Goal: Task Accomplishment & Management: Use online tool/utility

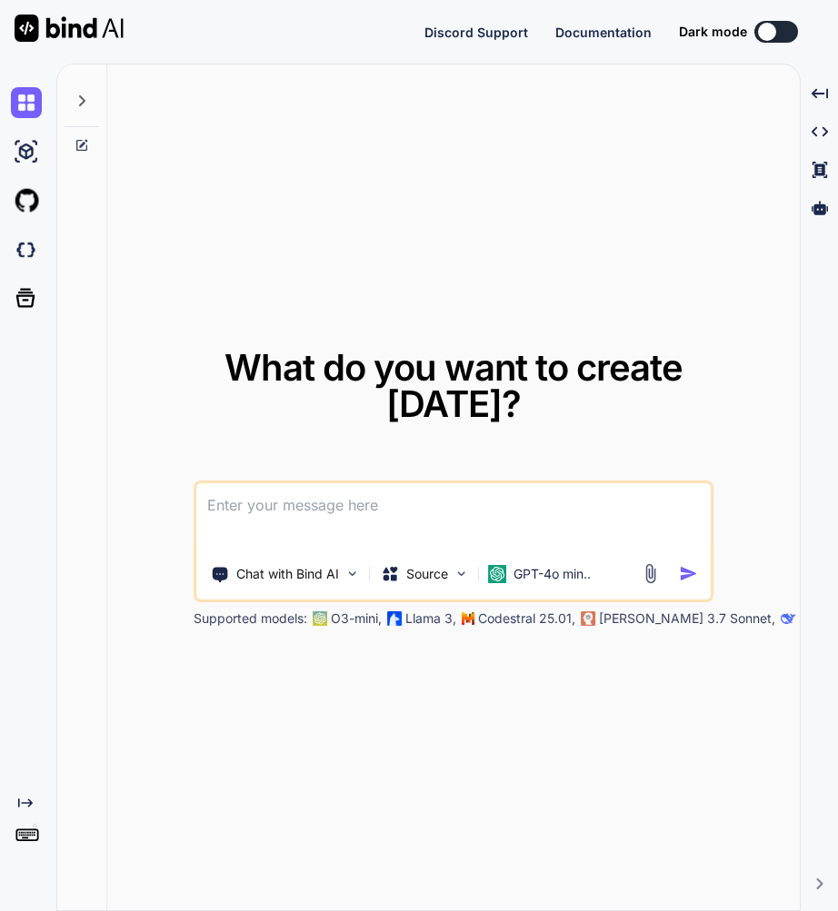
type textarea "x"
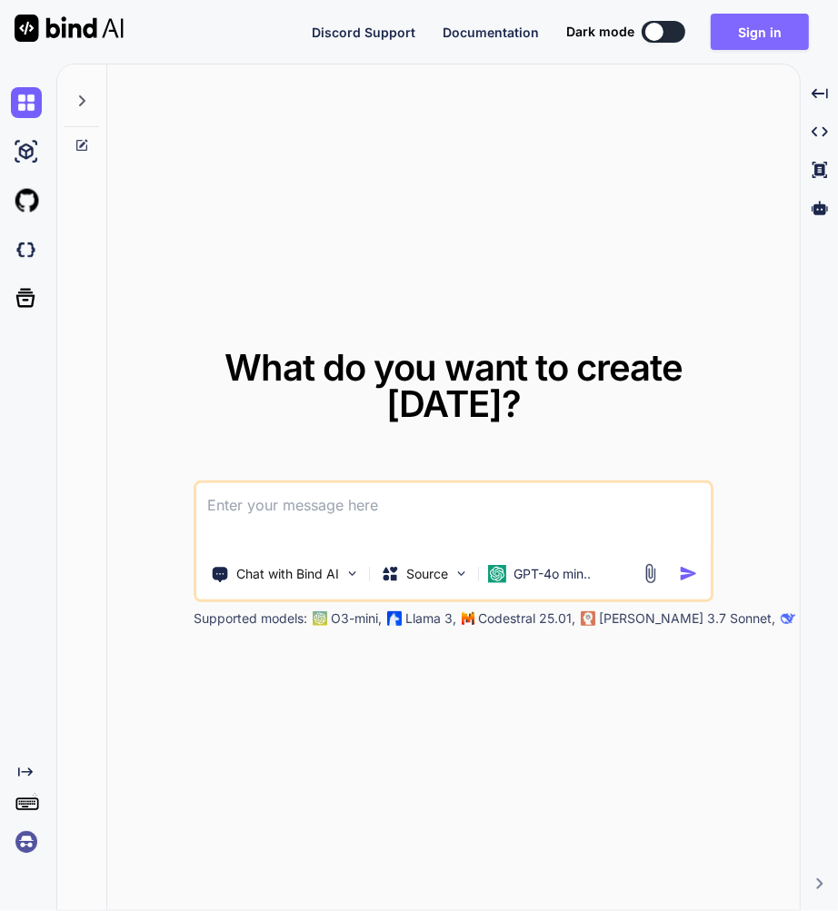
click at [766, 31] on button "Sign in" at bounding box center [760, 32] width 98 height 36
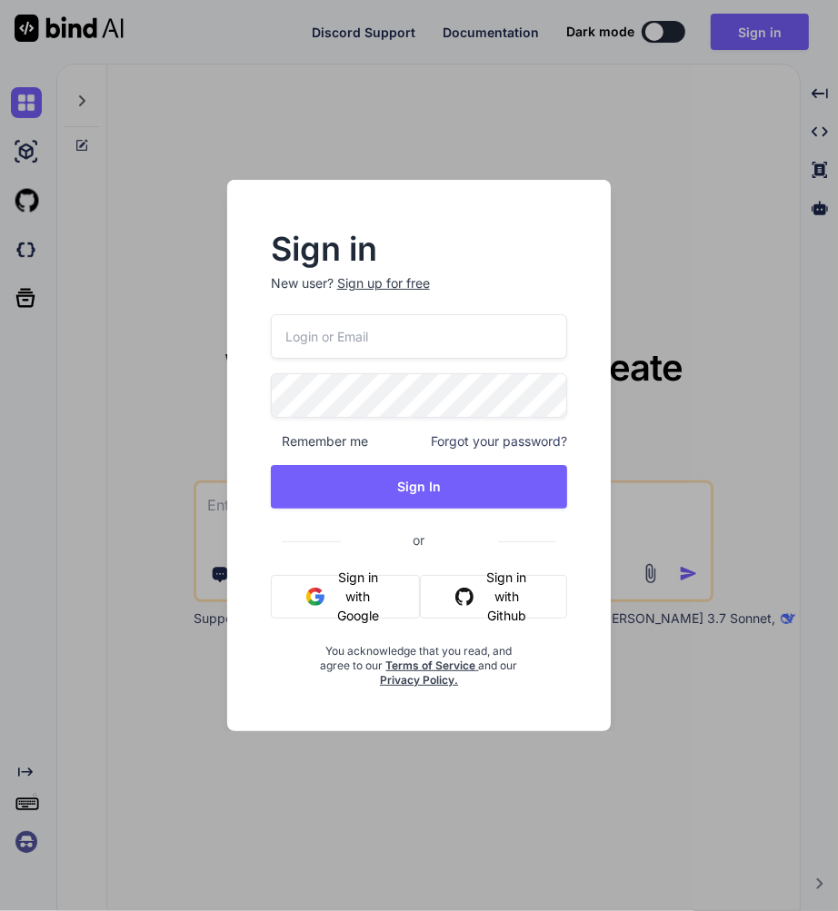
click at [353, 329] on input "email" at bounding box center [419, 336] width 297 height 45
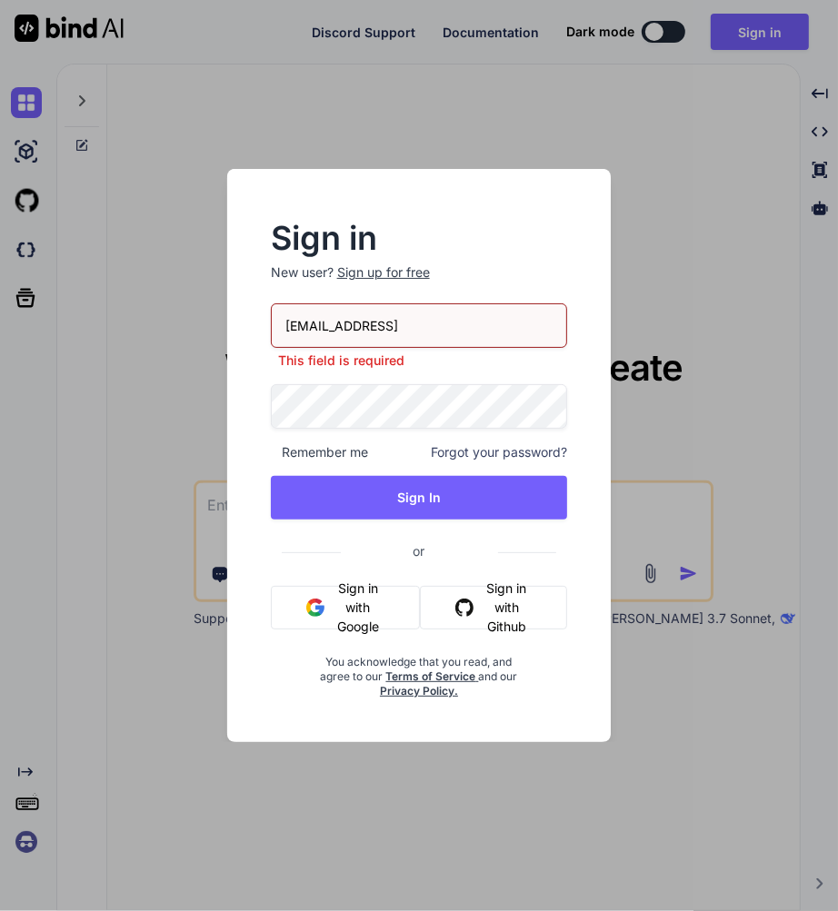
click at [450, 327] on input "bindaikd@doorto.appbnn" at bounding box center [419, 325] width 297 height 45
type input "[EMAIL_ADDRESS][DOMAIN_NAME]"
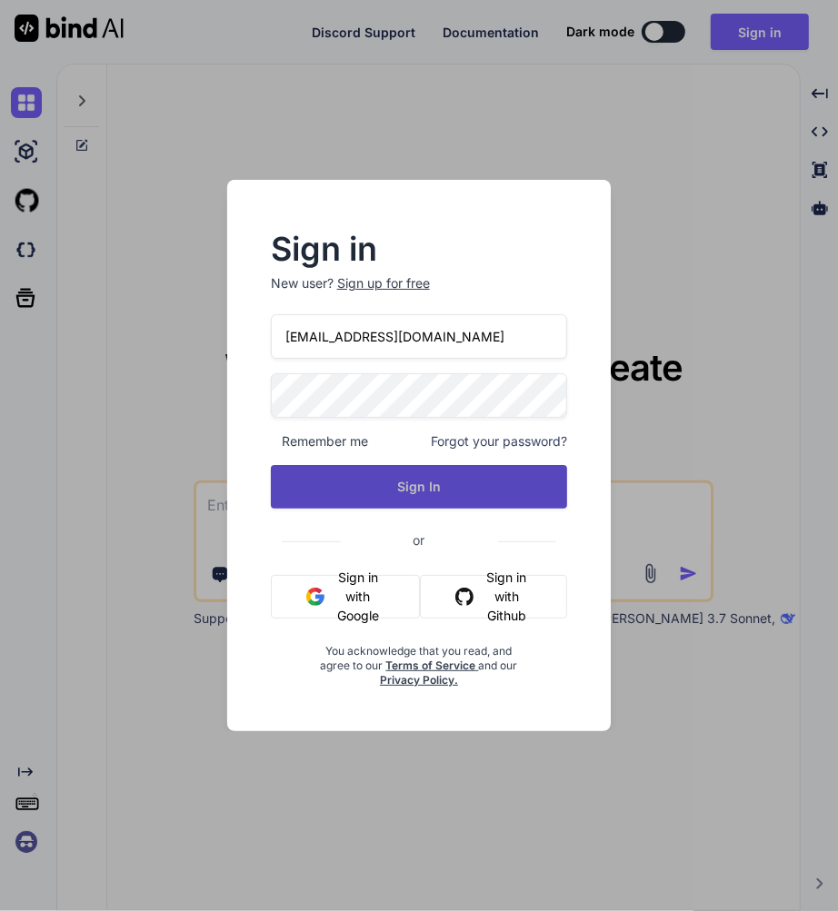
click at [413, 496] on button "Sign In" at bounding box center [419, 487] width 297 height 44
click at [437, 500] on button "Sign In" at bounding box center [419, 487] width 297 height 44
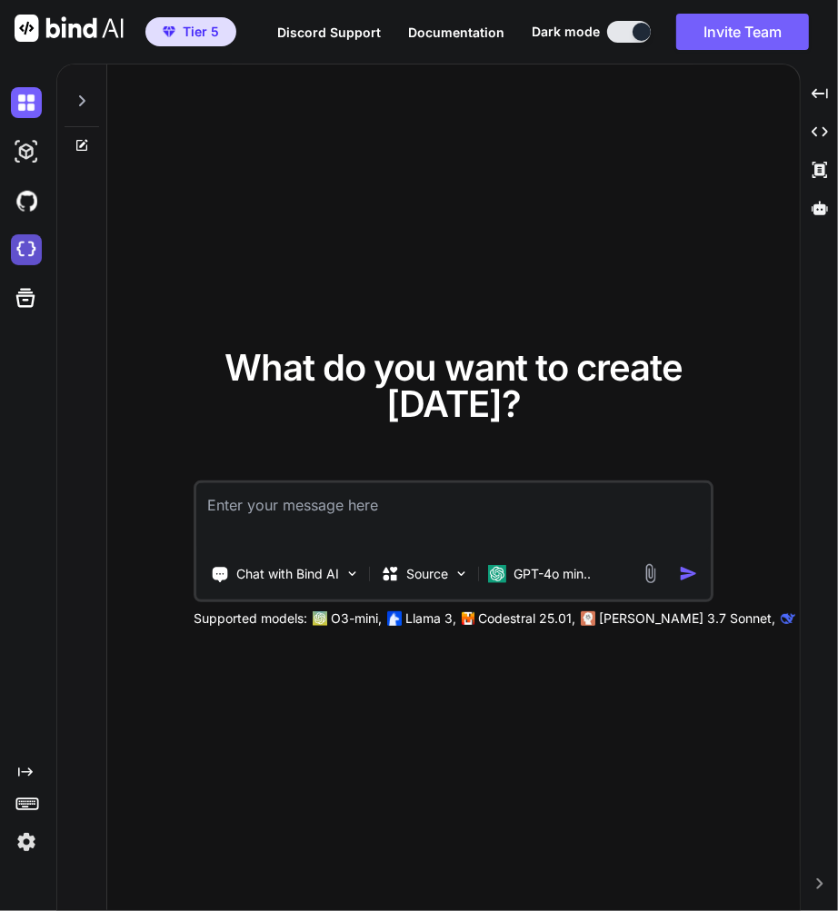
click at [34, 255] on img at bounding box center [26, 249] width 31 height 31
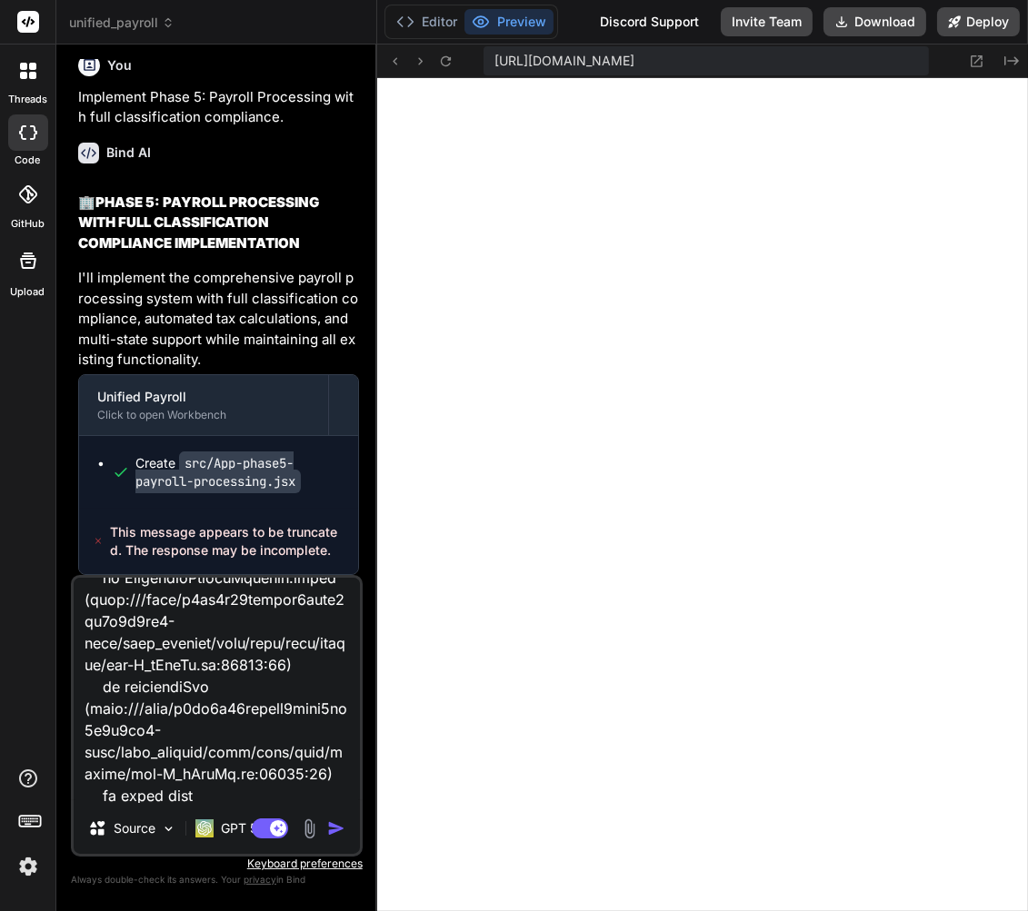
scroll to position [897, 0]
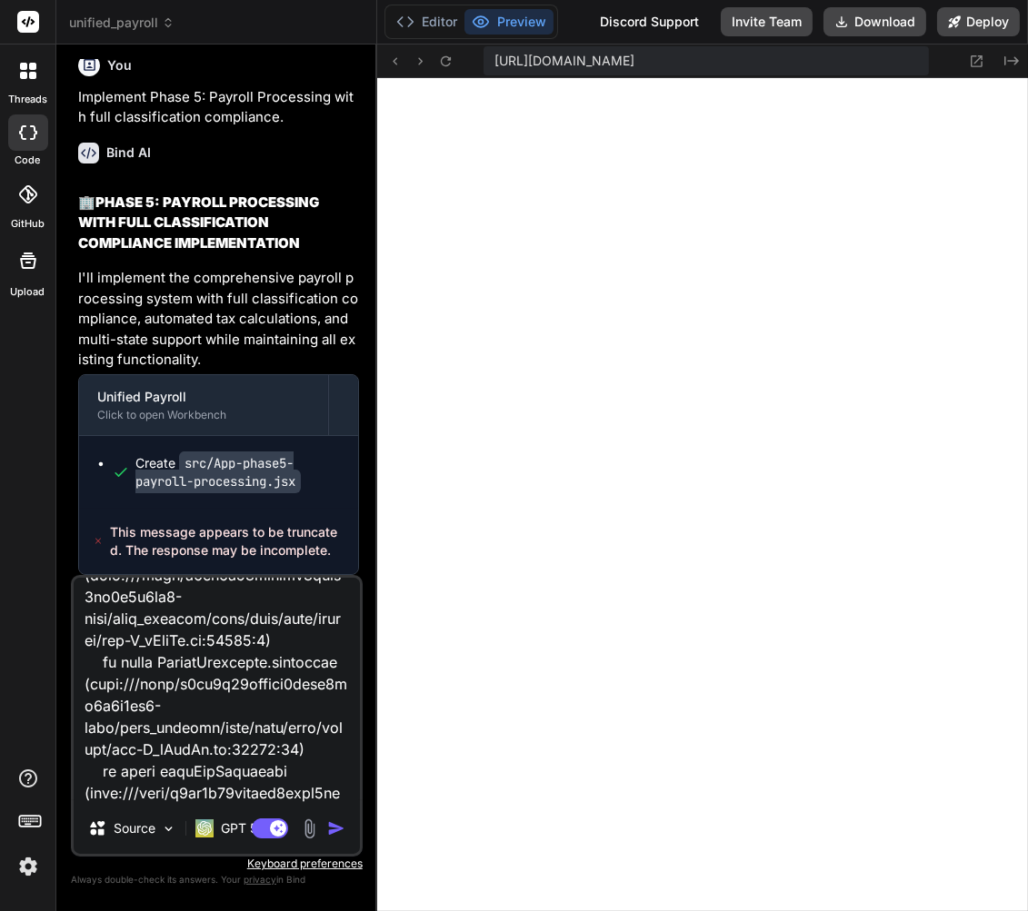
click at [338, 830] on img "button" at bounding box center [336, 829] width 18 height 18
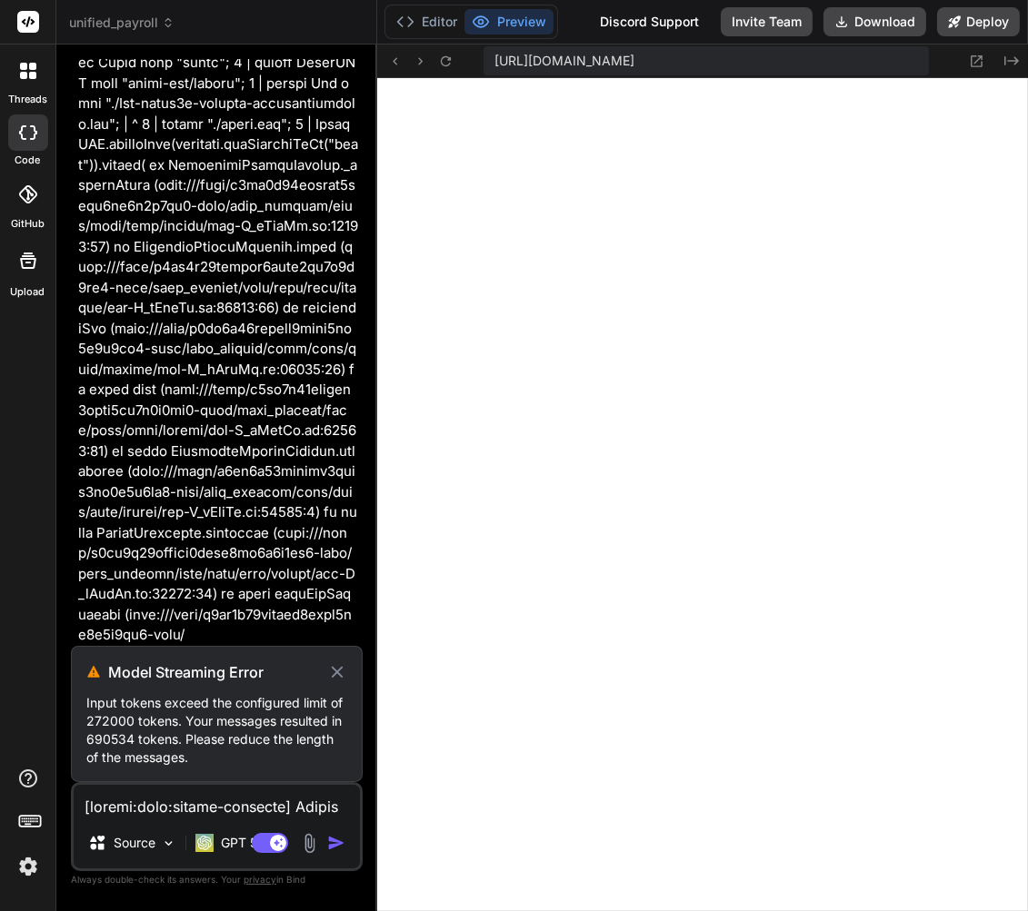
scroll to position [44864, 0]
click at [340, 681] on icon at bounding box center [337, 672] width 20 height 22
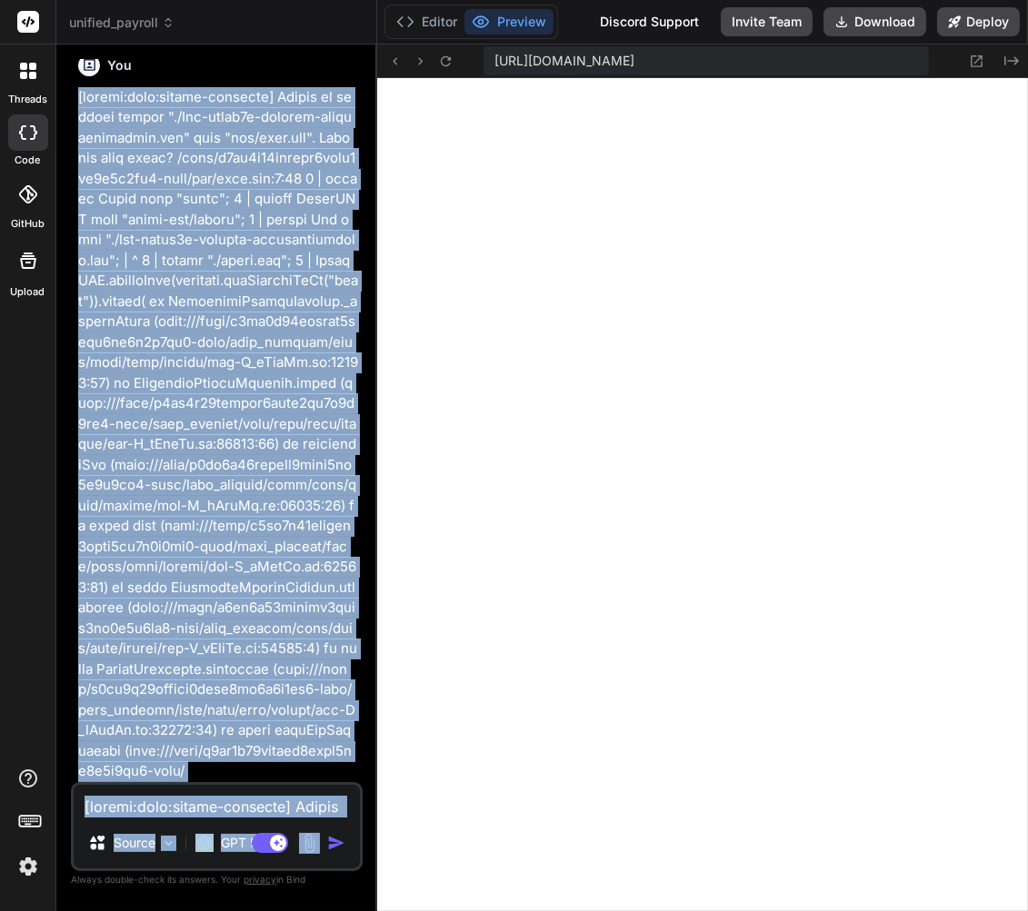
scroll to position [44729, 0]
type textarea "x"
drag, startPoint x: 79, startPoint y: 571, endPoint x: 332, endPoint y: 860, distance: 384.5
click at [332, 870] on div "You Bind AI 🏢 REFINED WORKER CLASSIFICATION & PAY STRUCTURES PLAN Based on our …" at bounding box center [217, 484] width 292 height 851
click at [284, 793] on textarea at bounding box center [217, 801] width 286 height 33
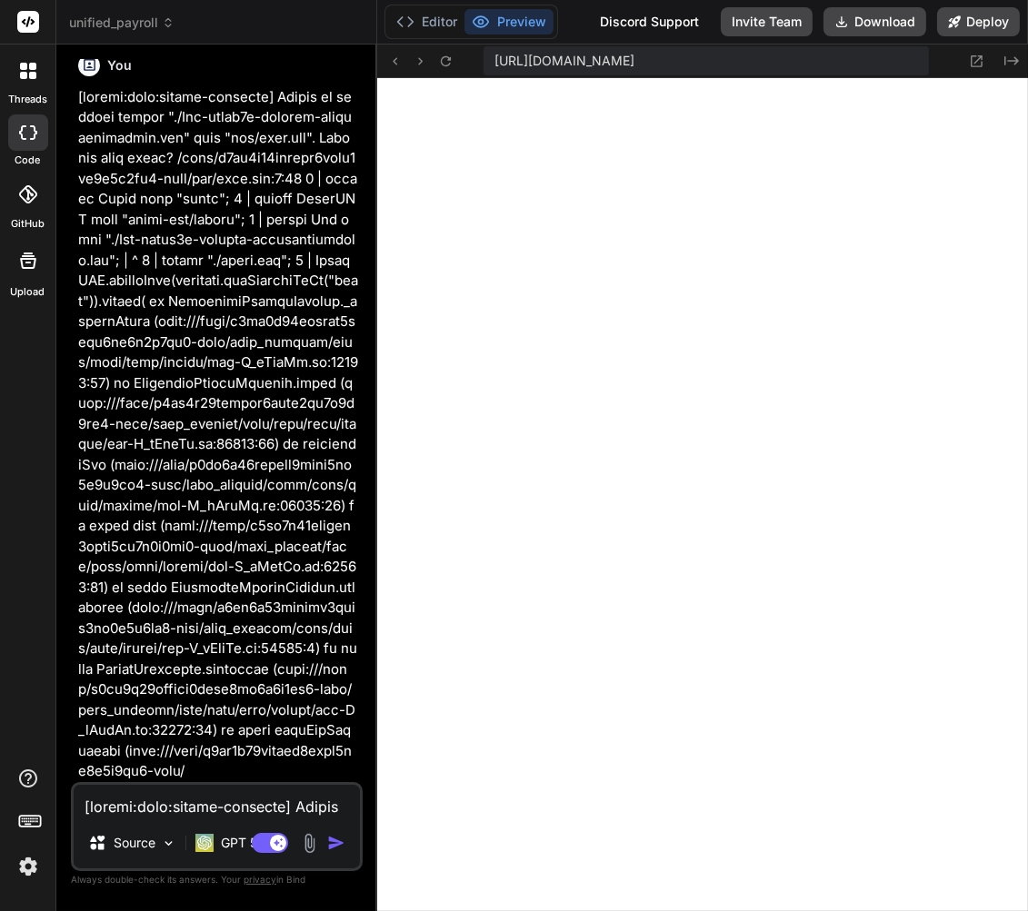
click at [210, 818] on textarea at bounding box center [217, 801] width 286 height 33
type textarea "F"
type textarea "x"
type textarea "Fi"
type textarea "x"
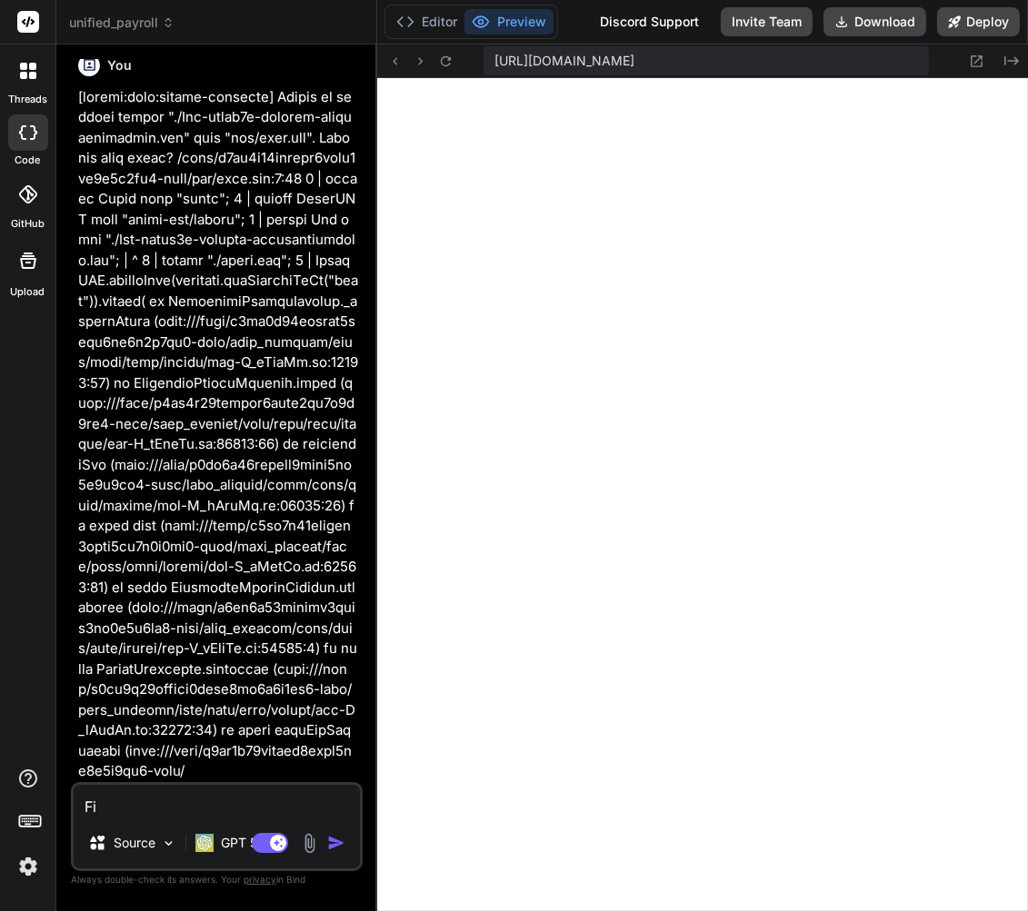
type textarea "Fix"
type textarea "x"
type textarea "Fix"
type textarea "x"
type textarea "Fix c"
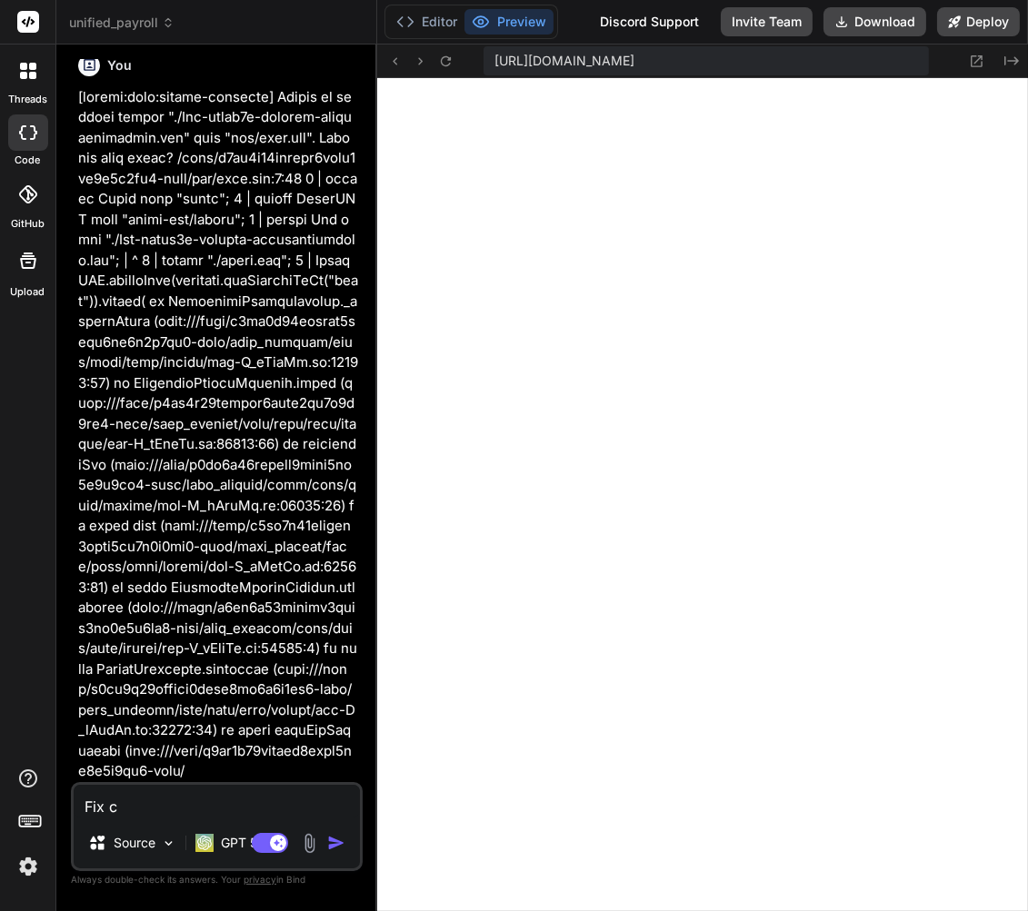
type textarea "x"
type textarea "Fix ciu"
type textarea "x"
type textarea "Fix ciur"
type textarea "x"
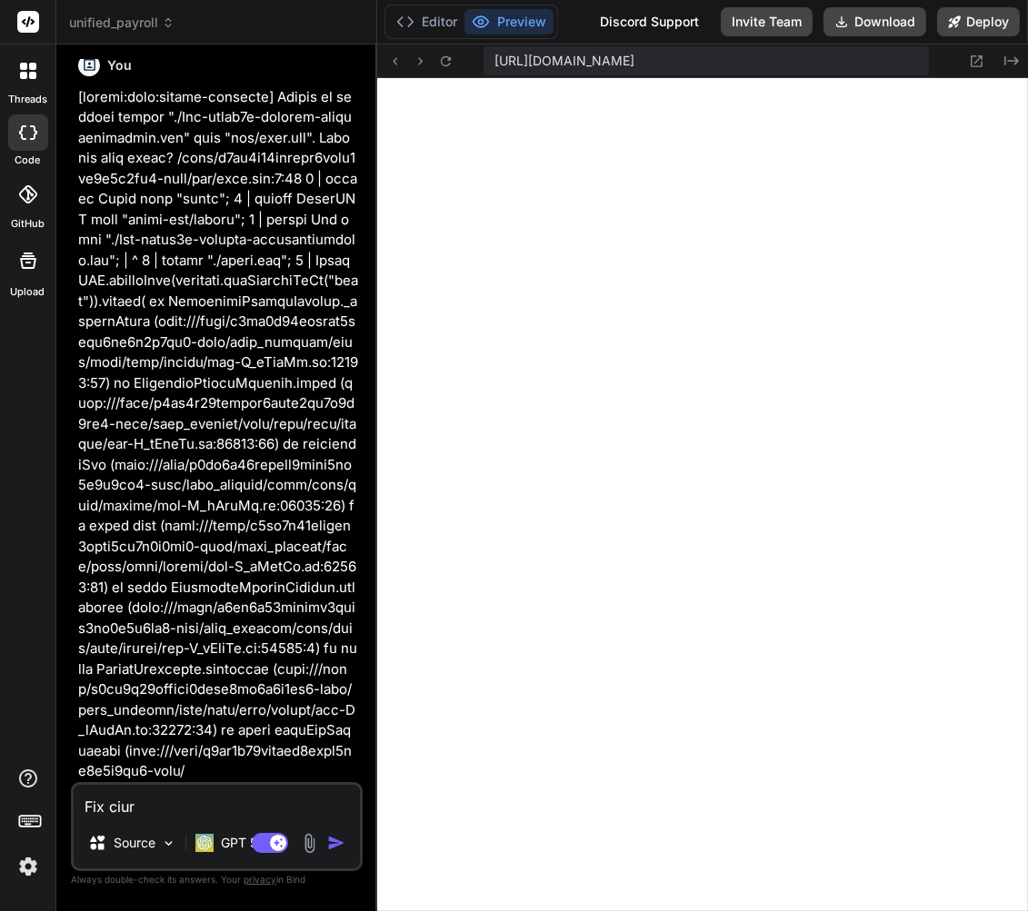
type textarea "Fix ciurr"
type textarea "x"
type textarea "Fix ciur"
type textarea "x"
type textarea "Fix ciu"
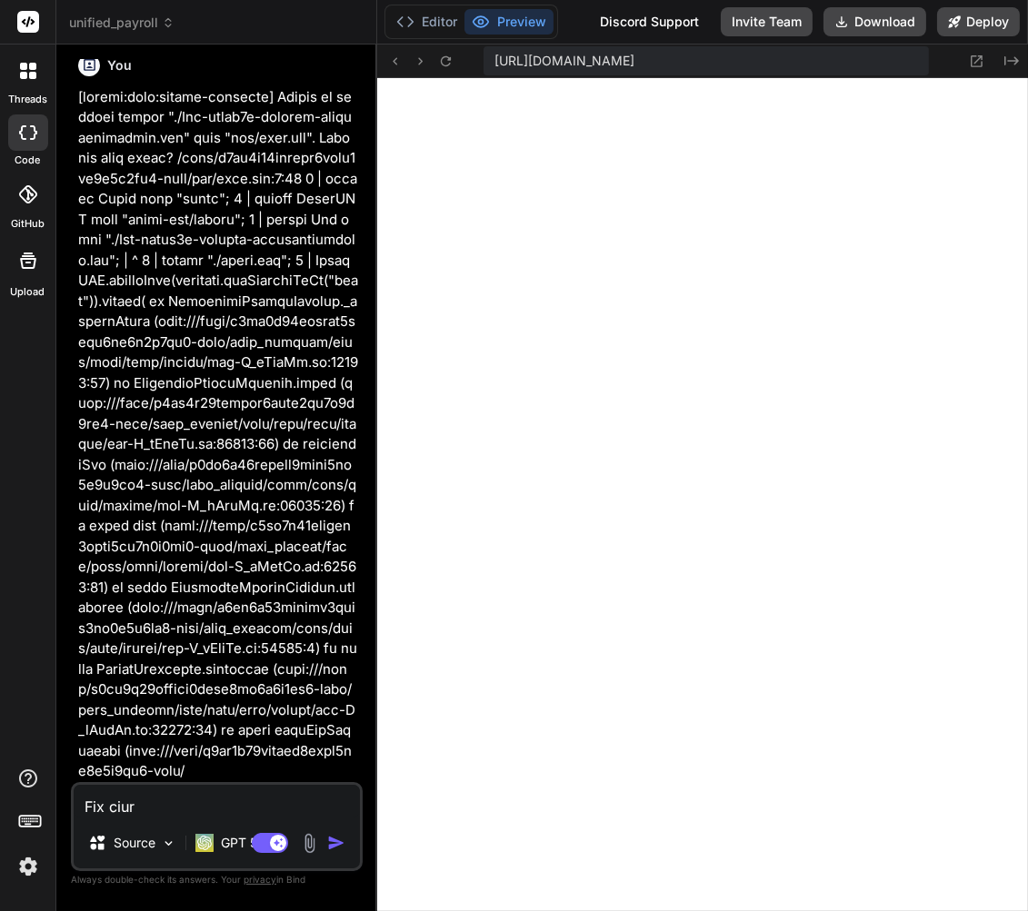
type textarea "x"
type textarea "Fix ci"
type textarea "x"
type textarea "Fix c"
type textarea "x"
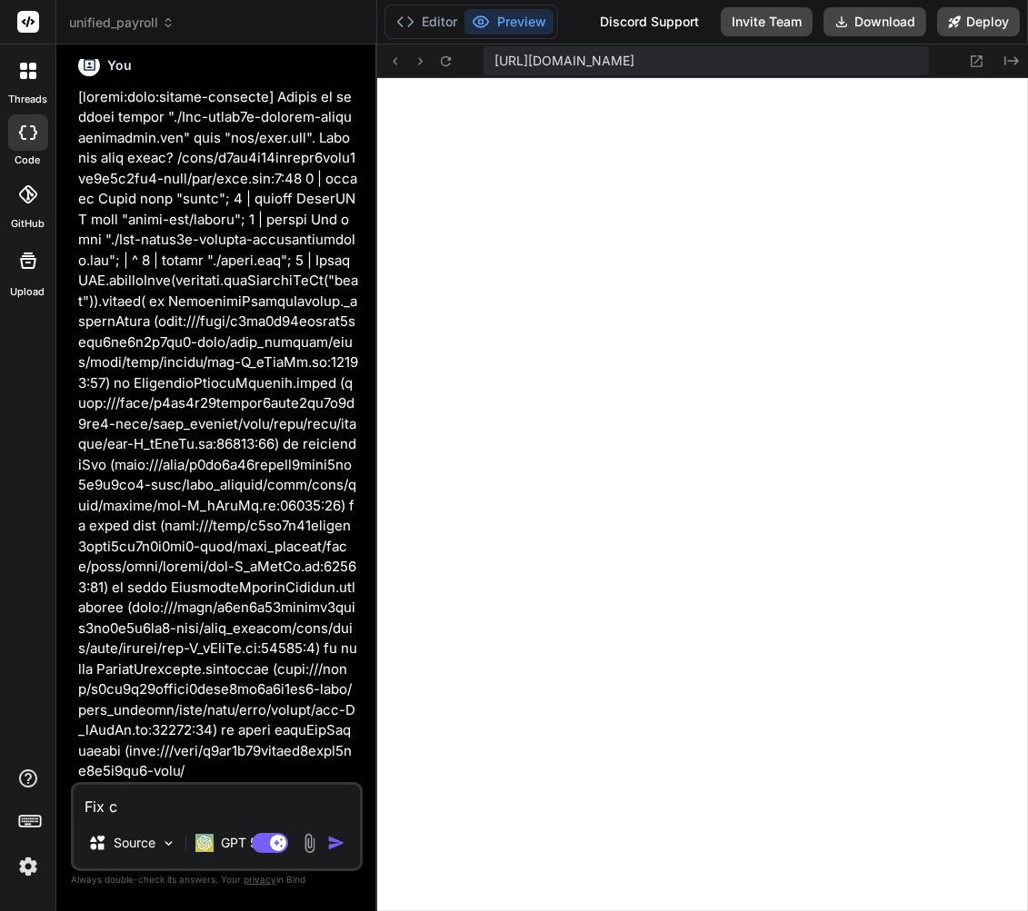
type textarea "Fix cu"
type textarea "x"
type textarea "Fix cur"
type textarea "x"
type textarea "Fix curr"
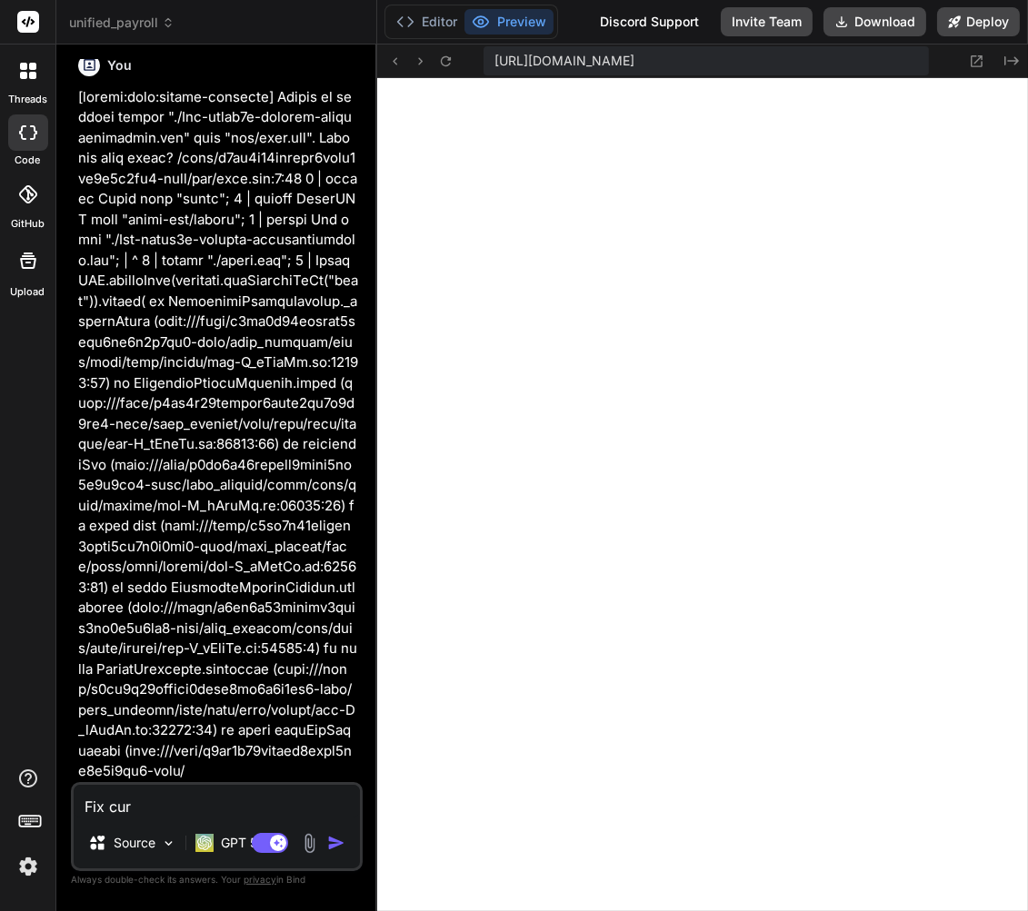
type textarea "x"
type textarea "Fix curre"
type textarea "x"
type textarea "Fix curren"
type textarea "x"
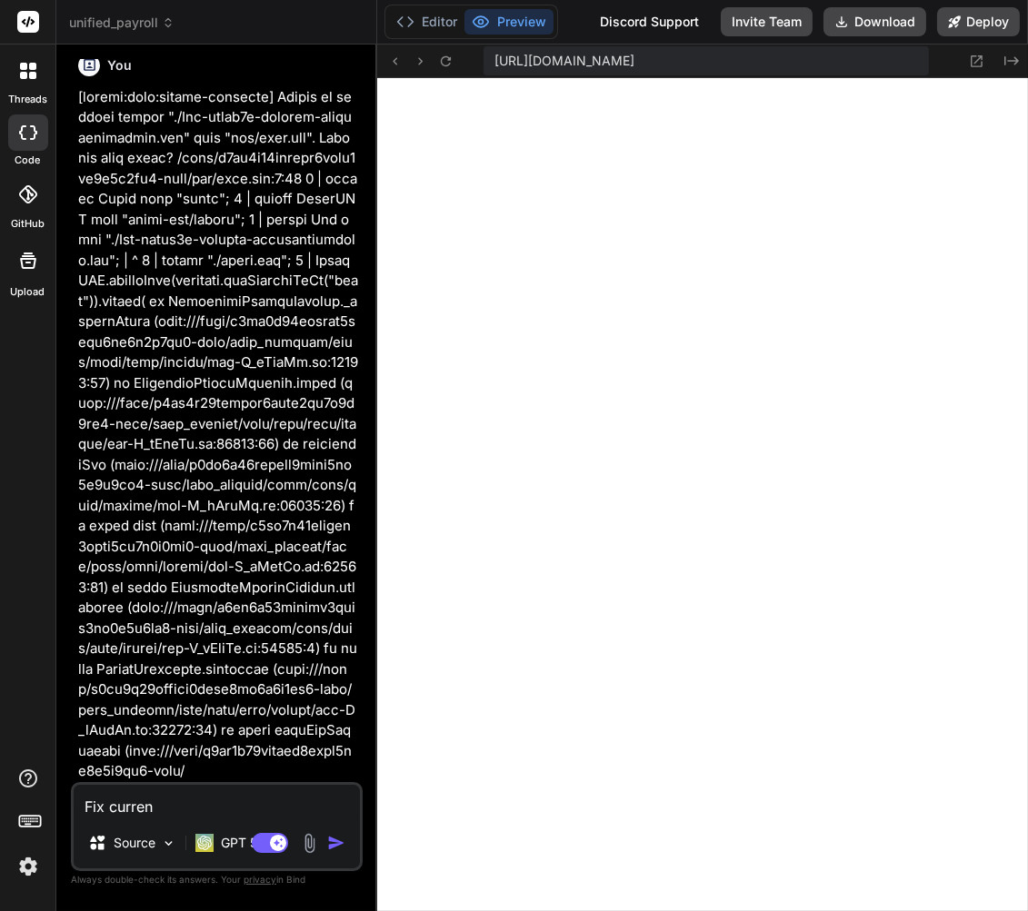
type textarea "Fix current"
type textarea "x"
type textarea "Fix current"
type textarea "x"
type textarea "Fix current e"
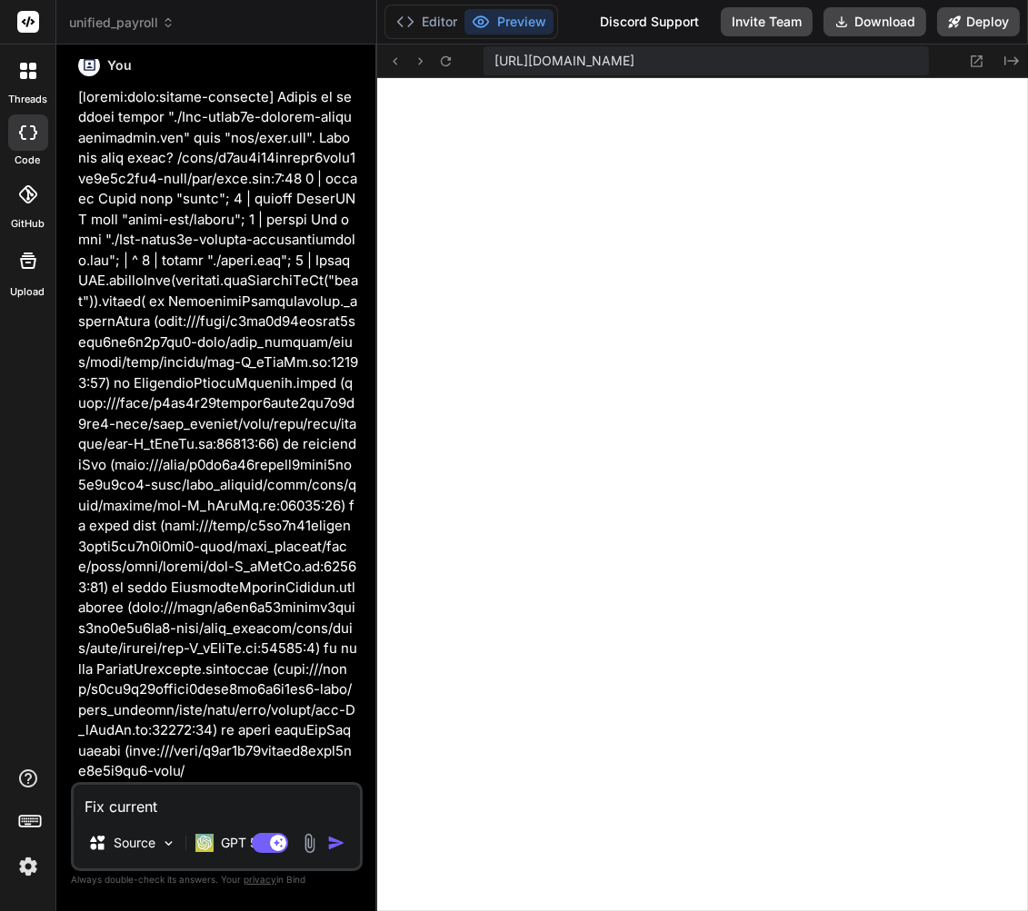
type textarea "x"
type textarea "Fix current er"
type textarea "x"
type textarea "Fix current err"
type textarea "x"
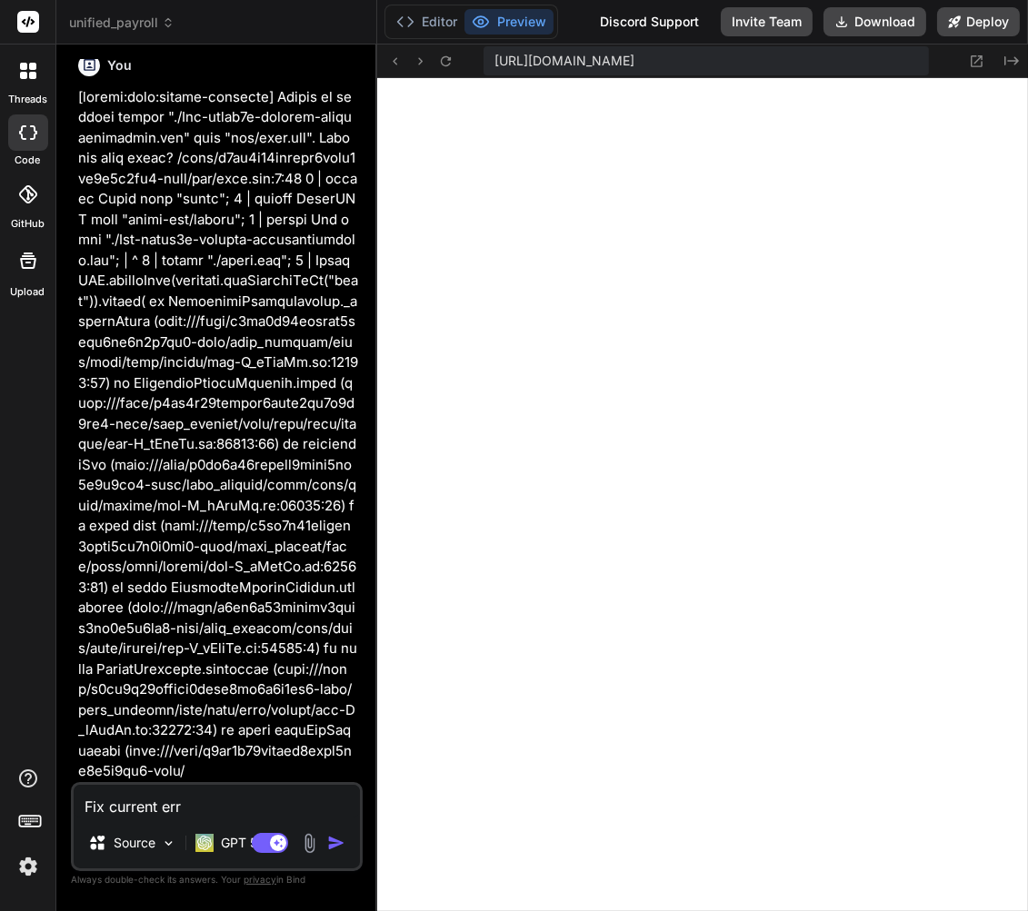
type textarea "Fix current erro"
type textarea "x"
type textarea "Fix current error"
type textarea "x"
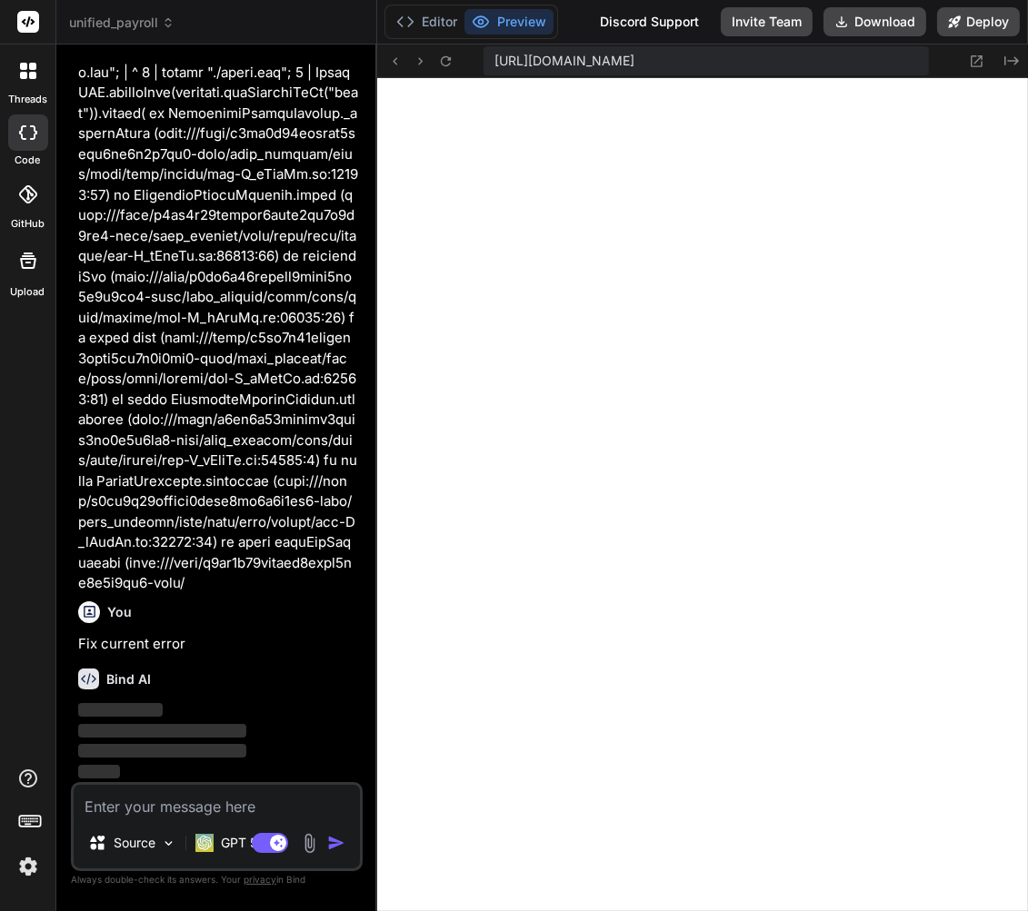
scroll to position [44925, 0]
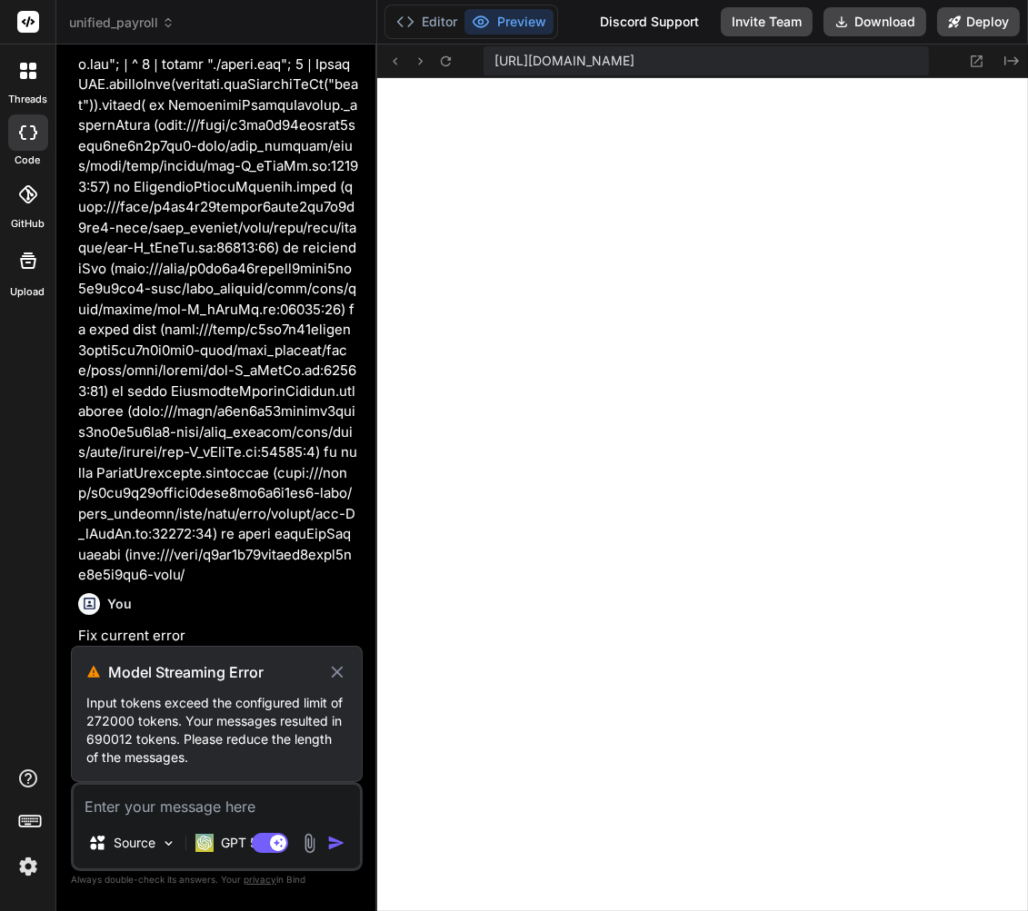
click at [338, 671] on icon at bounding box center [337, 672] width 20 height 22
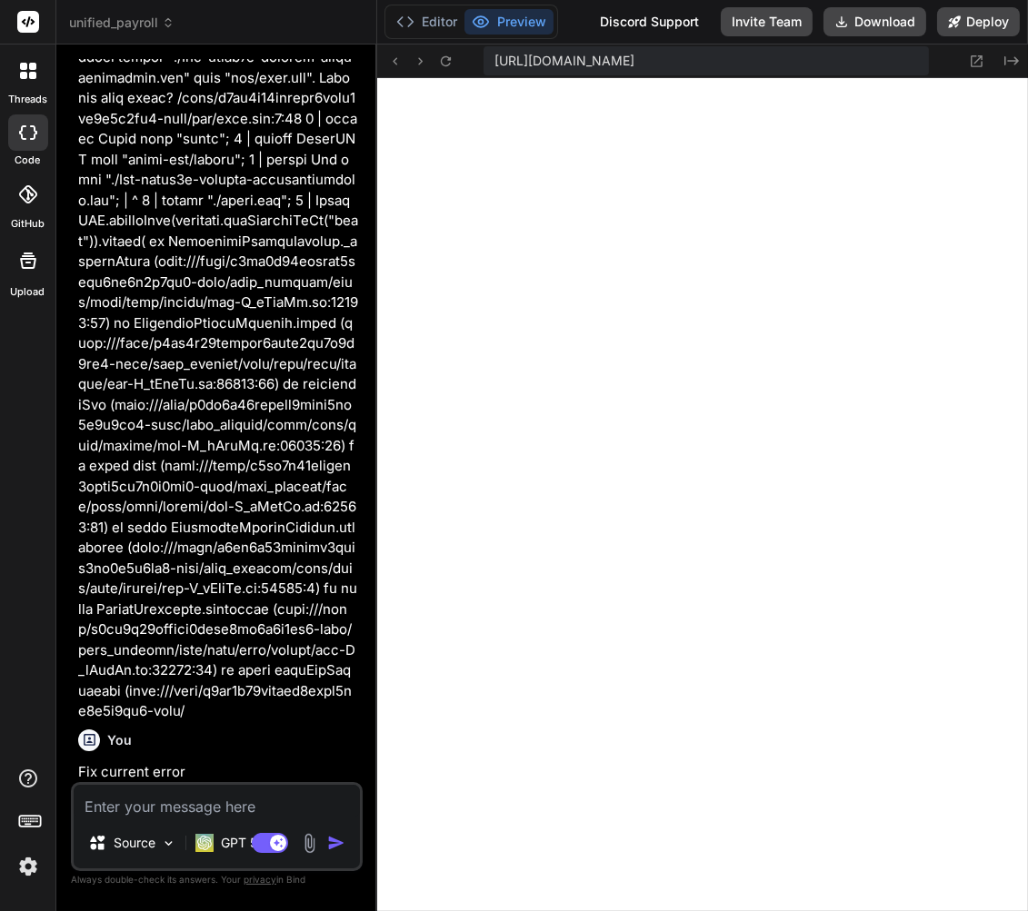
scroll to position [44547, 0]
click at [107, 15] on h6 "You" at bounding box center [119, 5] width 25 height 18
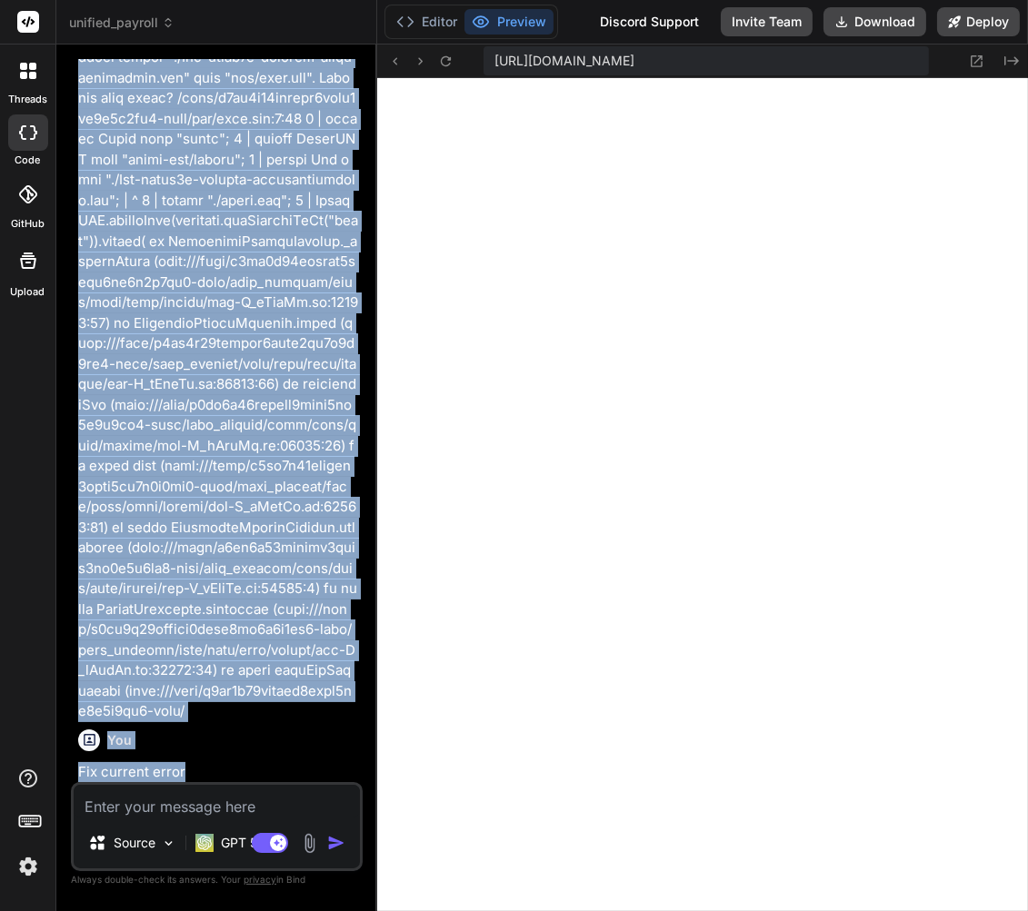
scroll to position [44790, 0]
drag, startPoint x: 81, startPoint y: 281, endPoint x: 341, endPoint y: 732, distance: 521.0
click at [340, 733] on div "You Bind AI 🏢 REFINED WORKER CLASSIFICATION & PAY STRUCTURES PLAN Based on our …" at bounding box center [219, 420] width 288 height 723
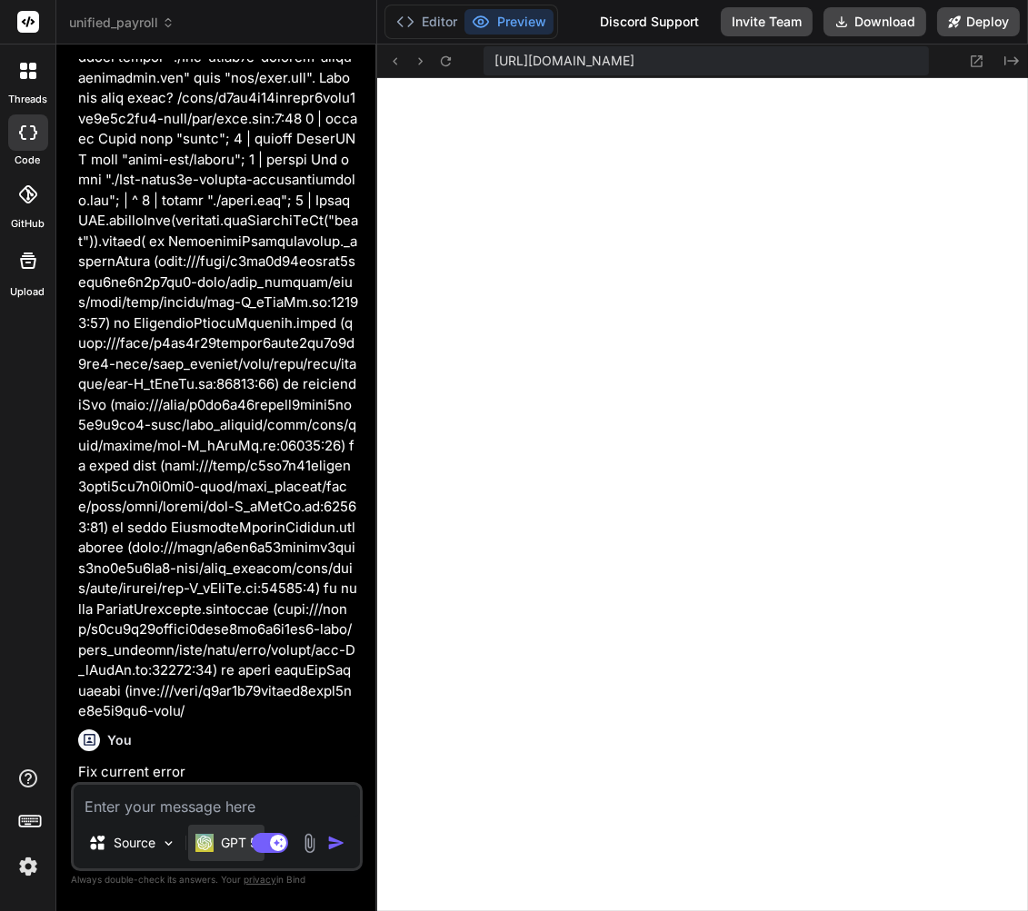
click at [215, 838] on div "GPT 5" at bounding box center [226, 843] width 62 height 18
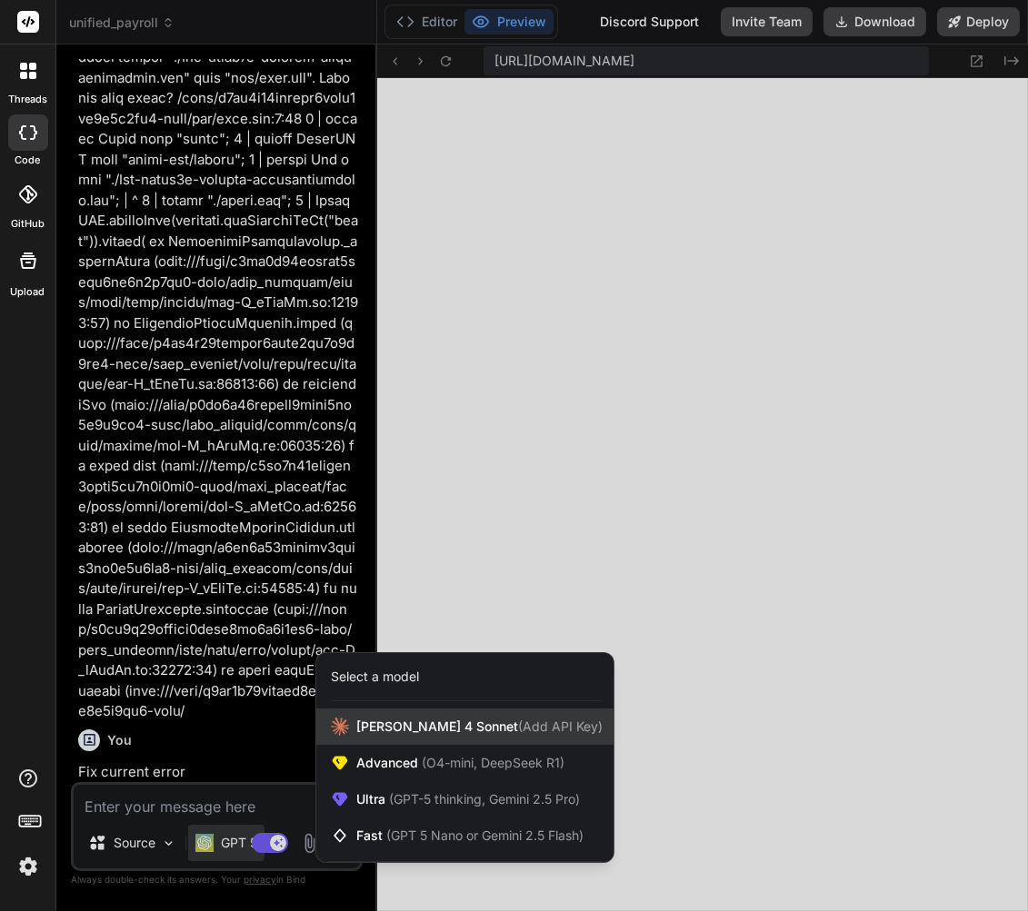
click at [368, 731] on span "[PERSON_NAME] 4 Sonnet (Add API Key)" at bounding box center [479, 727] width 246 height 18
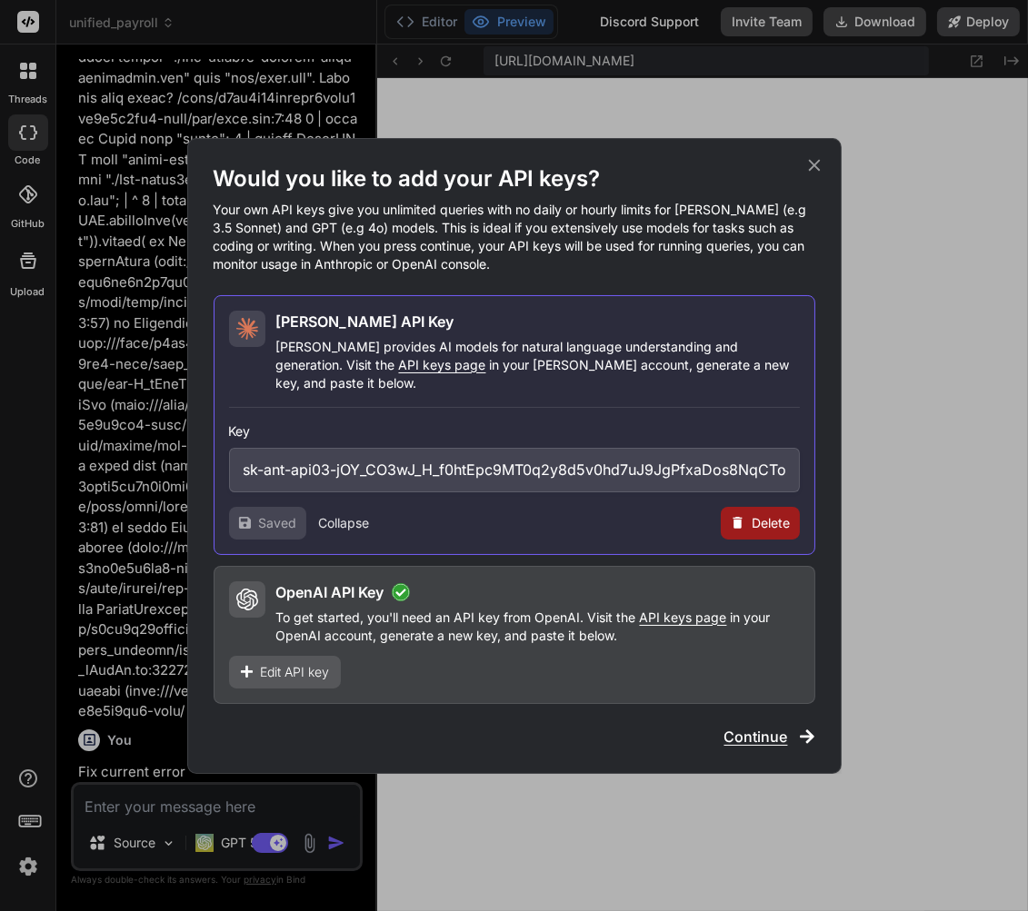
click at [745, 734] on span "Continue" at bounding box center [756, 737] width 64 height 22
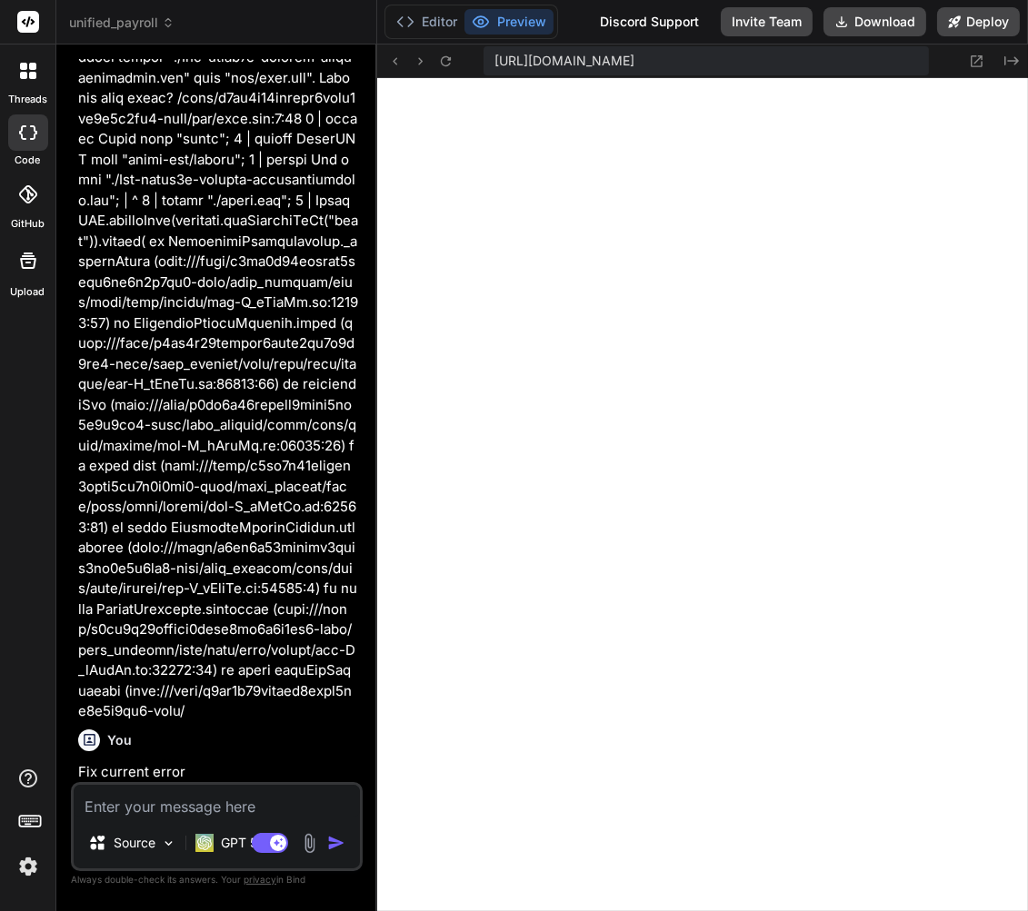
click at [32, 870] on img at bounding box center [28, 866] width 31 height 31
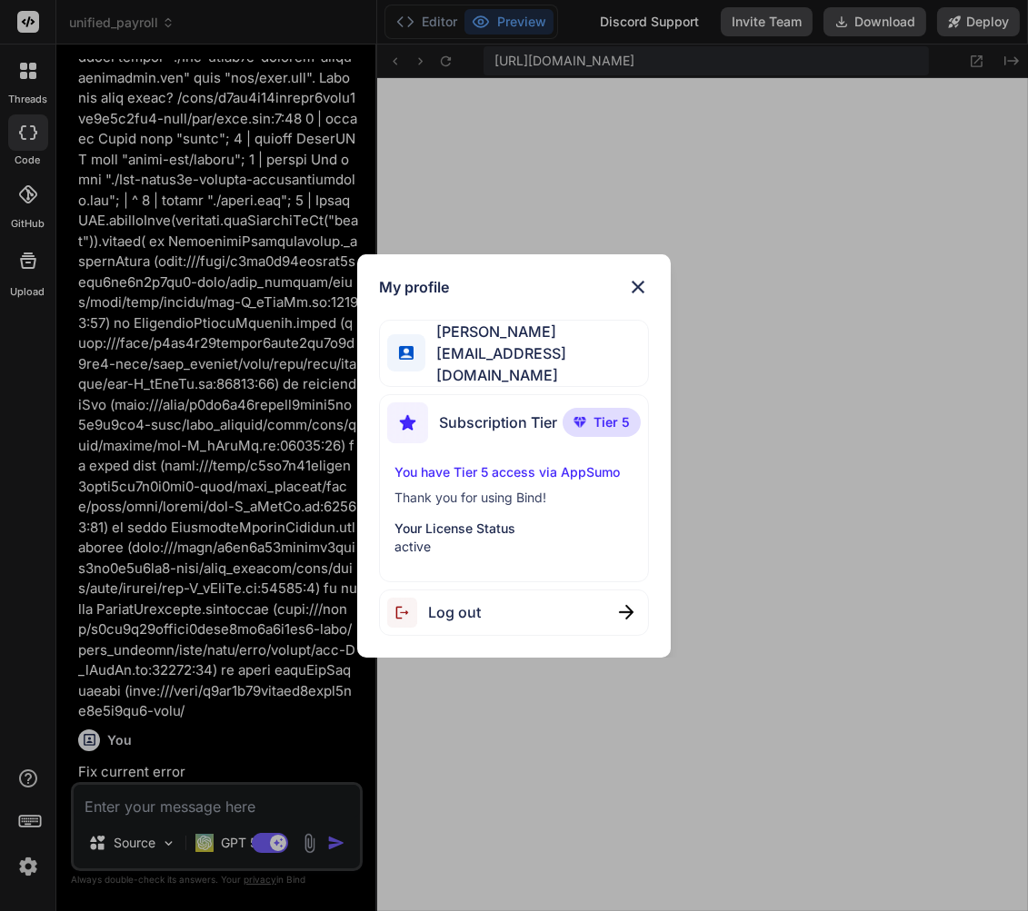
click at [453, 614] on span "Log out" at bounding box center [454, 613] width 53 height 22
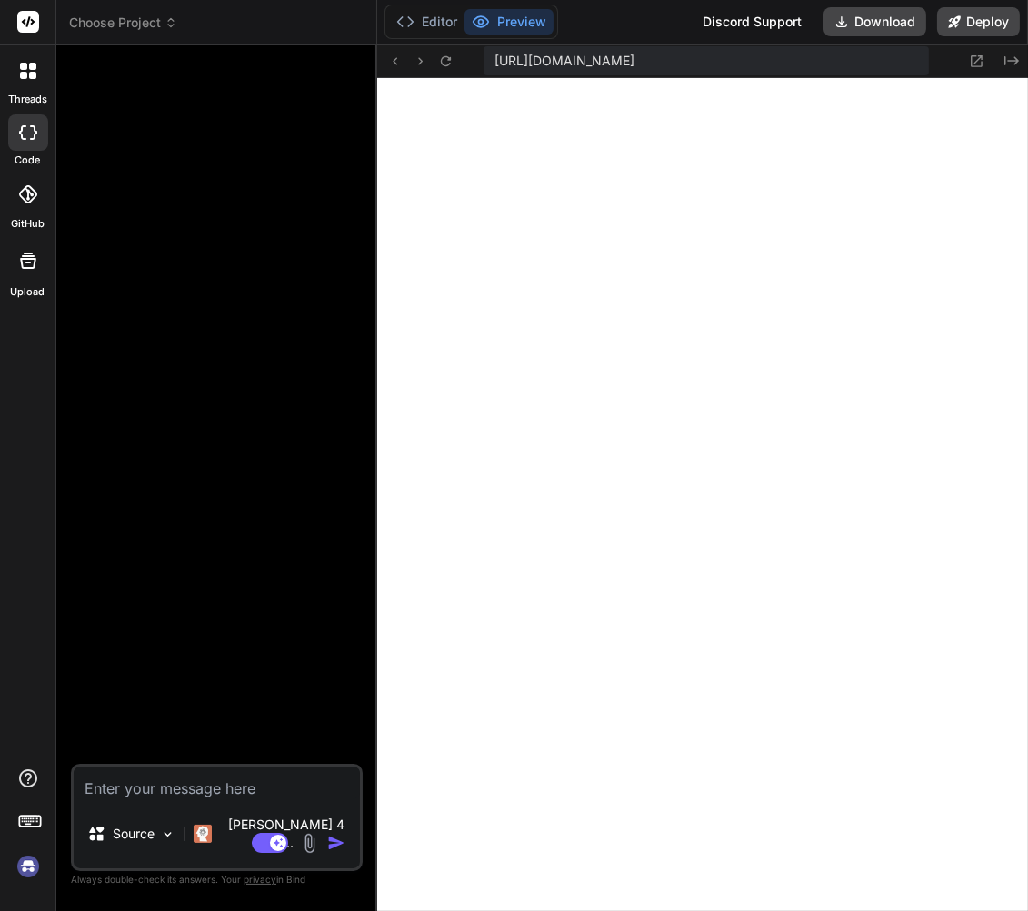
scroll to position [1183, 0]
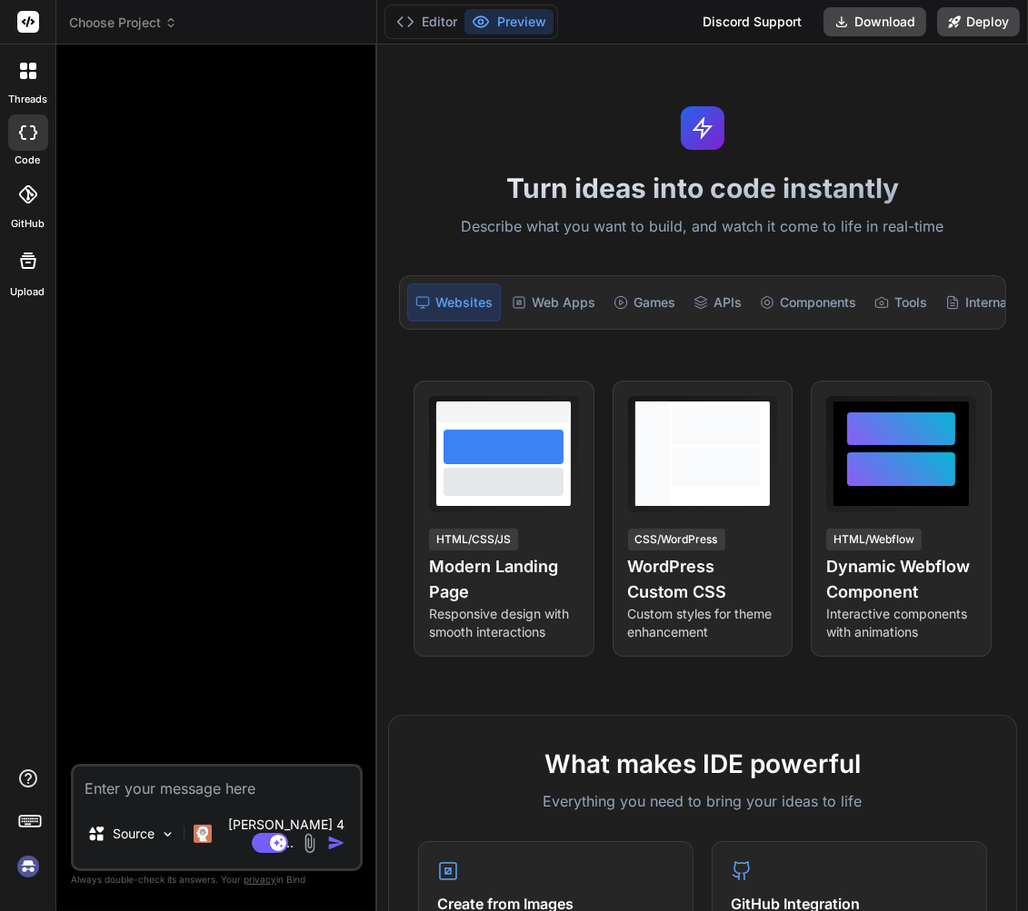
click at [16, 871] on img at bounding box center [28, 866] width 31 height 31
click at [31, 141] on div at bounding box center [28, 132] width 40 height 36
click at [134, 31] on span "Choose Project" at bounding box center [123, 23] width 108 height 18
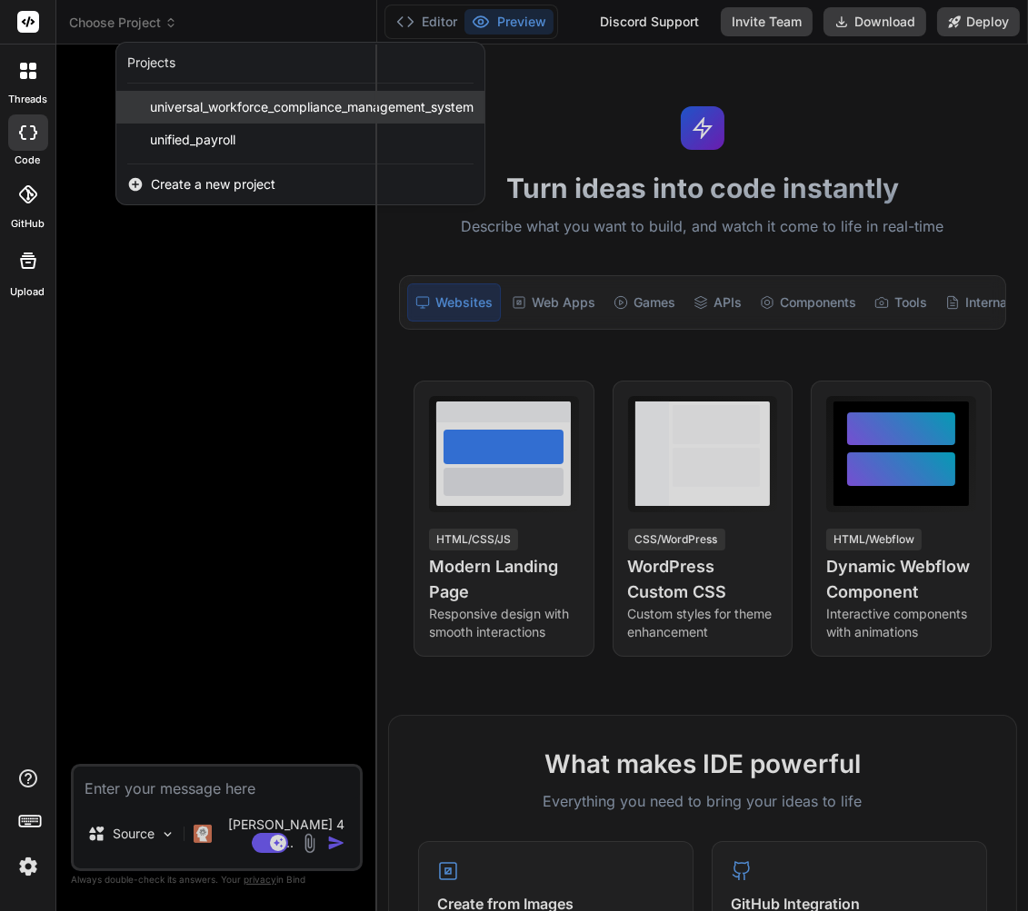
click at [192, 113] on span "universal_workforce_compliance_management_system" at bounding box center [311, 107] width 323 height 18
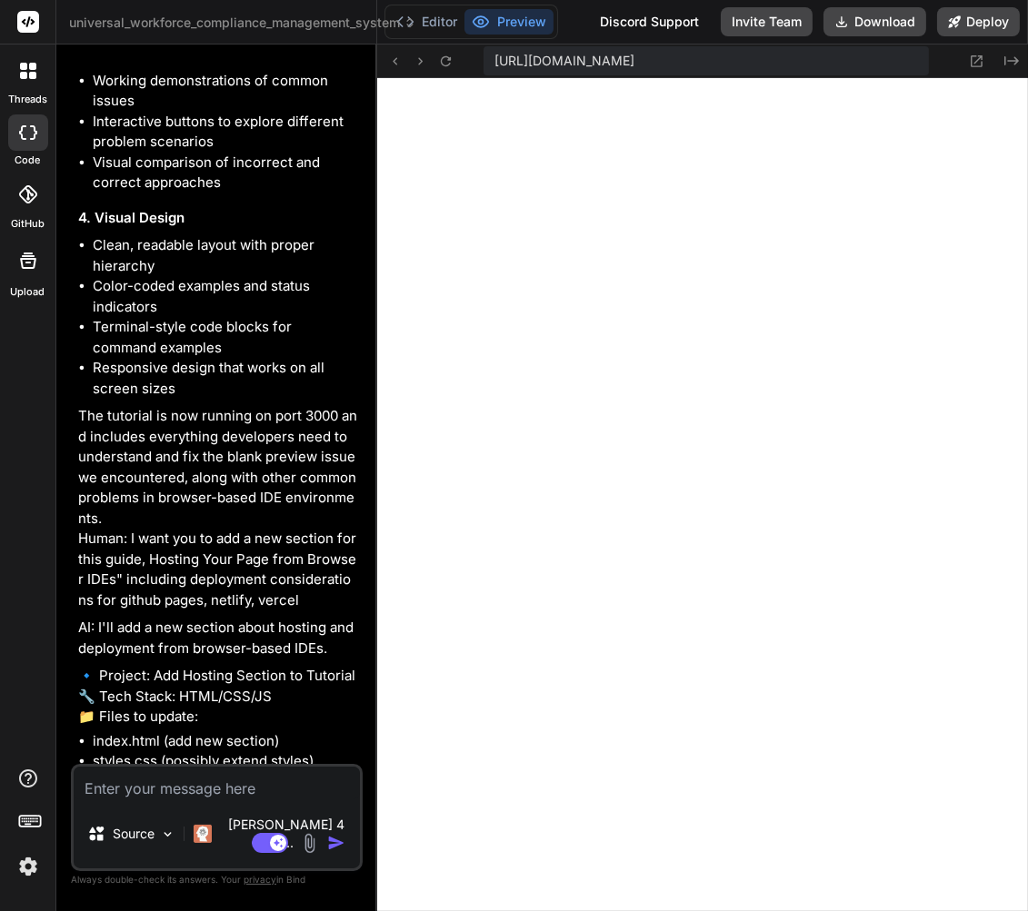
scroll to position [1853, 0]
type textarea "x"
click at [443, 64] on icon at bounding box center [445, 61] width 15 height 15
click at [448, 63] on icon at bounding box center [445, 61] width 15 height 15
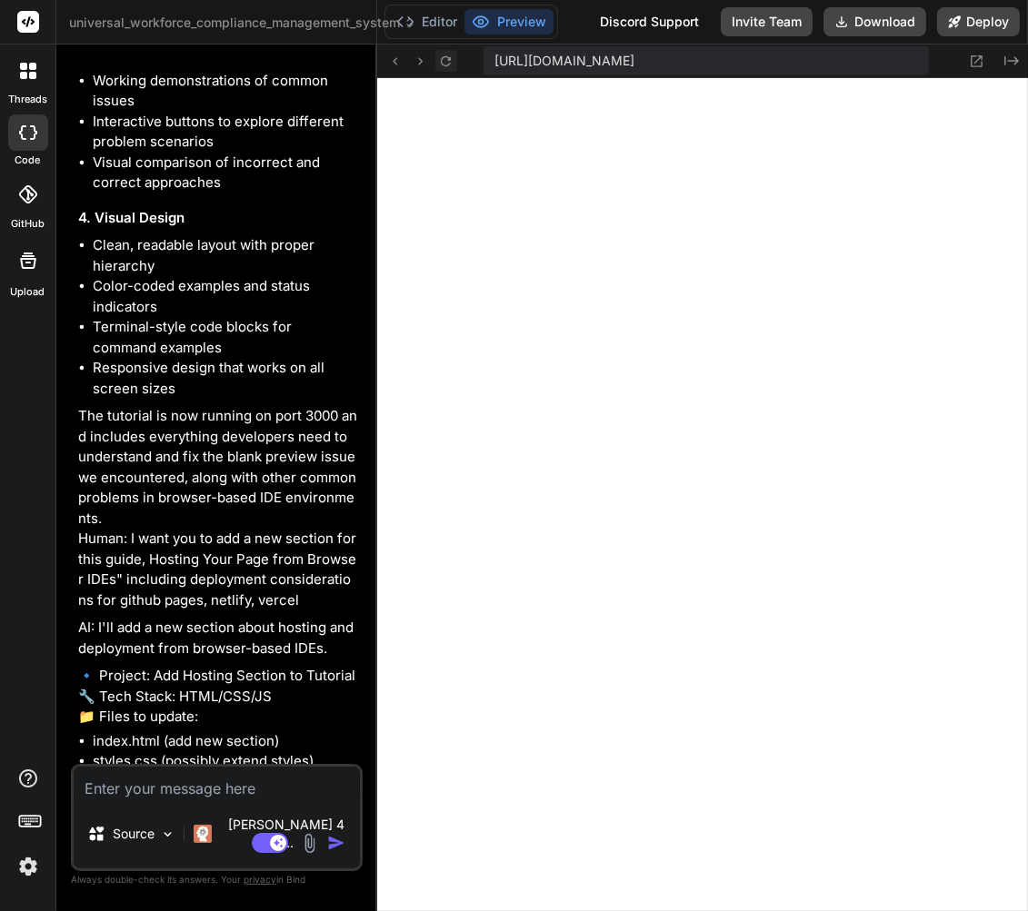
scroll to position [1955, 0]
click at [448, 57] on icon at bounding box center [446, 60] width 10 height 10
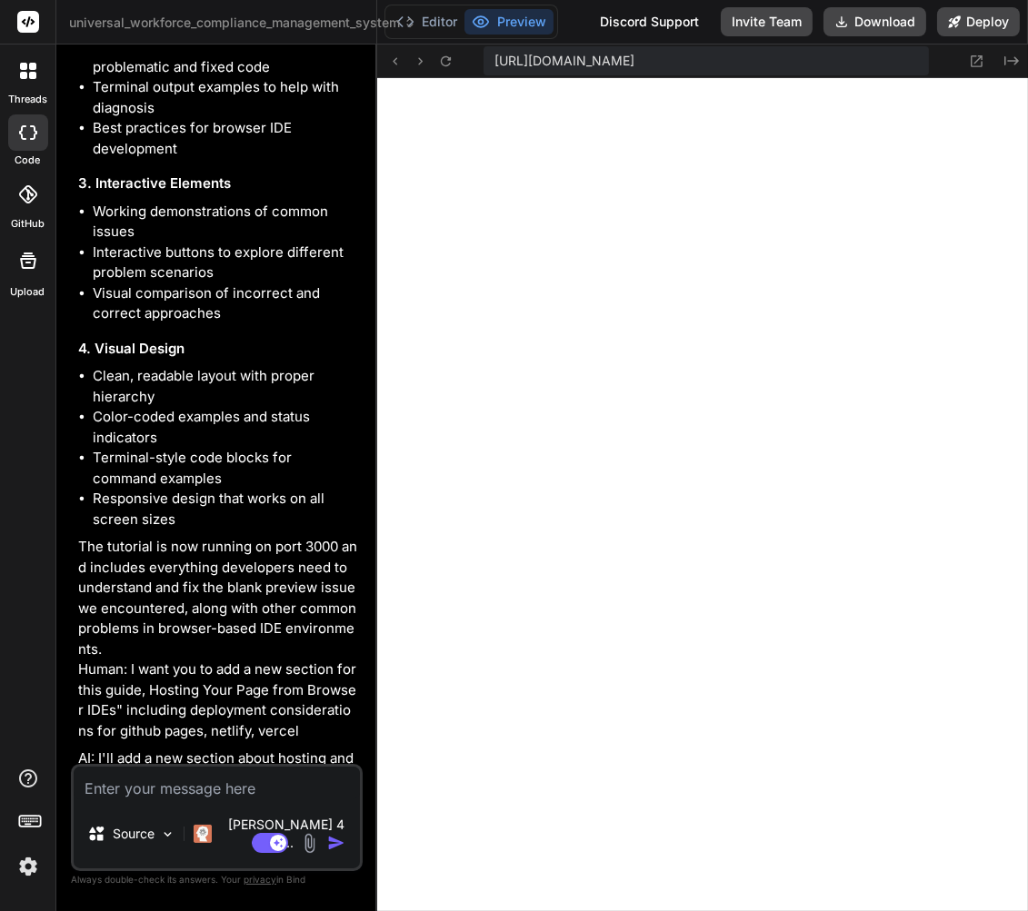
scroll to position [12576, 0]
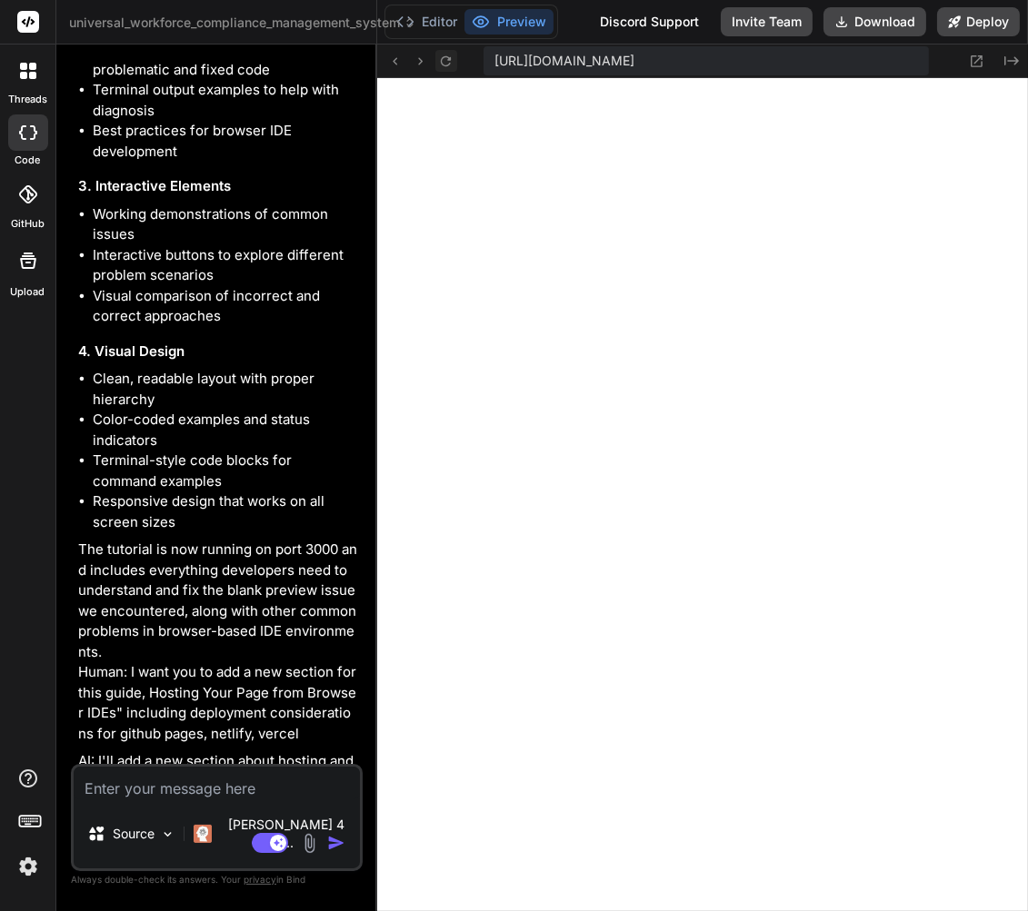
click at [449, 54] on icon at bounding box center [445, 61] width 15 height 15
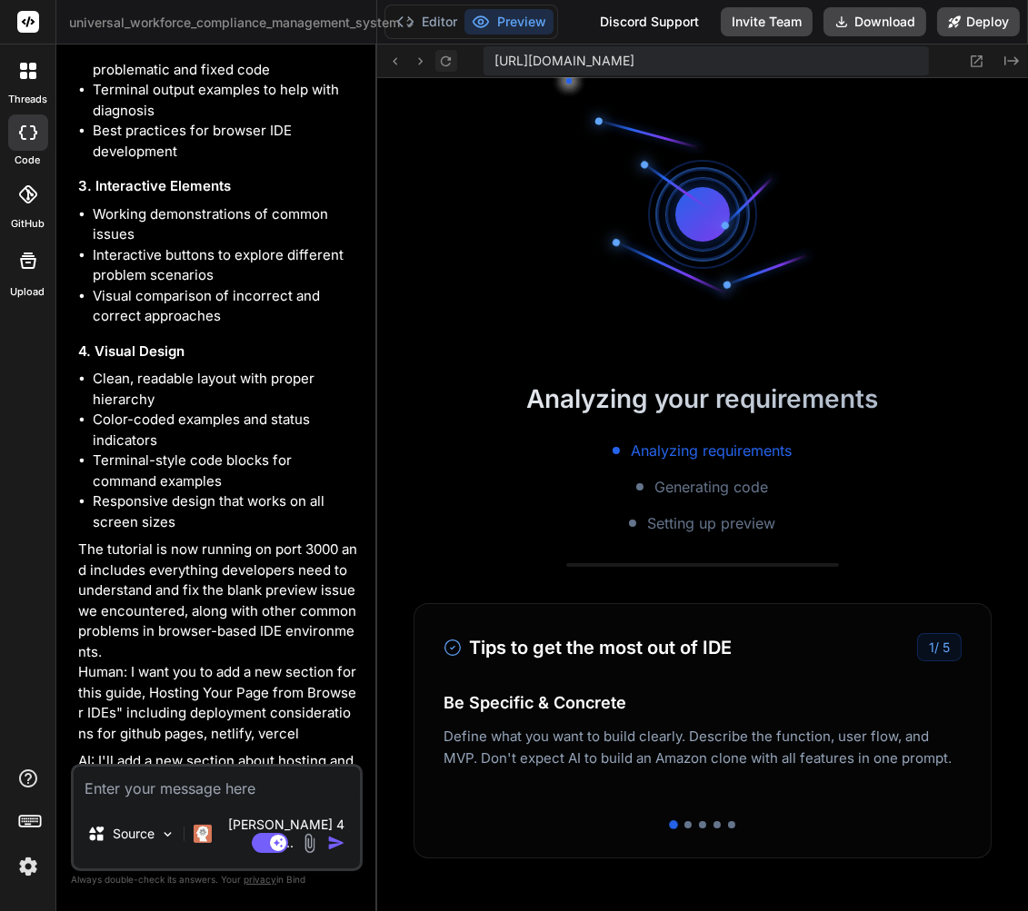
scroll to position [2110, 0]
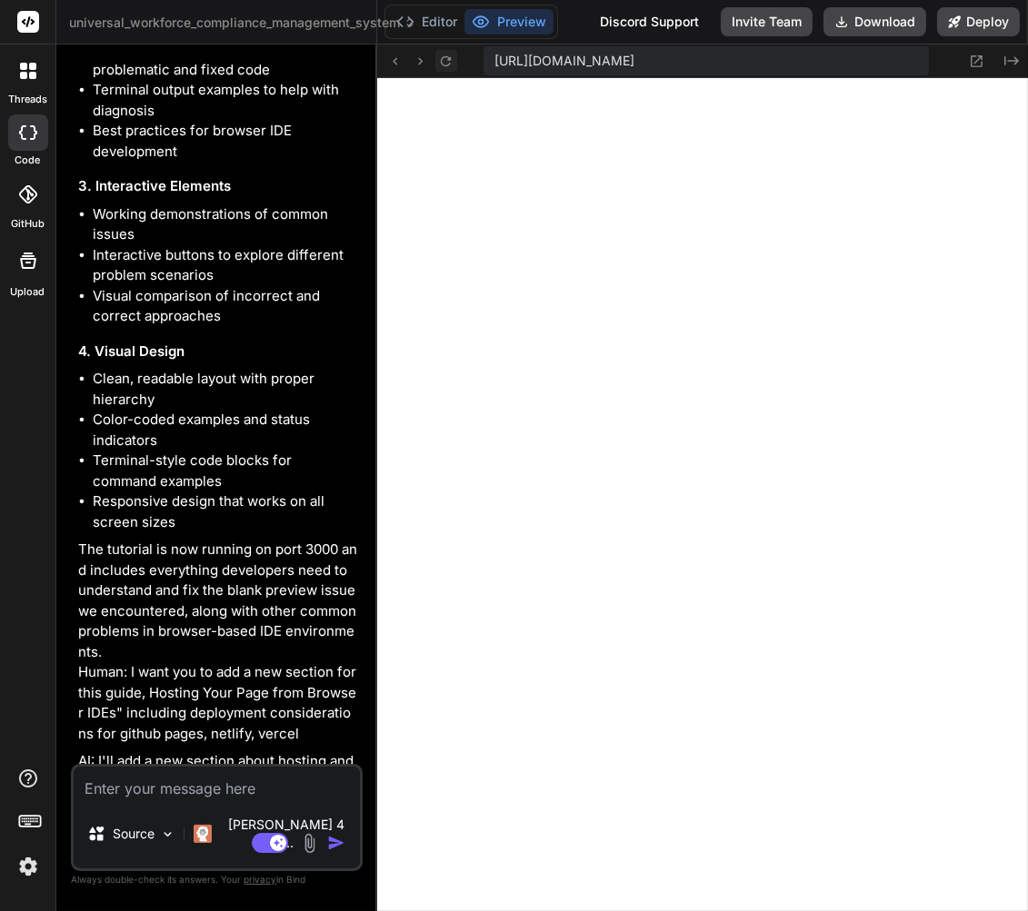
click at [449, 54] on icon at bounding box center [445, 61] width 15 height 15
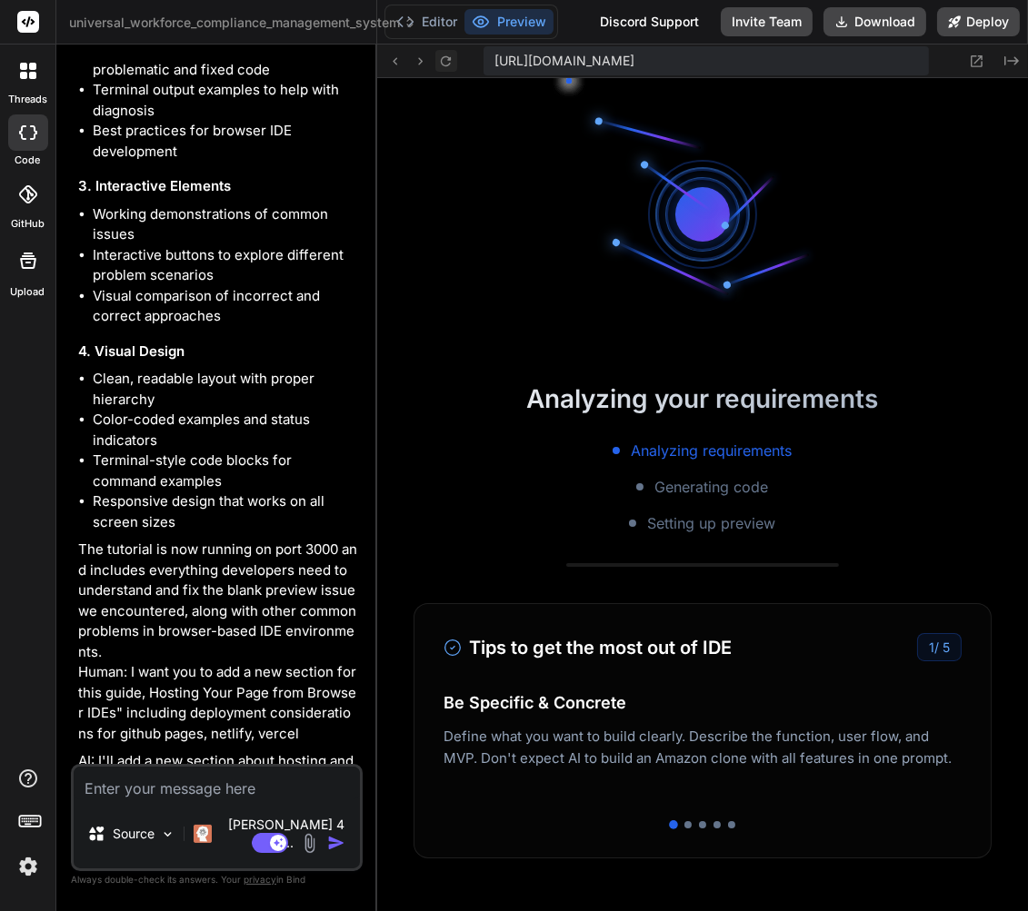
click at [449, 54] on icon at bounding box center [445, 61] width 15 height 15
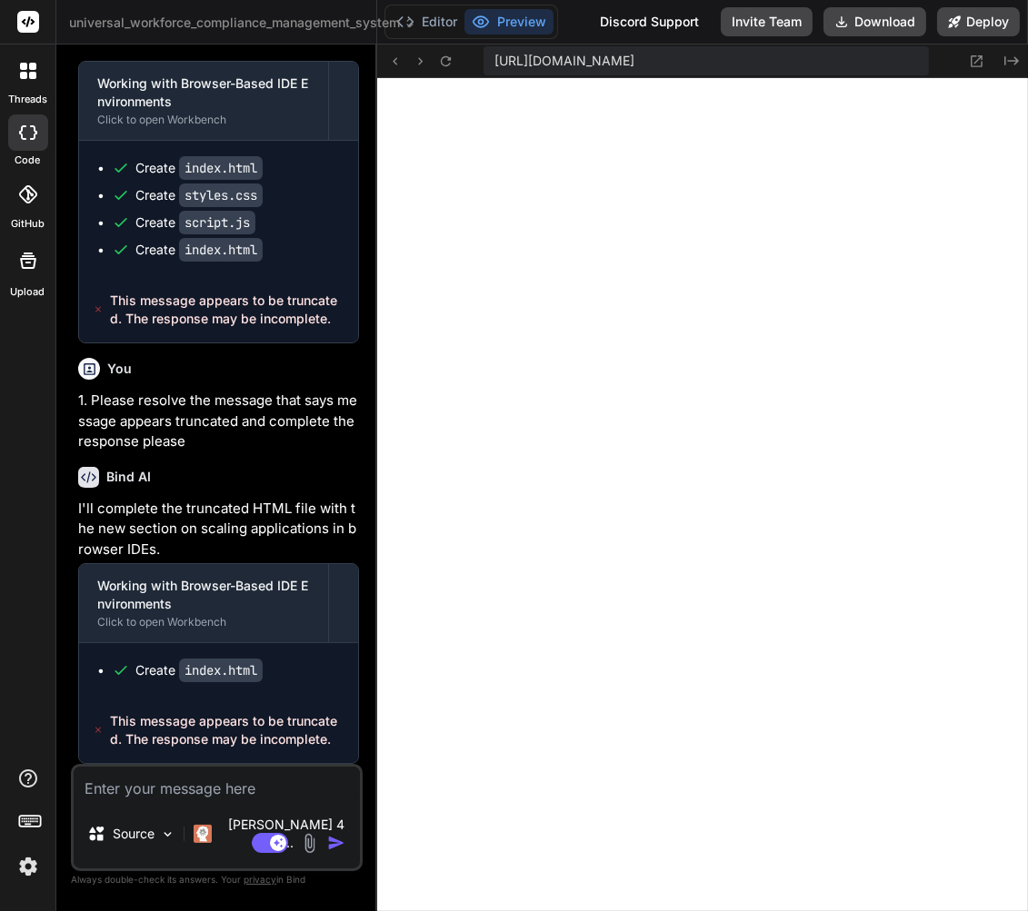
scroll to position [16615, 0]
drag, startPoint x: 333, startPoint y: 760, endPoint x: 117, endPoint y: 731, distance: 217.2
click at [117, 731] on span "This message appears to be truncated. The response may be incomplete." at bounding box center [226, 730] width 233 height 36
copy span "This message appears to be truncated. The response may be incomplete."
click at [114, 800] on textarea at bounding box center [217, 783] width 286 height 33
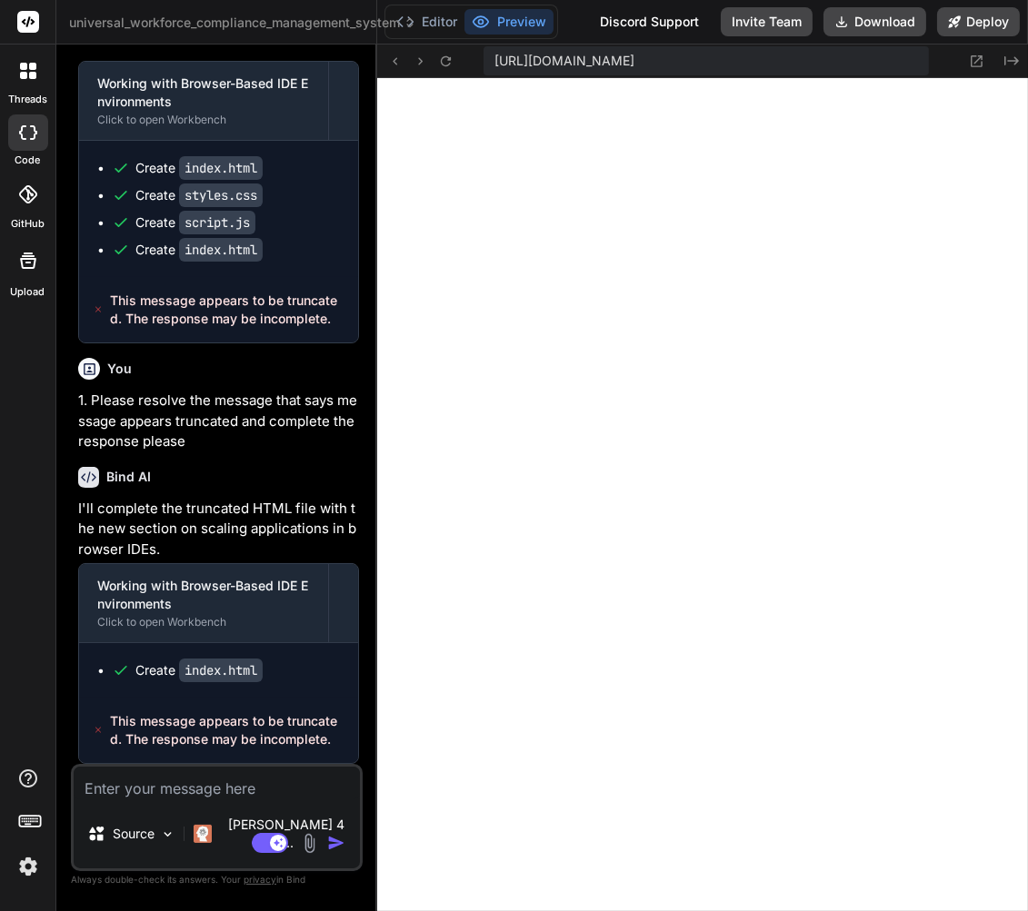
type textarea "a"
type textarea "x"
type textarea "an"
type textarea "x"
type textarea "[PERSON_NAME]"
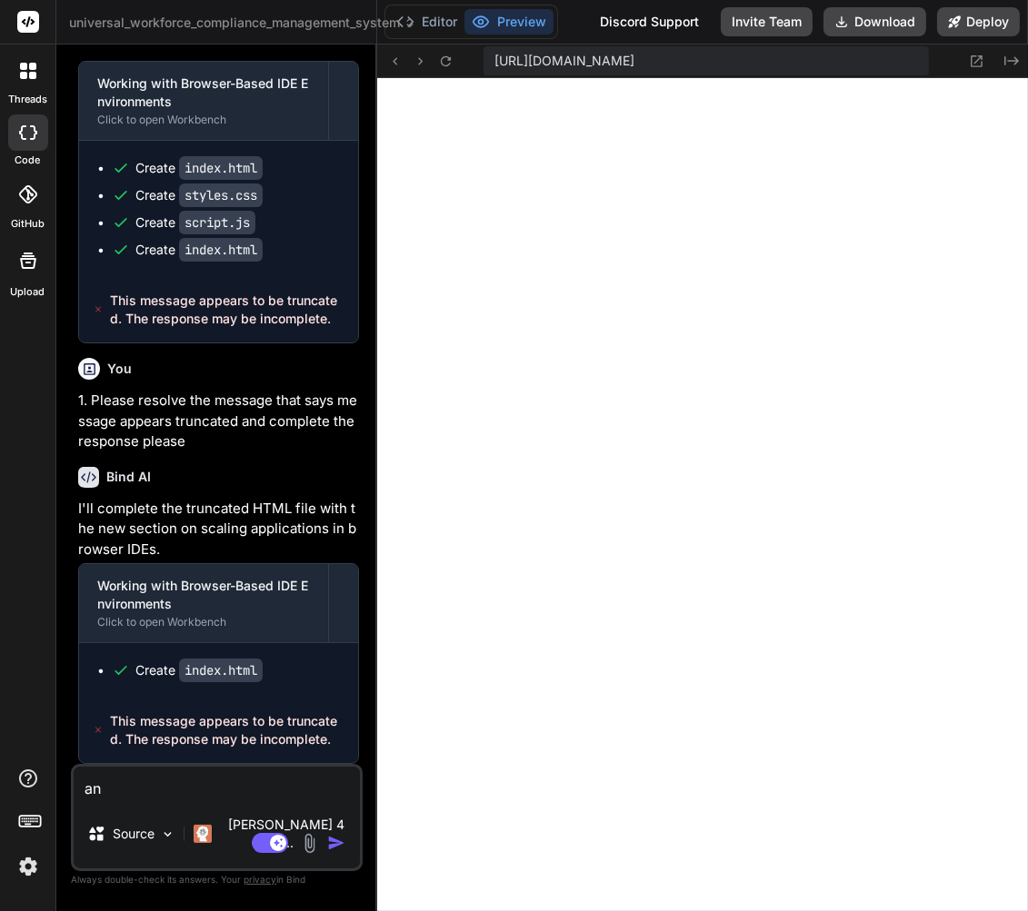
type textarea "x"
type textarea "anal"
type textarea "x"
type textarea "analy"
type textarea "x"
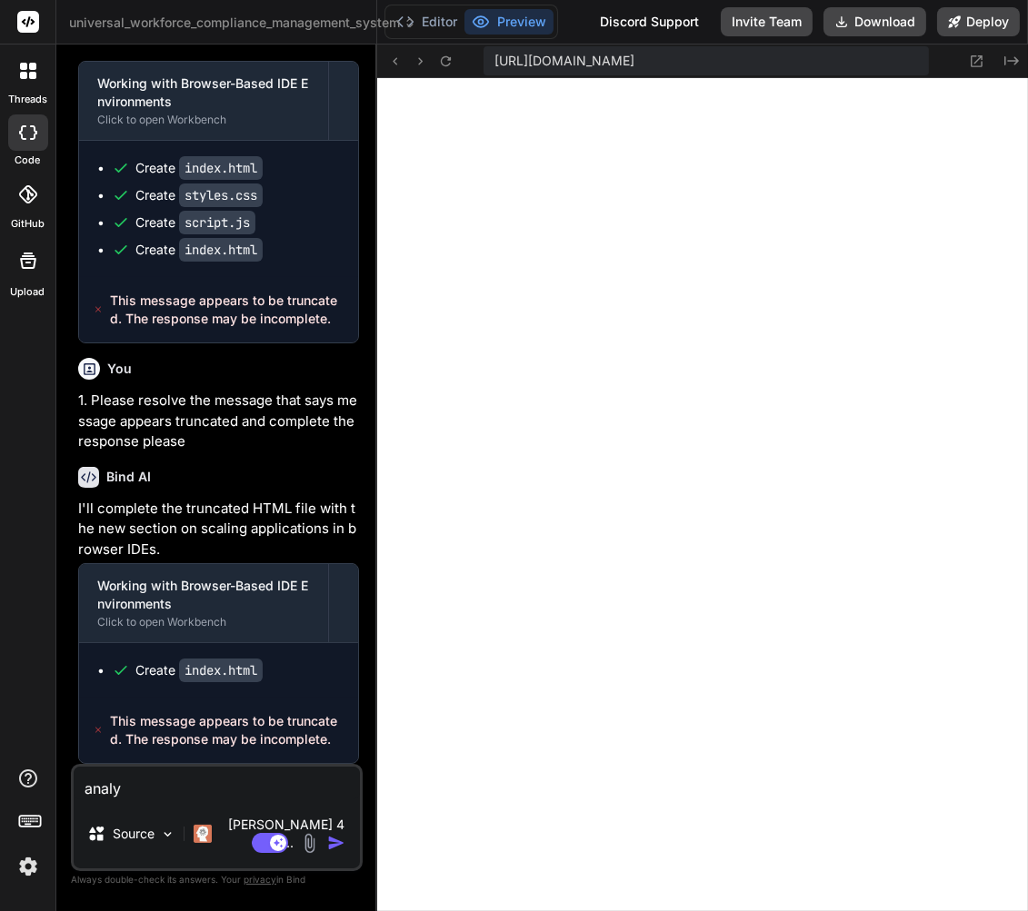
type textarea "analys"
type textarea "x"
type textarea "analysi"
type textarea "x"
type textarea "analysis"
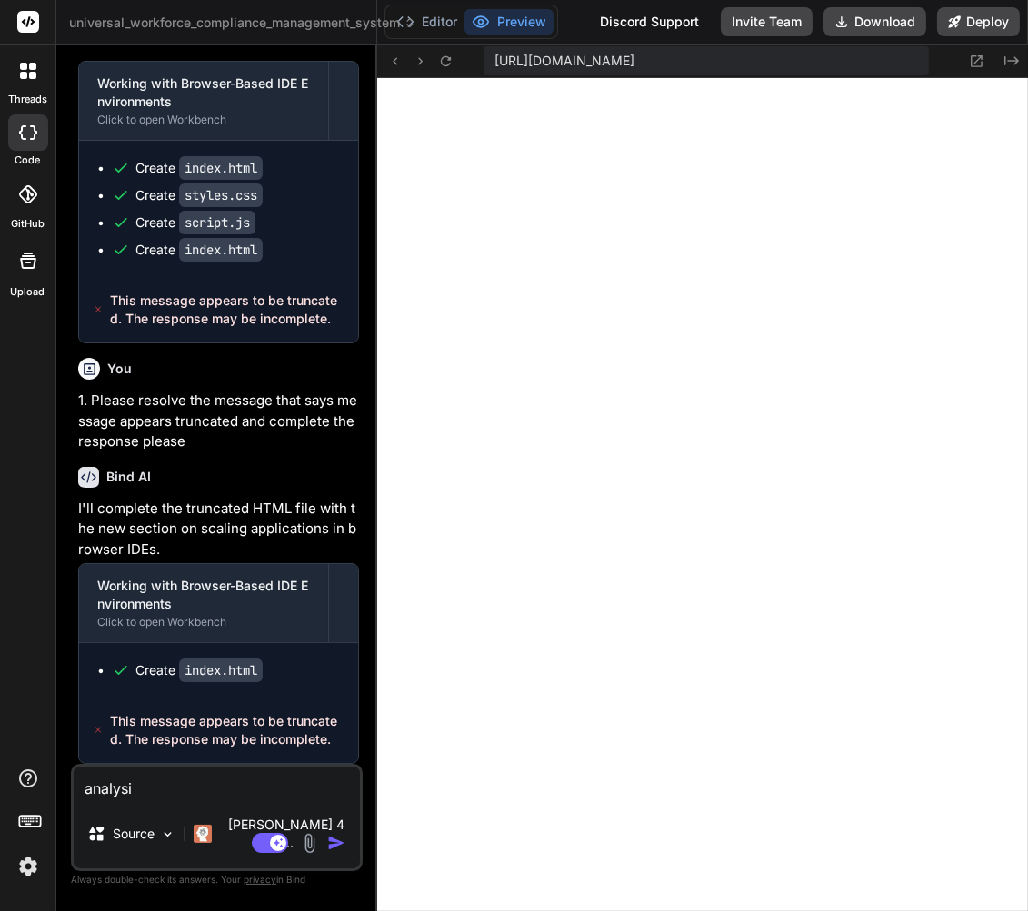
type textarea "x"
type textarea "analysis"
type textarea "x"
type textarea "analysis a"
type textarea "x"
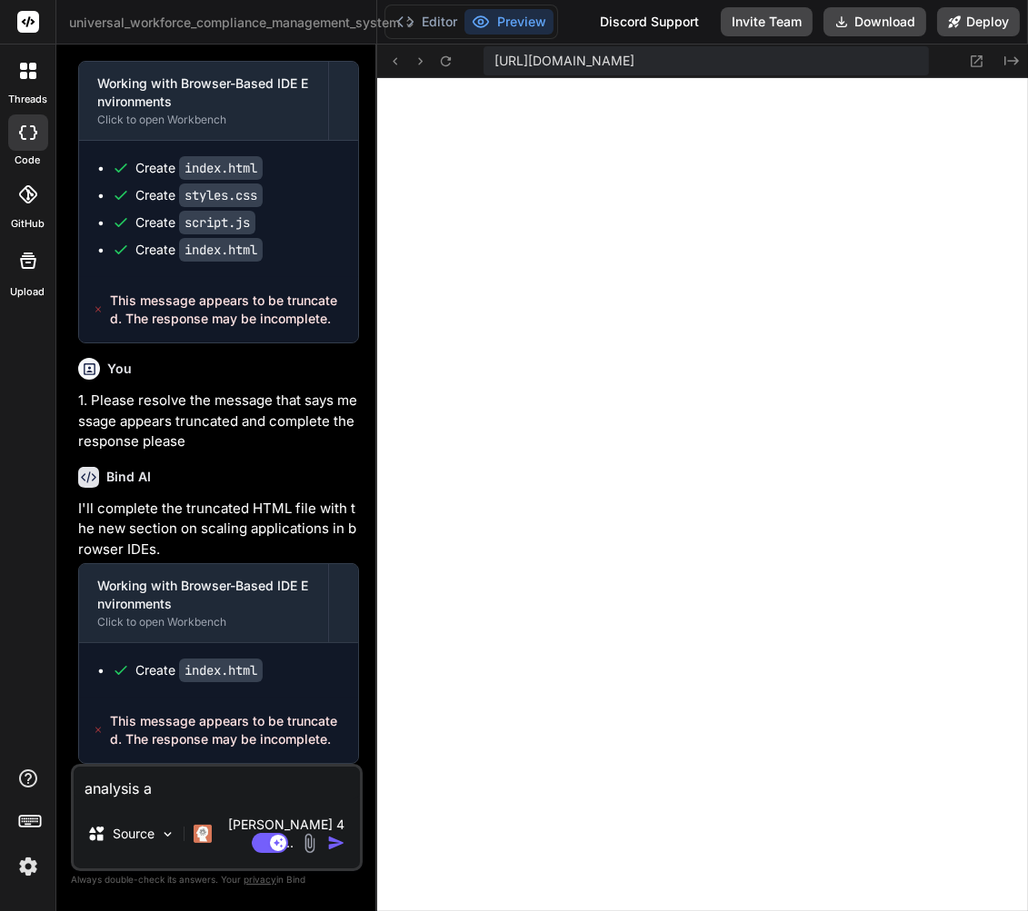
type textarea "analysis an"
type textarea "x"
type textarea "analysis and"
type textarea "x"
type textarea "analysis and"
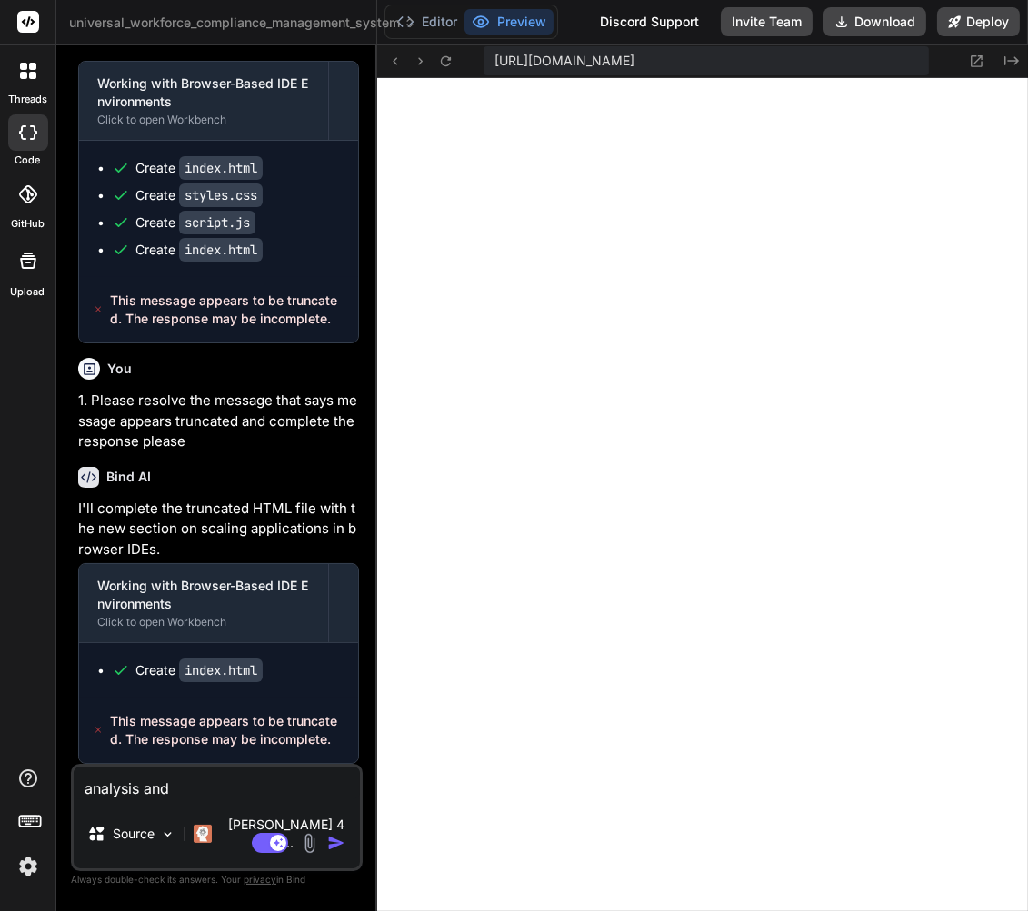
type textarea "x"
type textarea "analysis and f"
type textarea "x"
type textarea "analysis and fi"
type textarea "x"
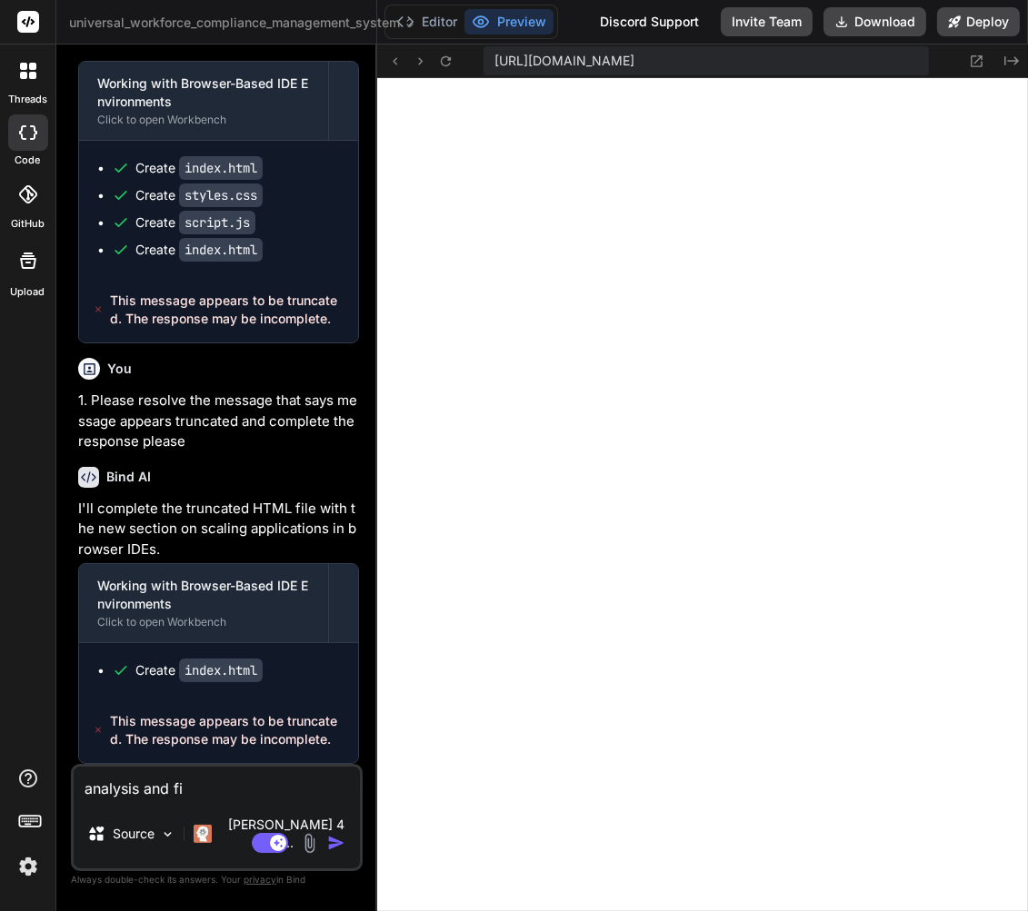
type textarea "analysis and fix"
type textarea "x"
type textarea "analysis and fix"
type textarea "x"
type textarea "analysis and fix e"
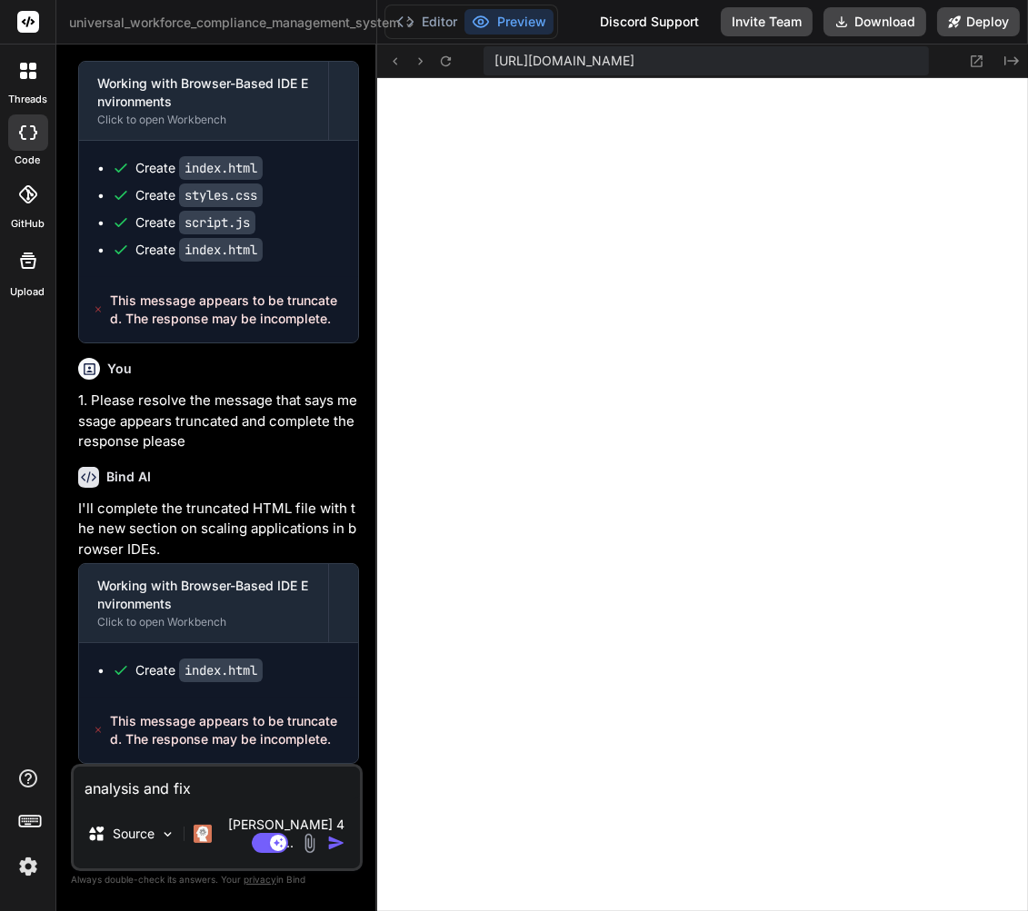
type textarea "x"
type textarea "analysis and fix [PERSON_NAME]"
type textarea "x"
type textarea "analysis and fix [PERSON_NAME]"
type textarea "x"
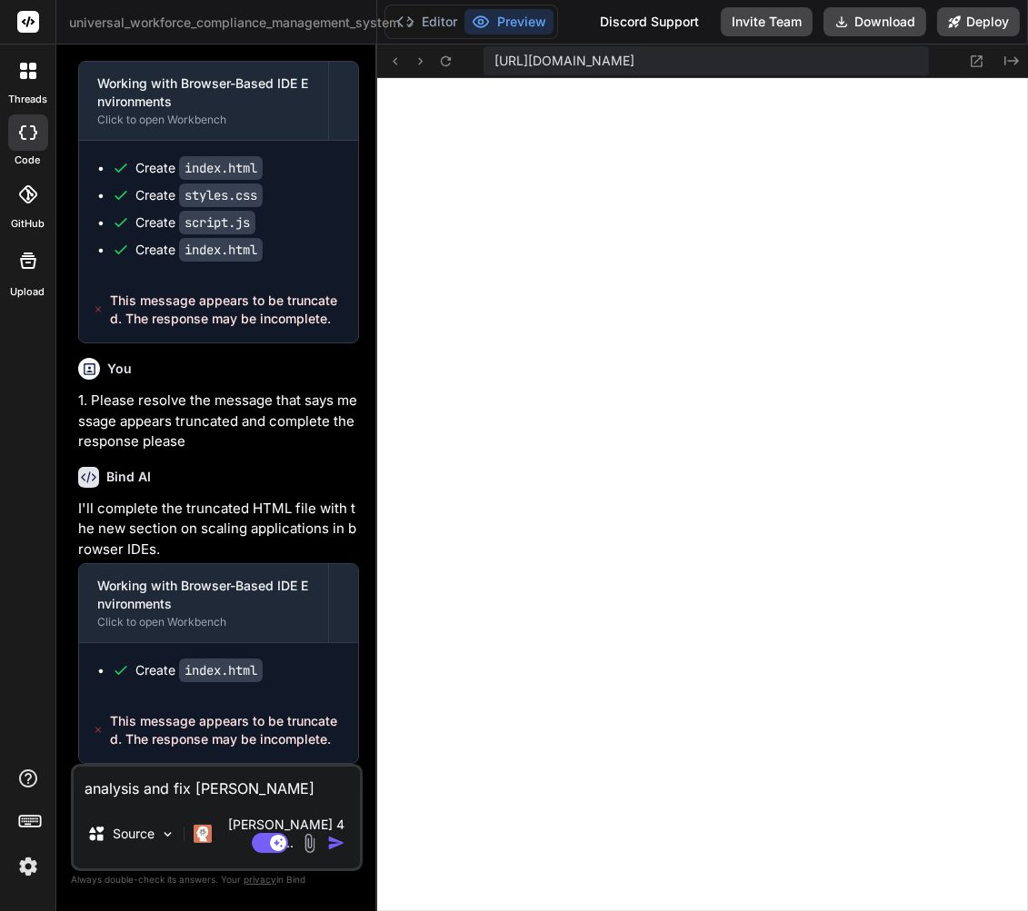
type textarea "analysis and fix [PERSON_NAME]"
type textarea "x"
type textarea "analysis and fix error"
type textarea "x"
type textarea "analysis and fix error"
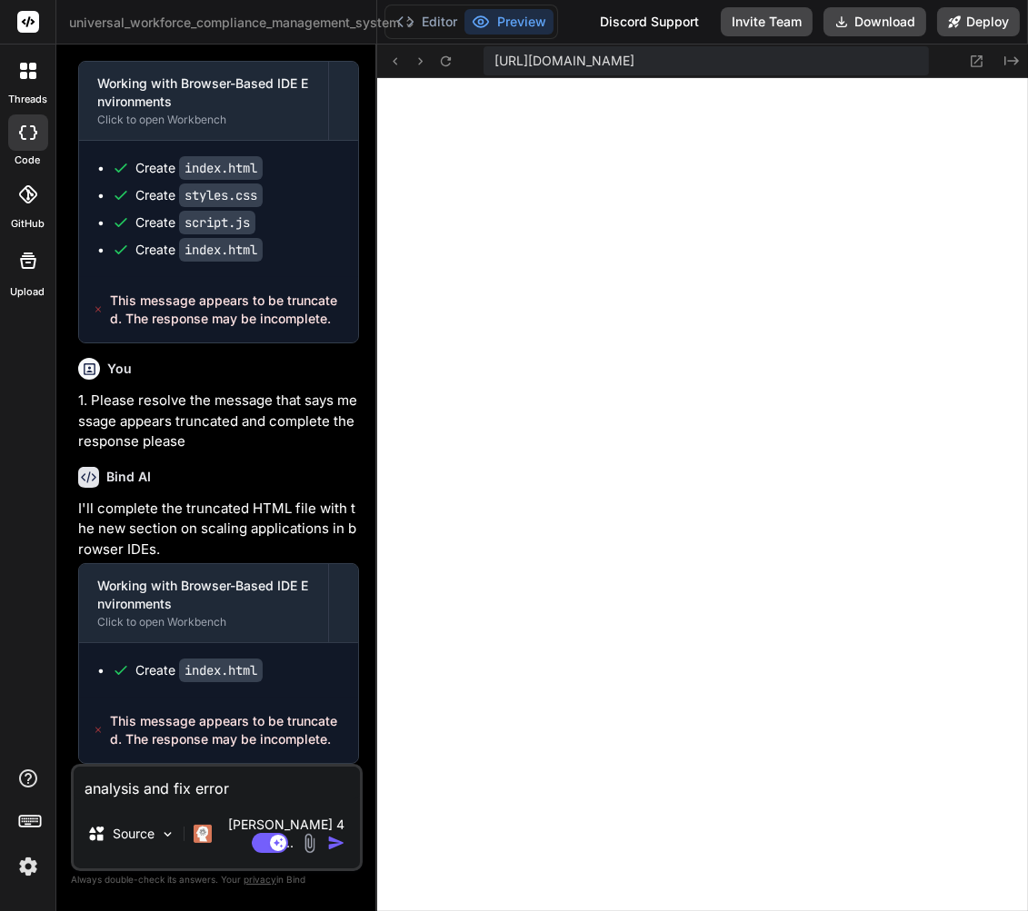
type textarea "x"
type textarea "analysis and fix error ""
type textarea "x"
type textarea "analysis and fix error ""
type textarea "x"
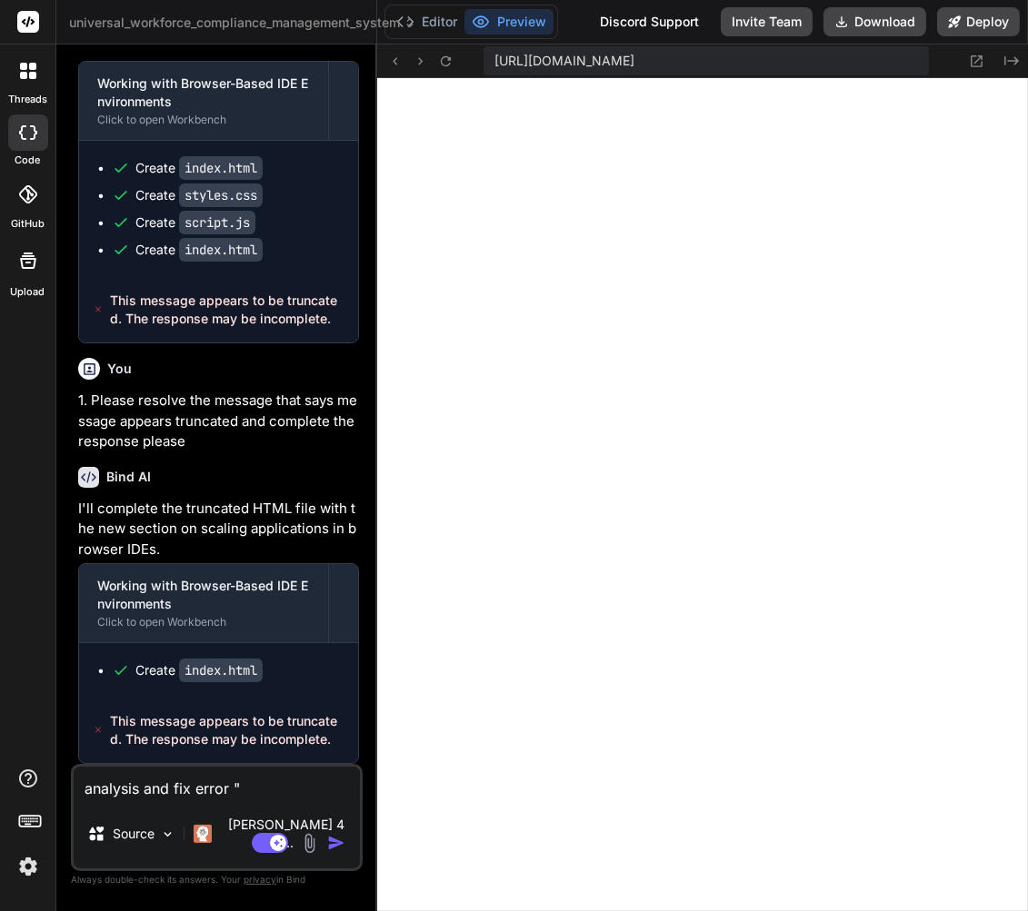
paste textarea "This message appears to be truncated. The response may be incomplete."
type textarea "analysis and fix error " This message appears to be truncated. The response may…"
type textarea "x"
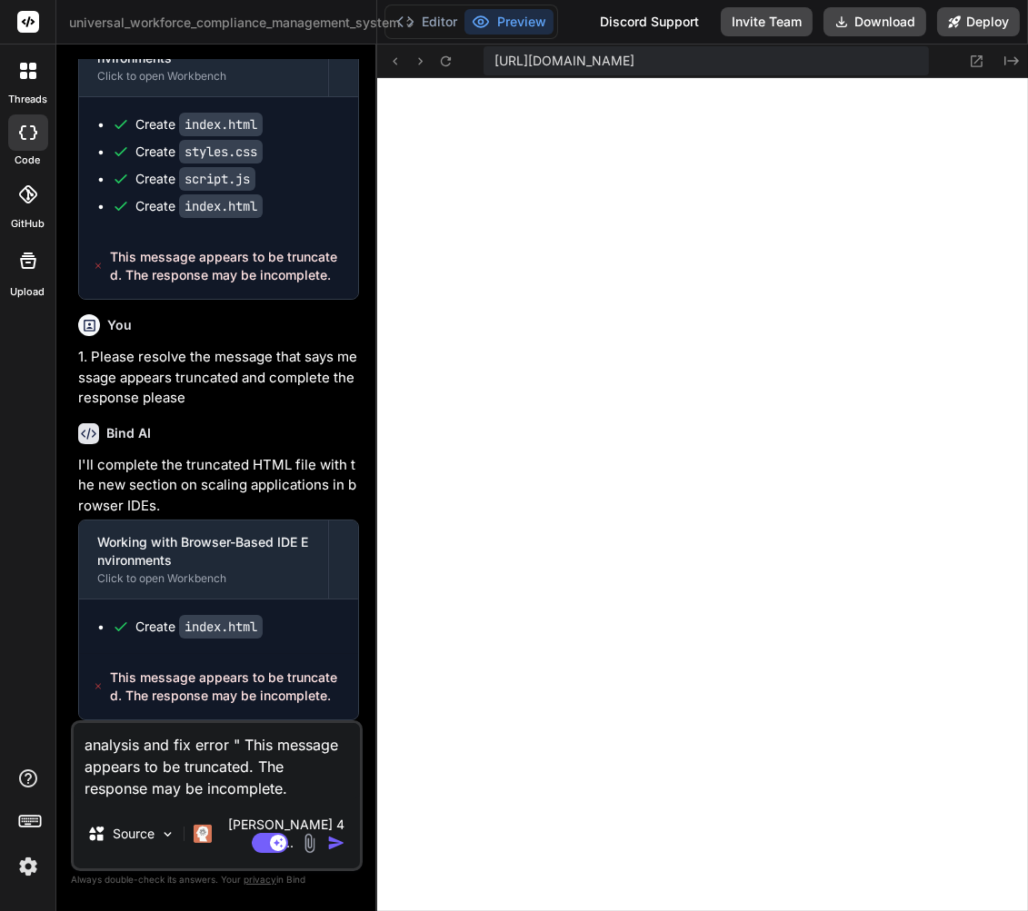
type textarea "analysis and fix error " This message appears to be truncated. The response may…"
type textarea "x"
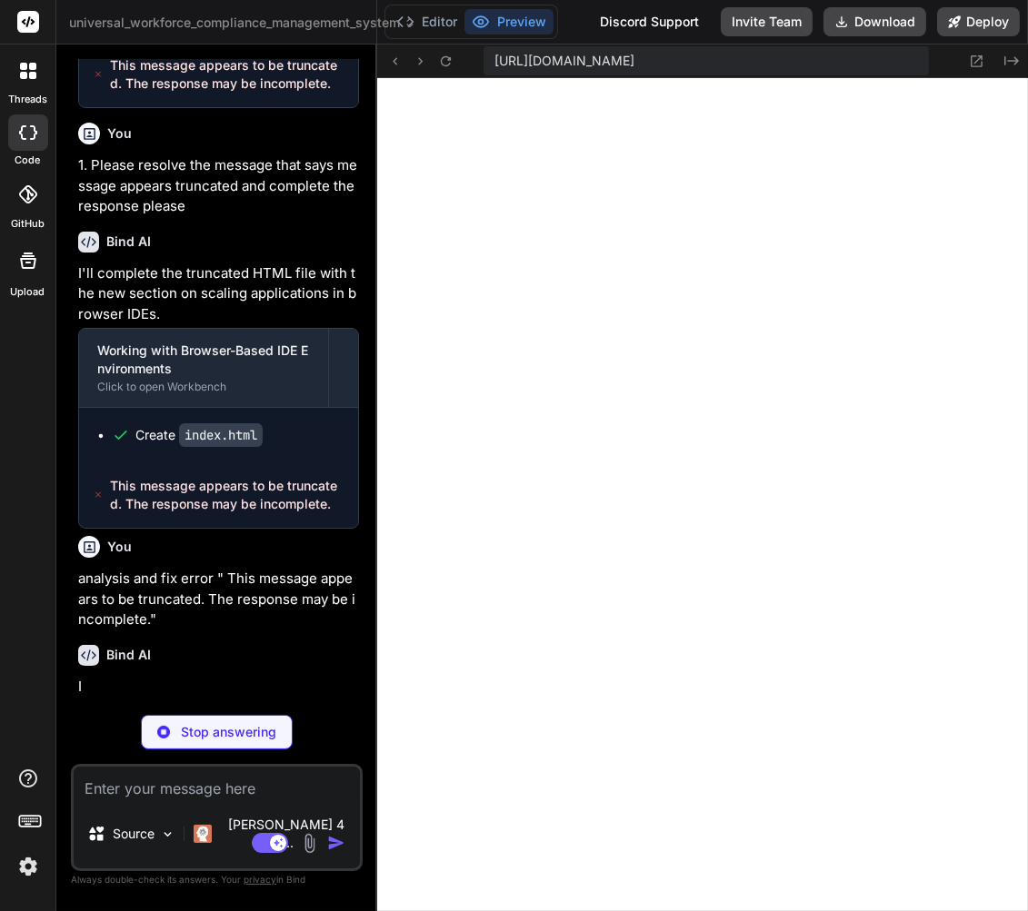
scroll to position [16844, 0]
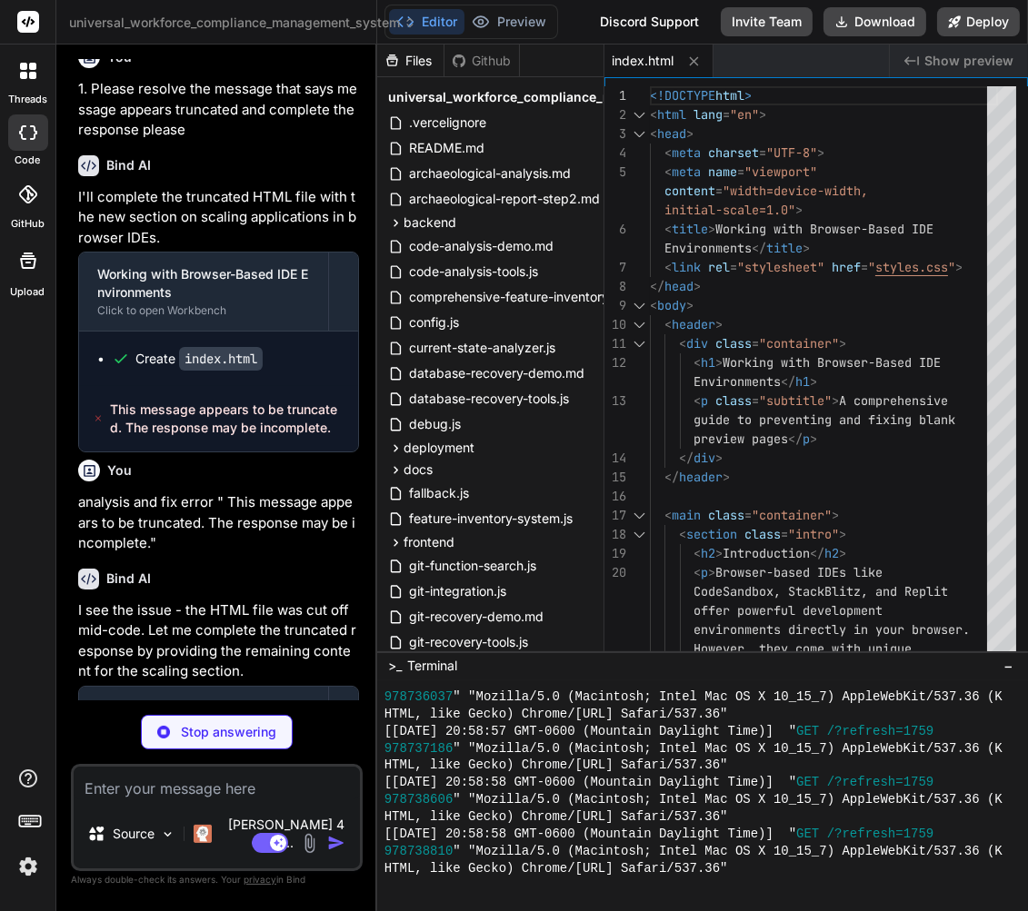
type textarea "x"
type textarea "} .scaling-grid { grid-template-columns: 1fr; } }"
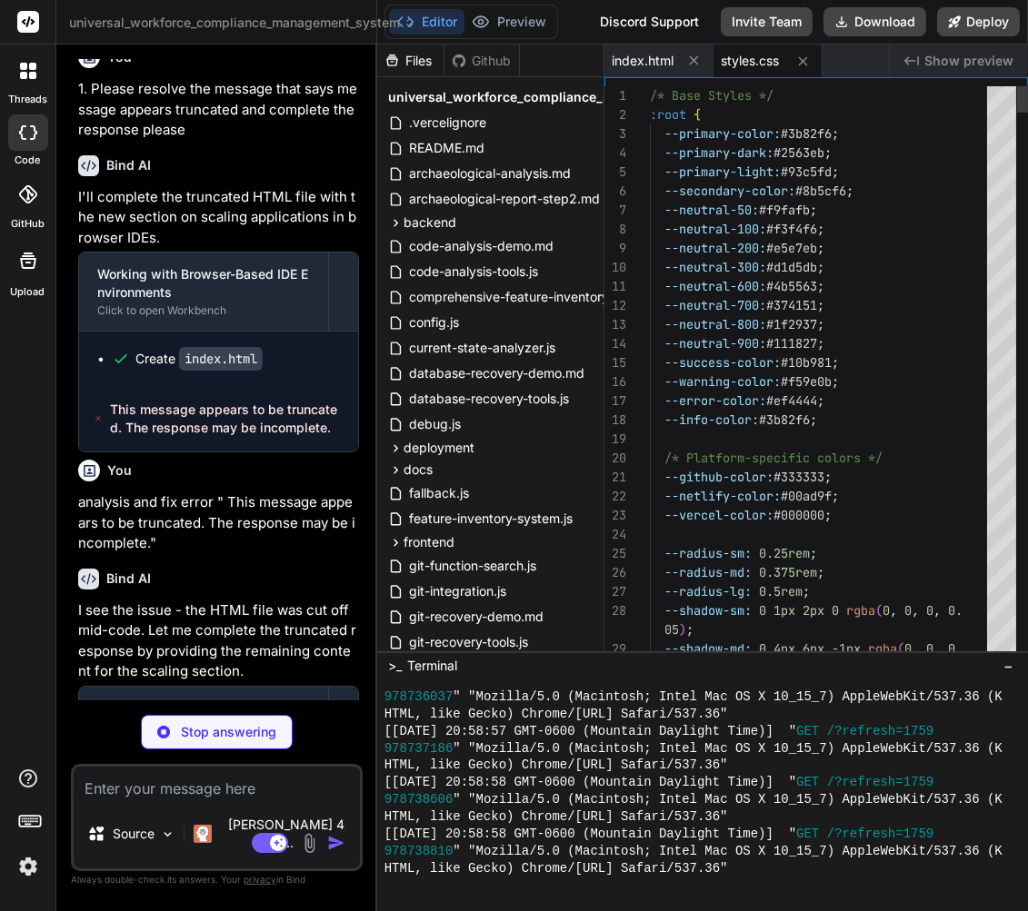
type textarea "x"
type textarea "width: 100%; } .scaling-grid { grid-template-columns: 1fr; } }"
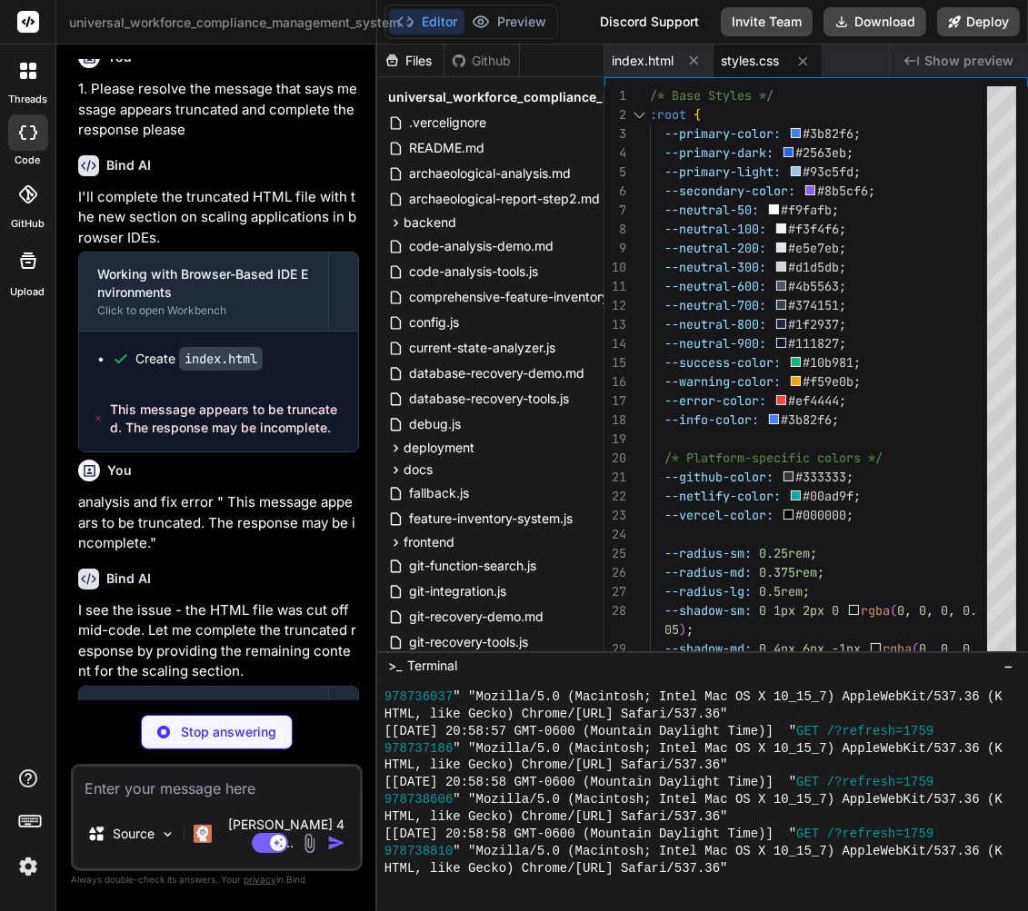
type textarea "x"
type textarea "timestamp.style.fontSize = '0.8rem'; timestamp.style.marginTop = '1rem'; timest…"
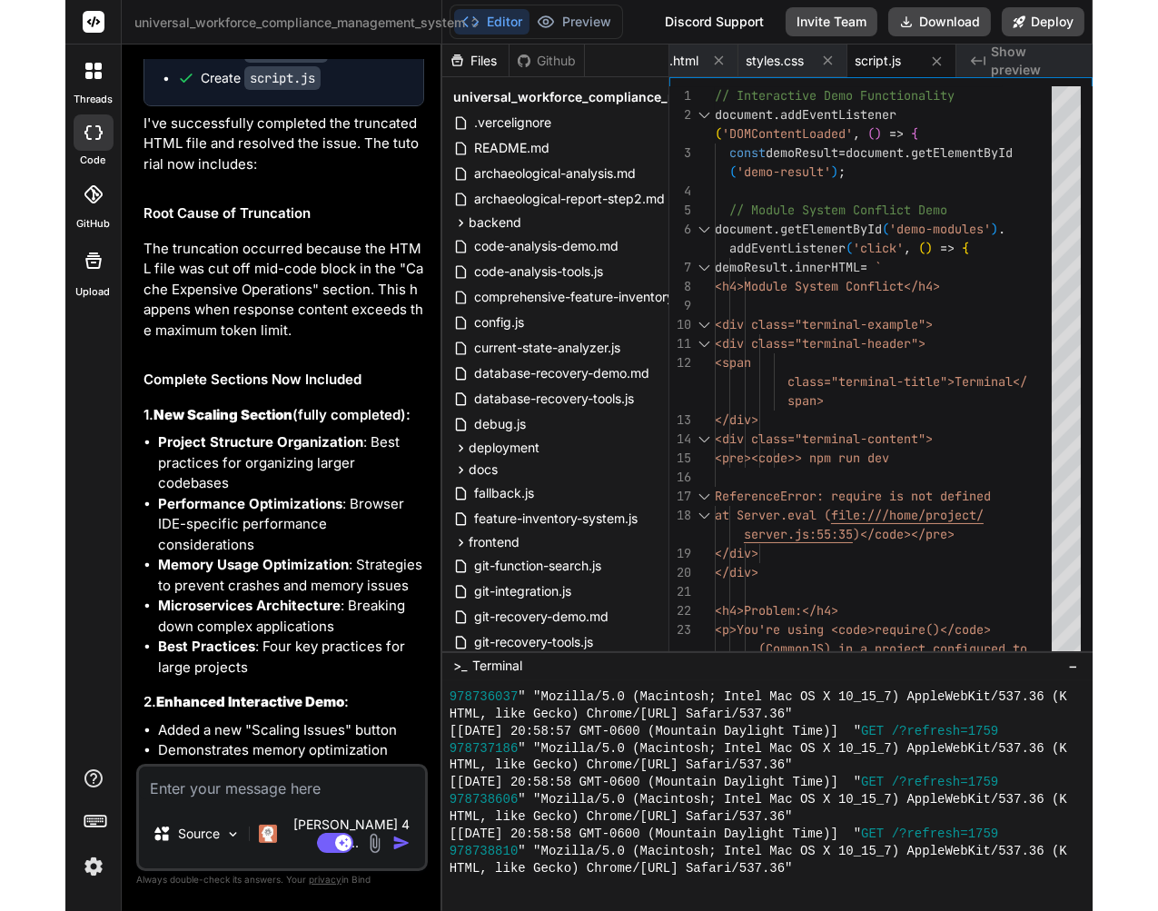
scroll to position [18135, 0]
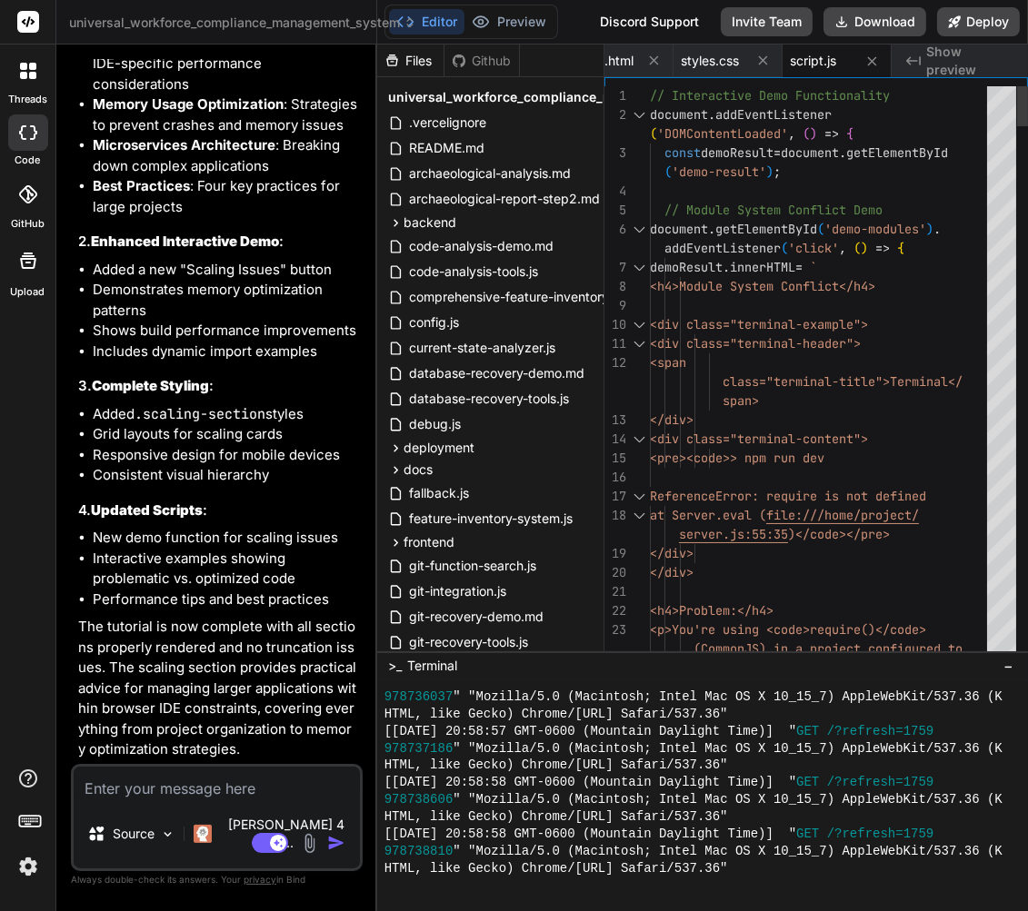
type textarea "x"
type textarea "timestamp.textContent = `Page loaded at: ${new Date().toLocaleString()}`; foote…"
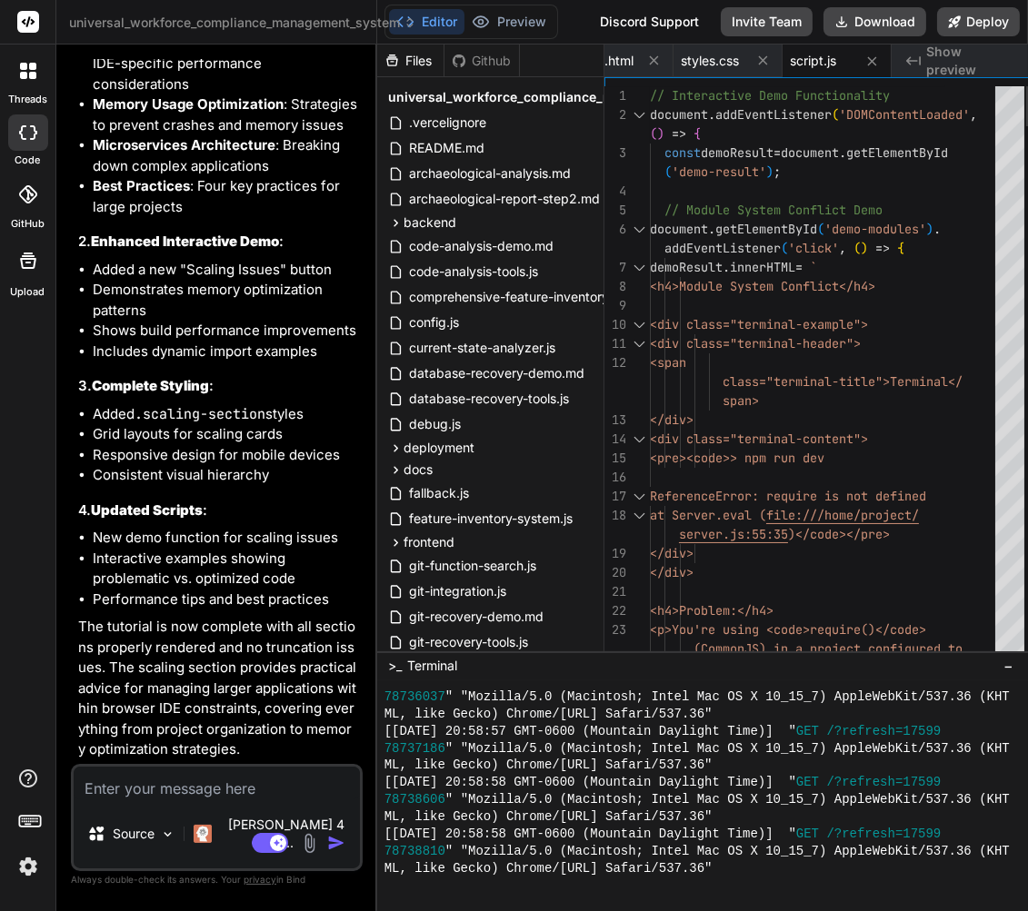
type textarea "x"
type textarea "const timestamp = document.createElement('p'); timestamp.style.fontSize = '0.8r…"
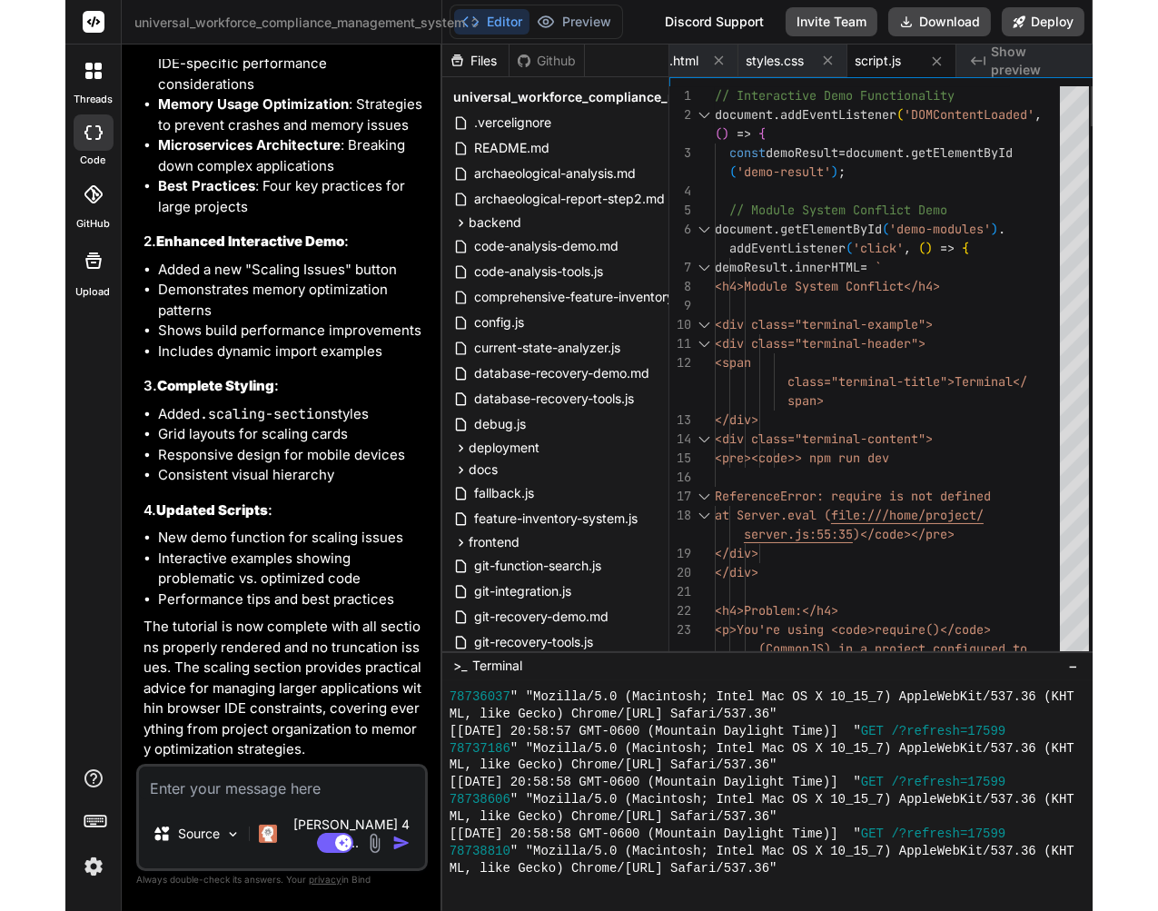
scroll to position [0, 0]
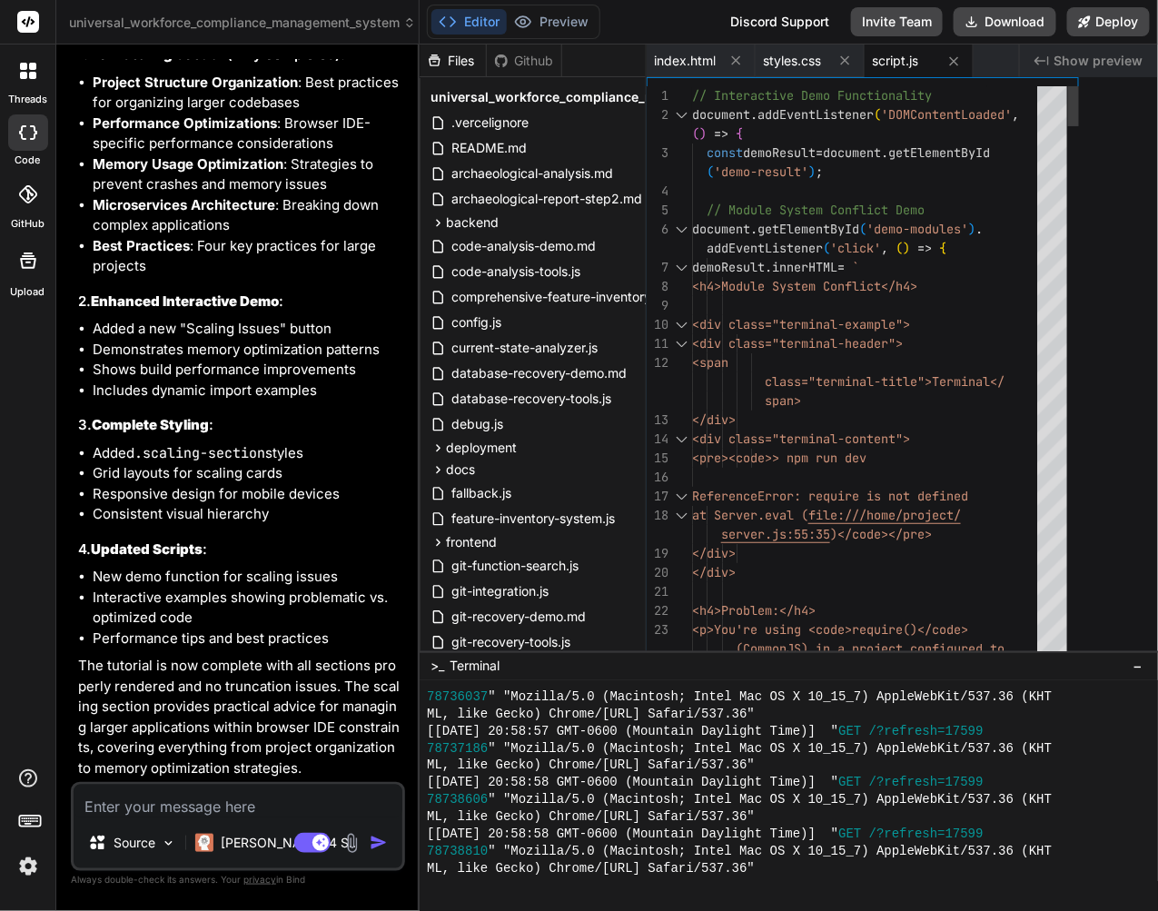
type textarea "x"
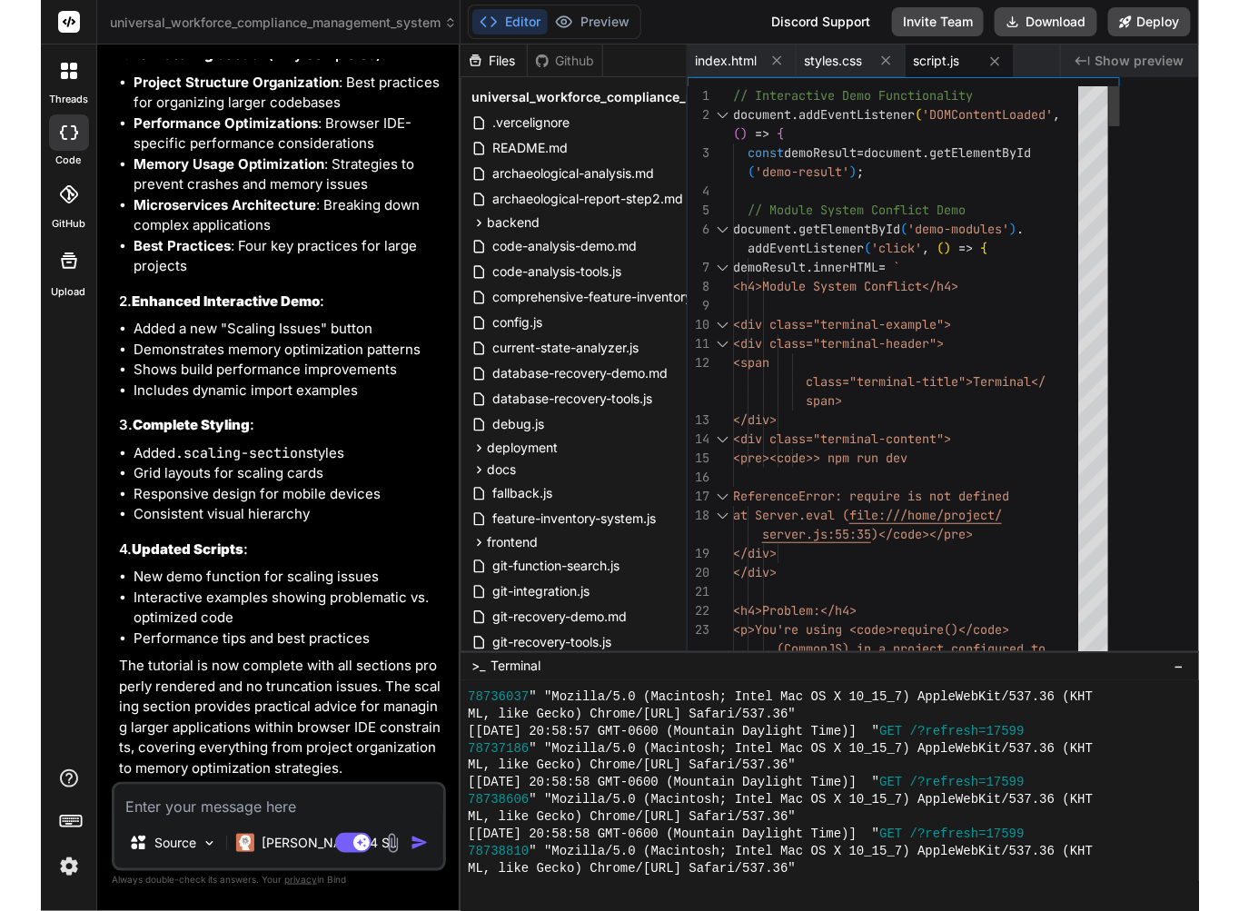
scroll to position [2179, 0]
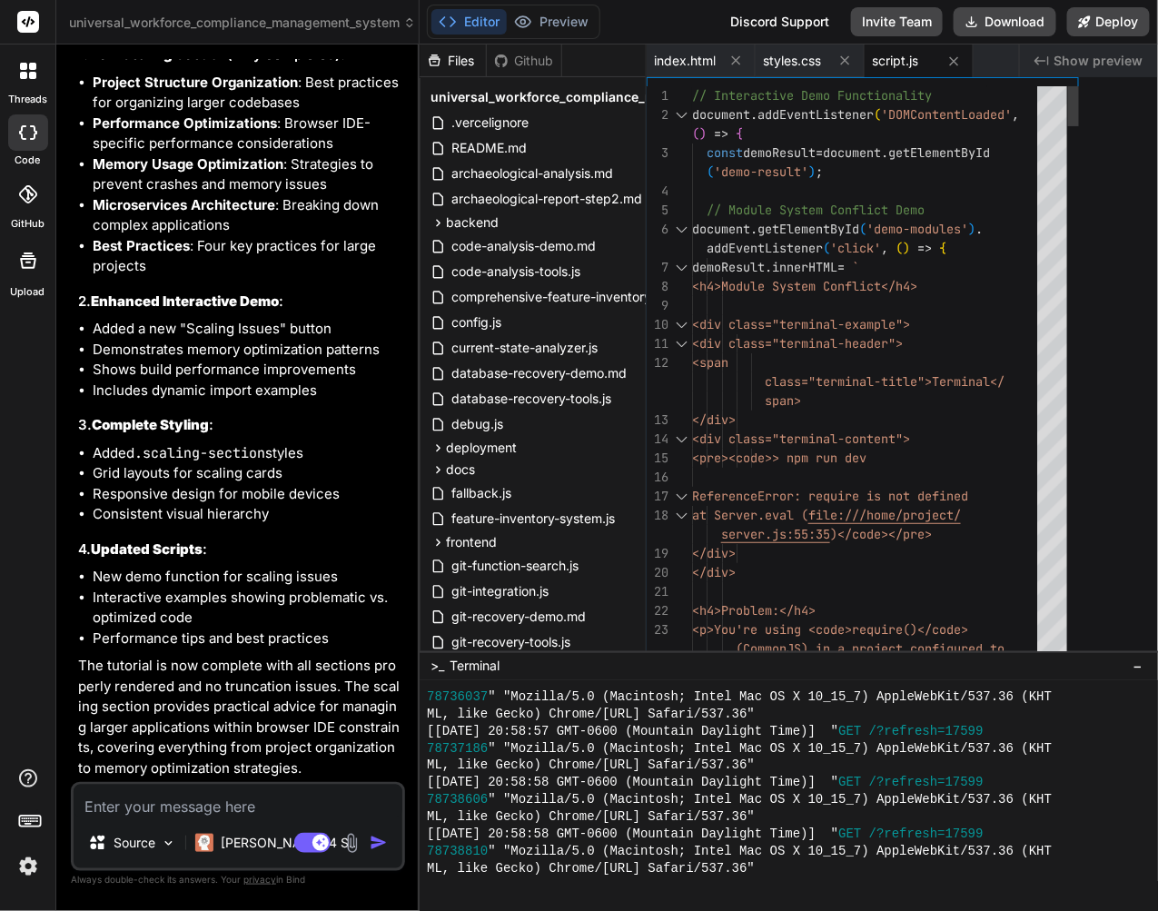
type textarea "x"
type textarea "timestamp.style.fontSize = '0.8rem'; timestamp.style.marginTop = '1rem'; timest…"
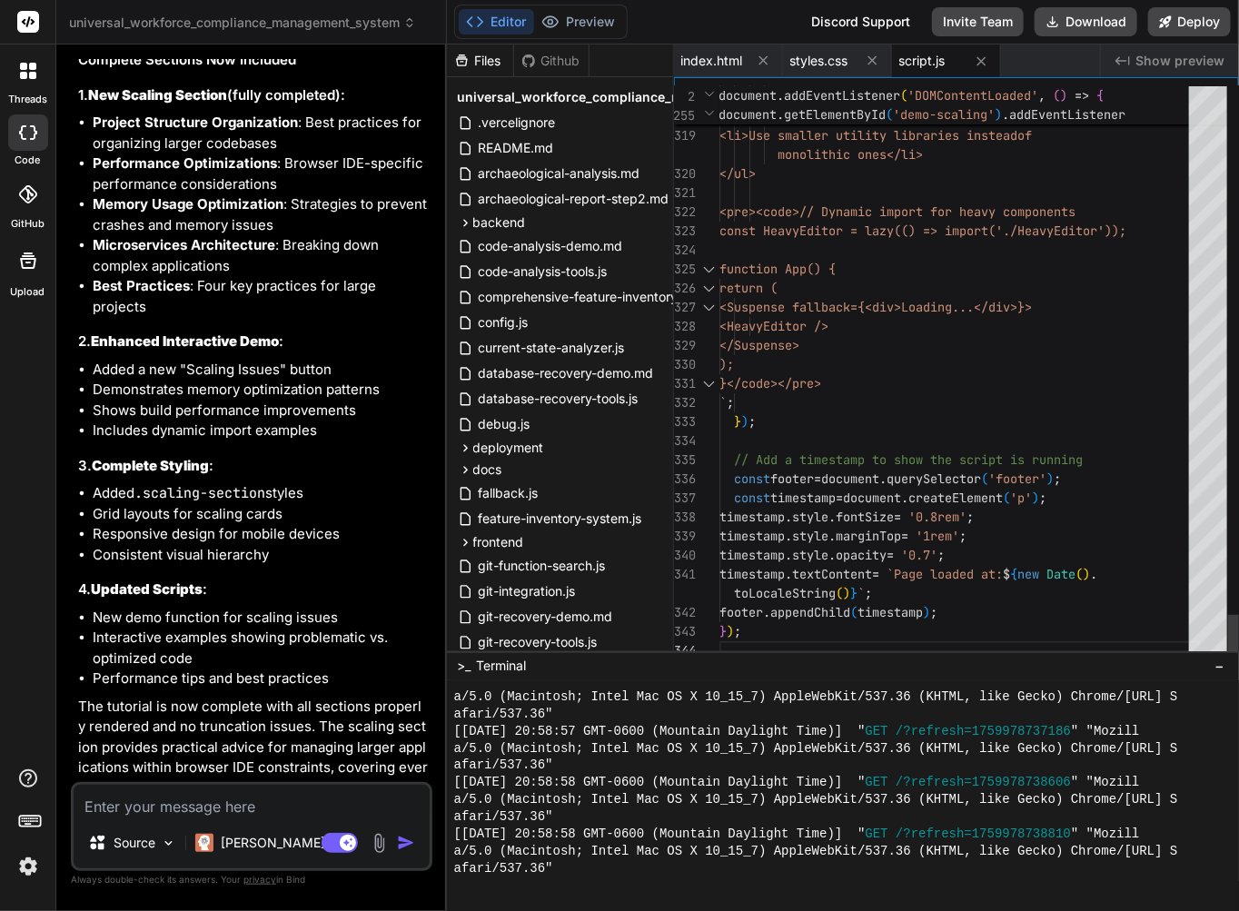
scroll to position [133, 0]
click at [582, 19] on button "Preview" at bounding box center [578, 21] width 89 height 25
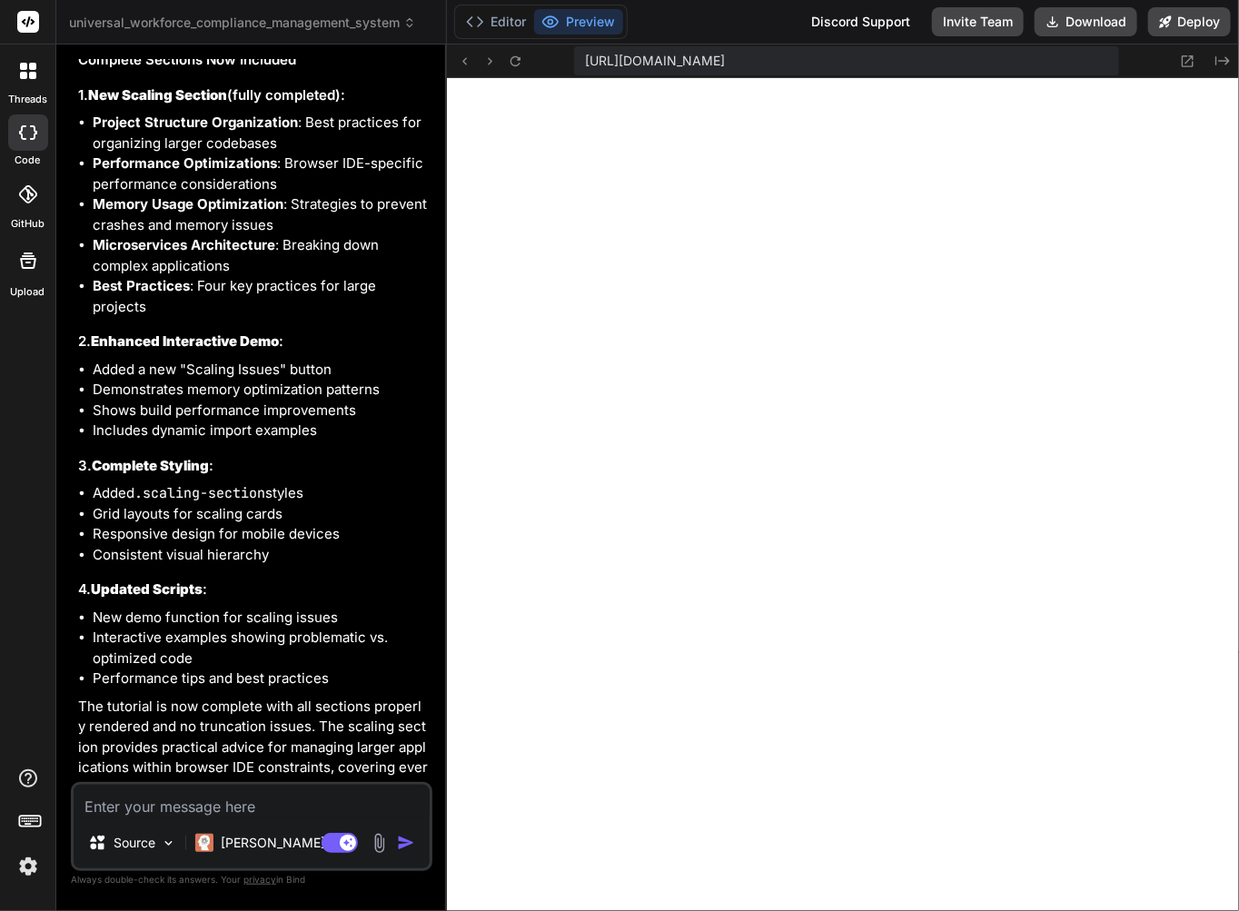
type textarea "x"
click at [520, 65] on icon at bounding box center [515, 61] width 15 height 15
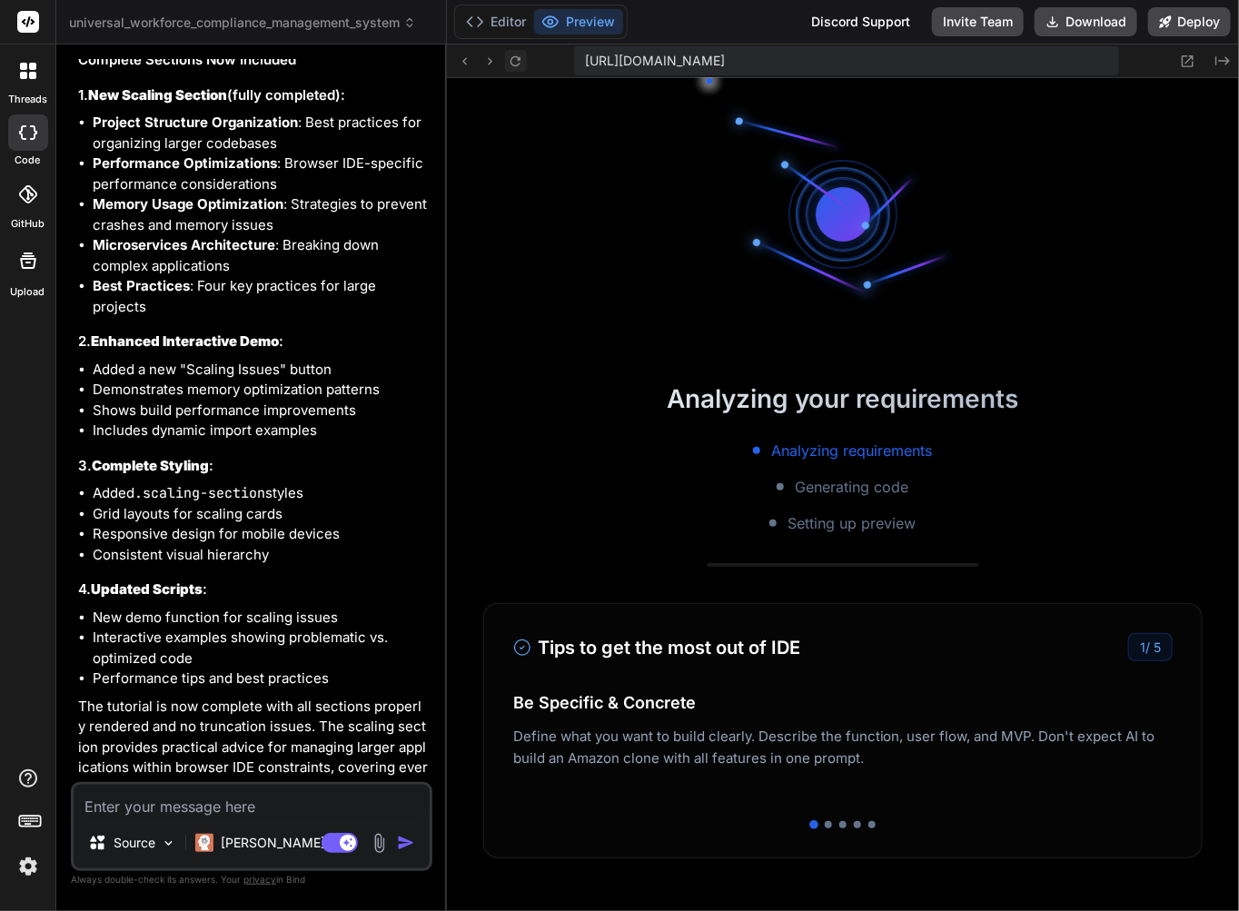
scroll to position [2230, 0]
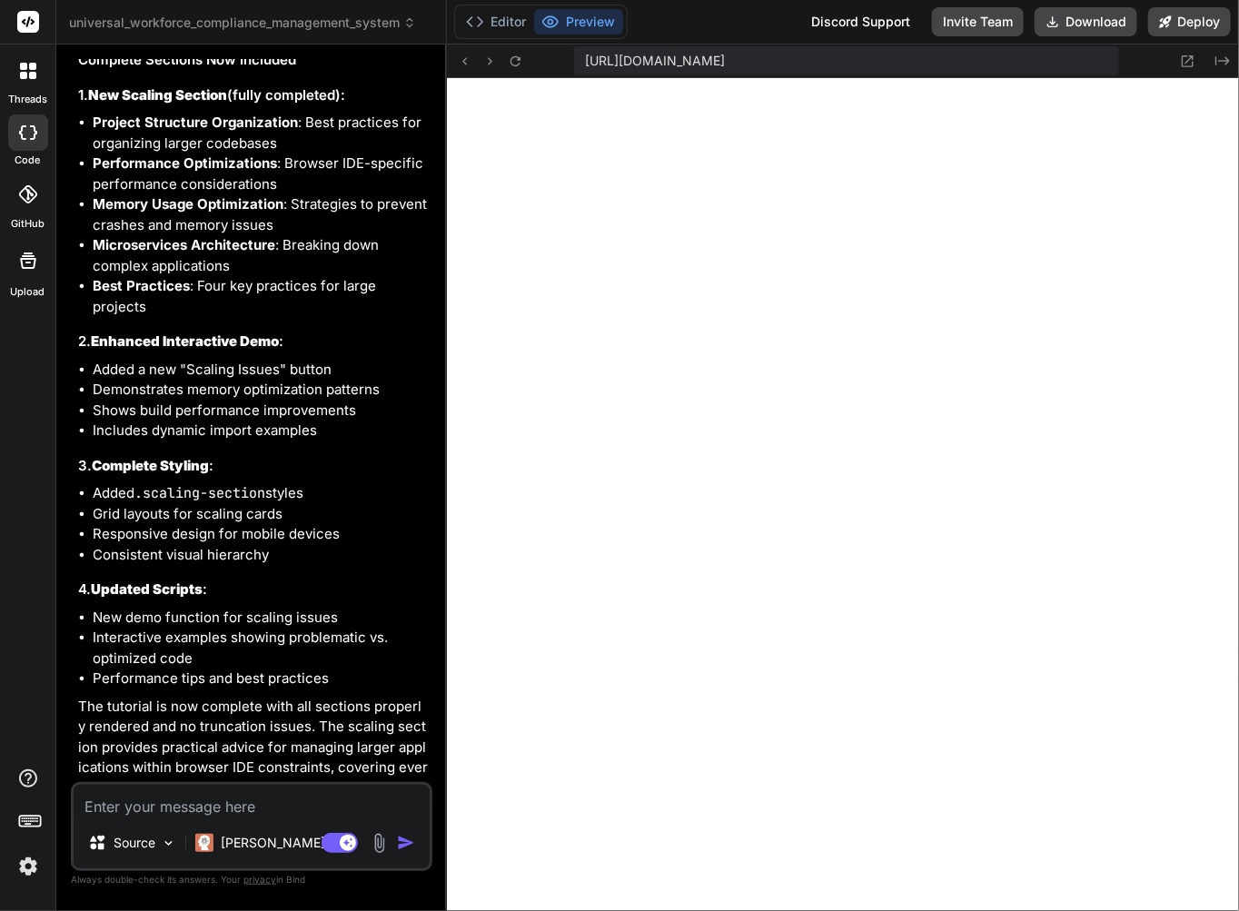
click at [212, 805] on textarea at bounding box center [252, 801] width 356 height 33
type textarea "C"
type textarea "x"
type textarea "Co"
type textarea "x"
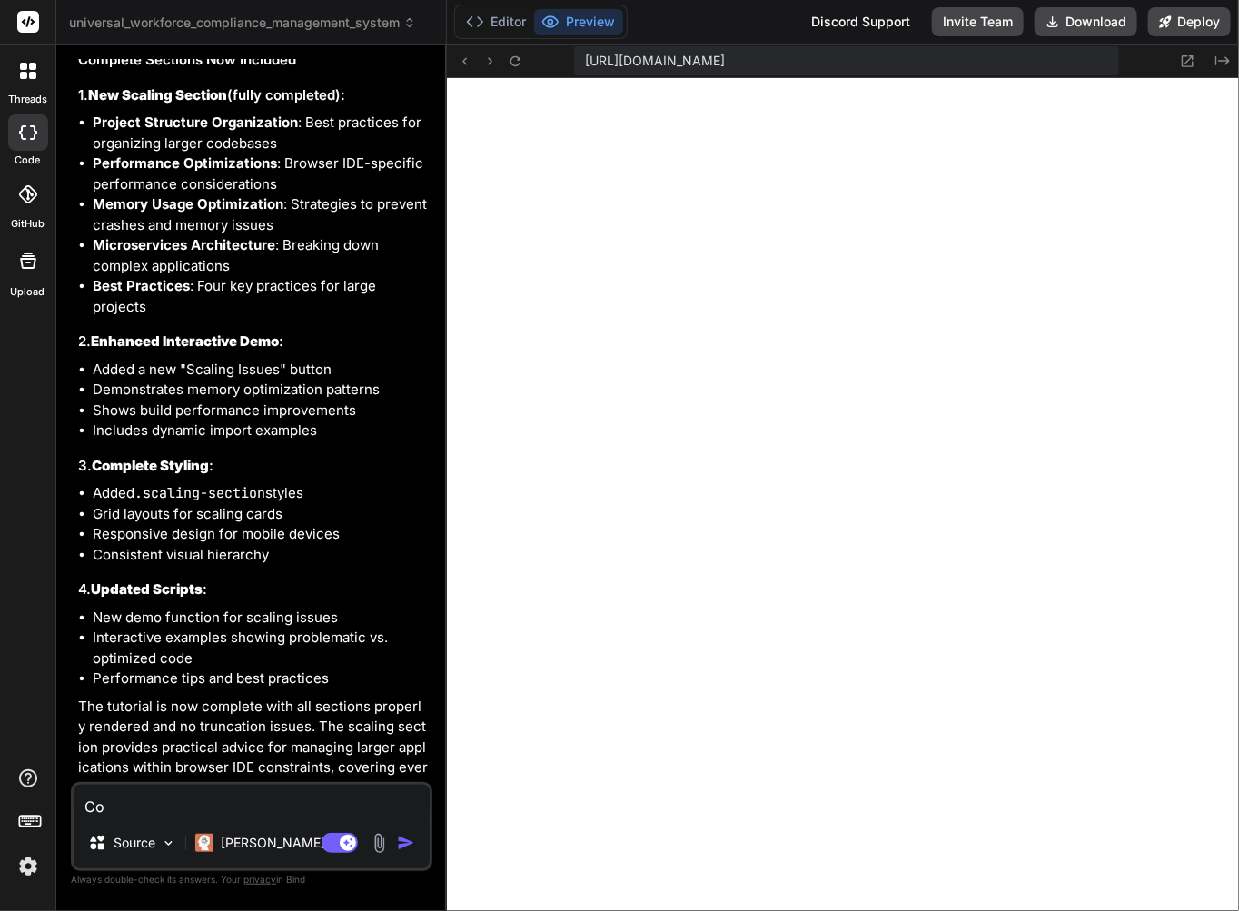
type textarea "Cou"
type textarea "x"
type textarea "Coul"
type textarea "x"
type textarea "Could"
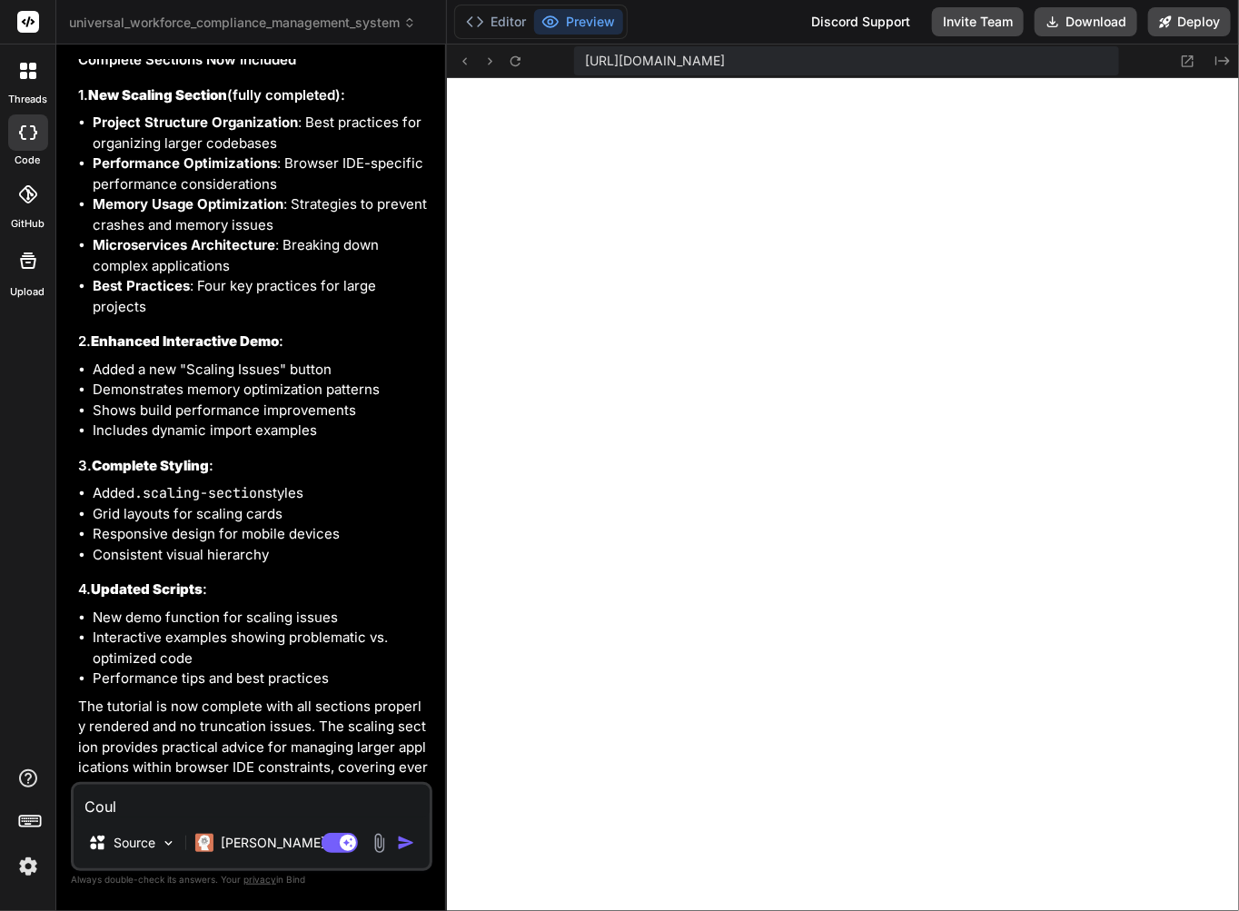
type textarea "x"
type textarea "Could"
type textarea "x"
type textarea "Could n"
type textarea "x"
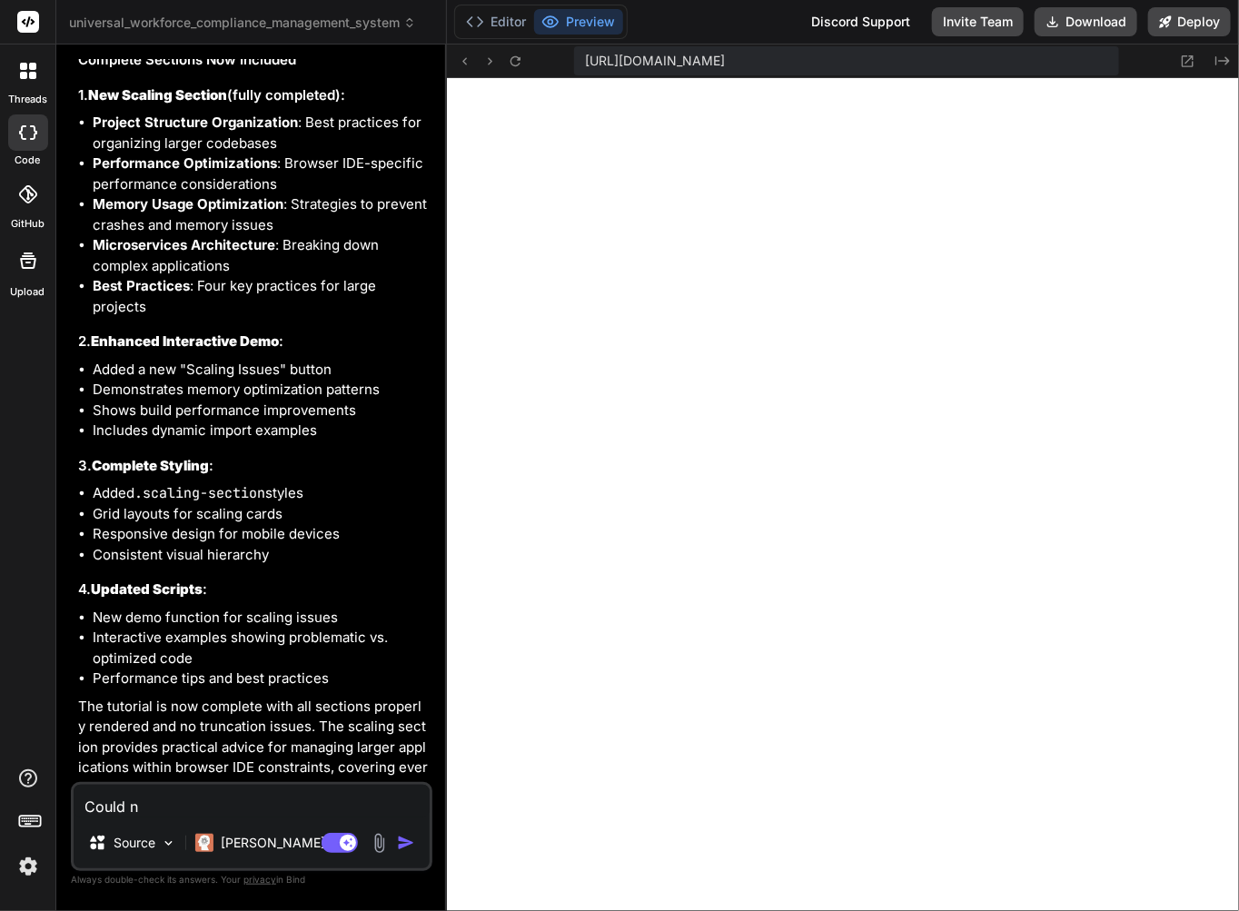
type textarea "Could no"
type textarea "x"
type textarea "Could not"
type textarea "x"
type textarea "Could not"
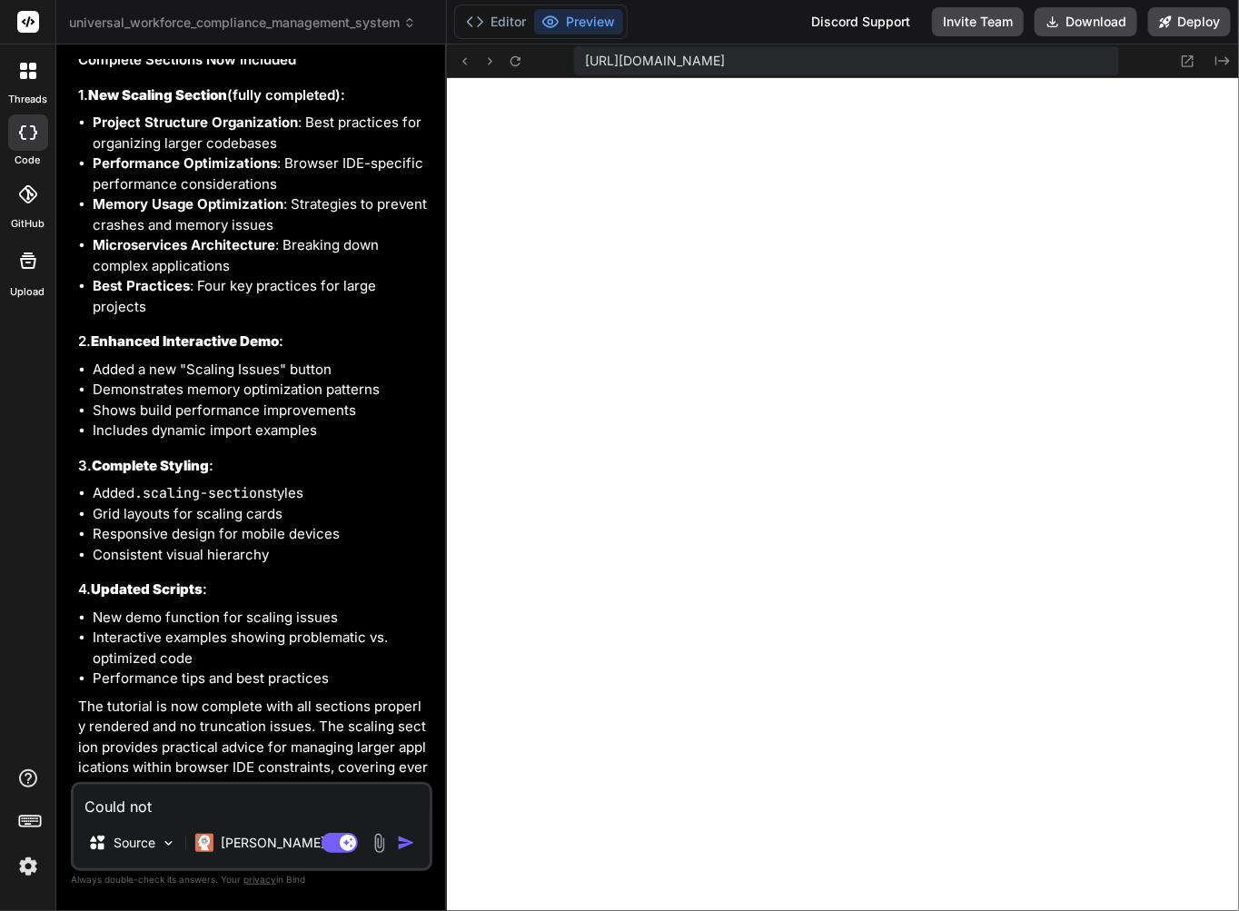
type textarea "x"
type textarea "Could not s"
type textarea "x"
type textarea "Could not se"
type textarea "x"
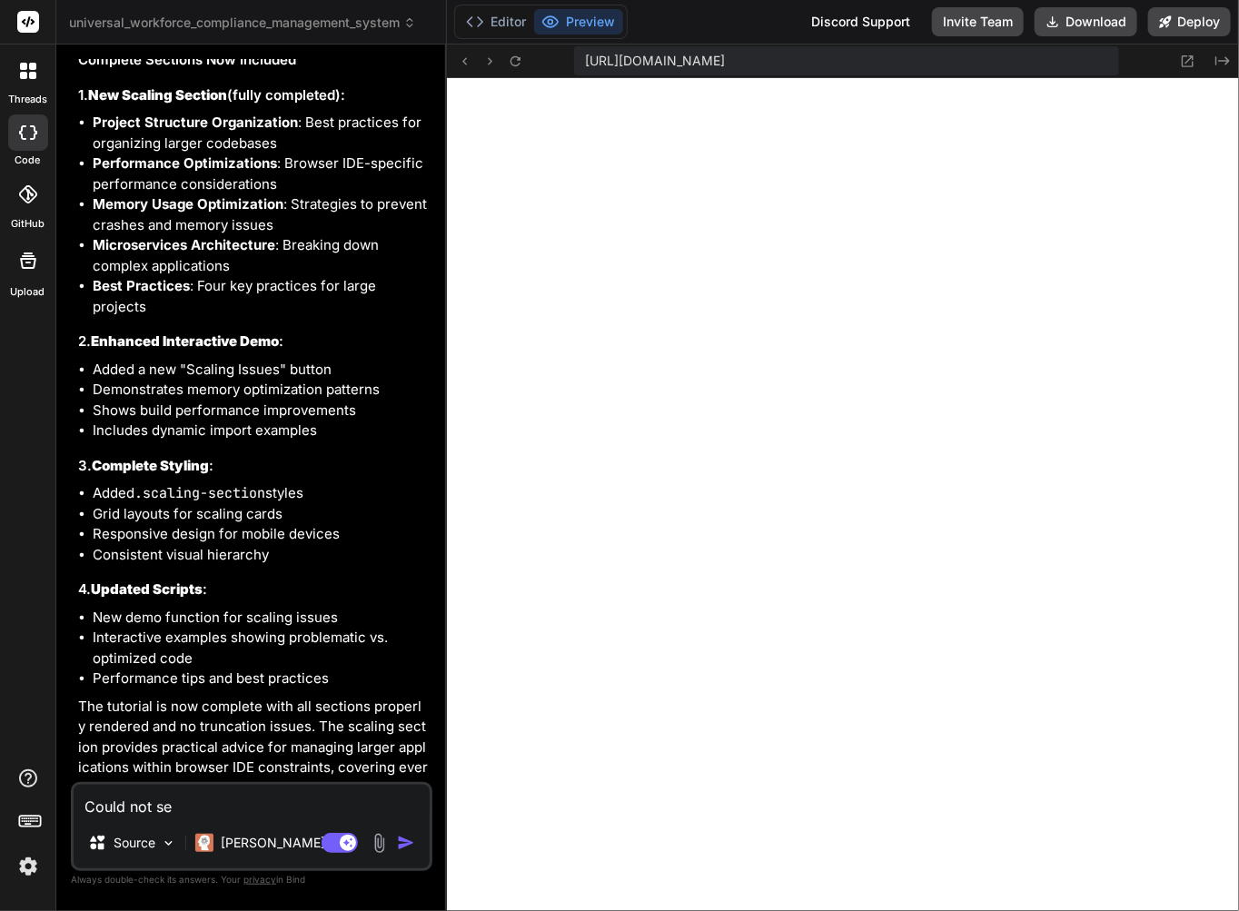
type textarea "Could not see"
type textarea "x"
type textarea "Could not see"
type textarea "x"
type textarea "Could not see a"
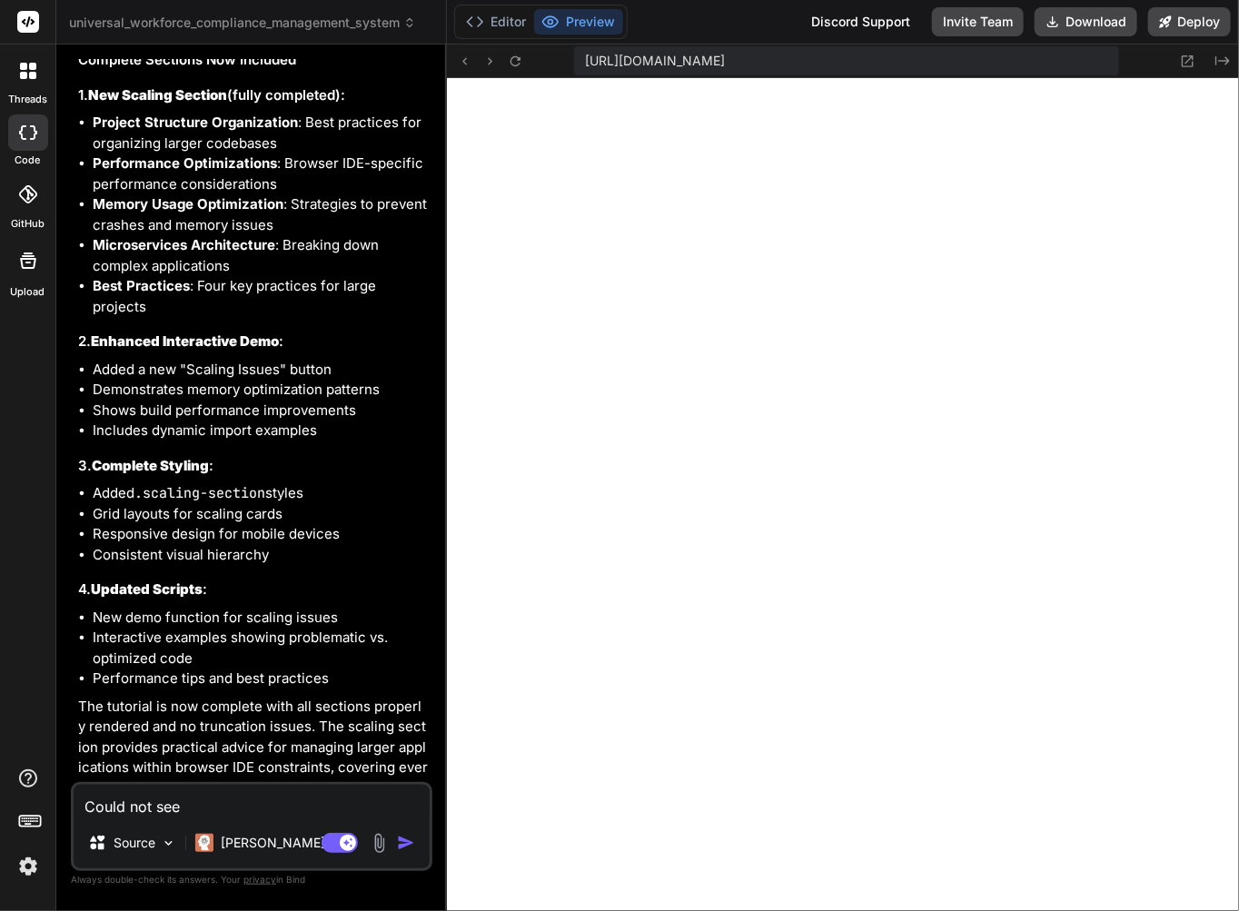
type textarea "x"
type textarea "Could not see ar"
type textarea "x"
type textarea "Could not see [PERSON_NAME]"
type textarea "x"
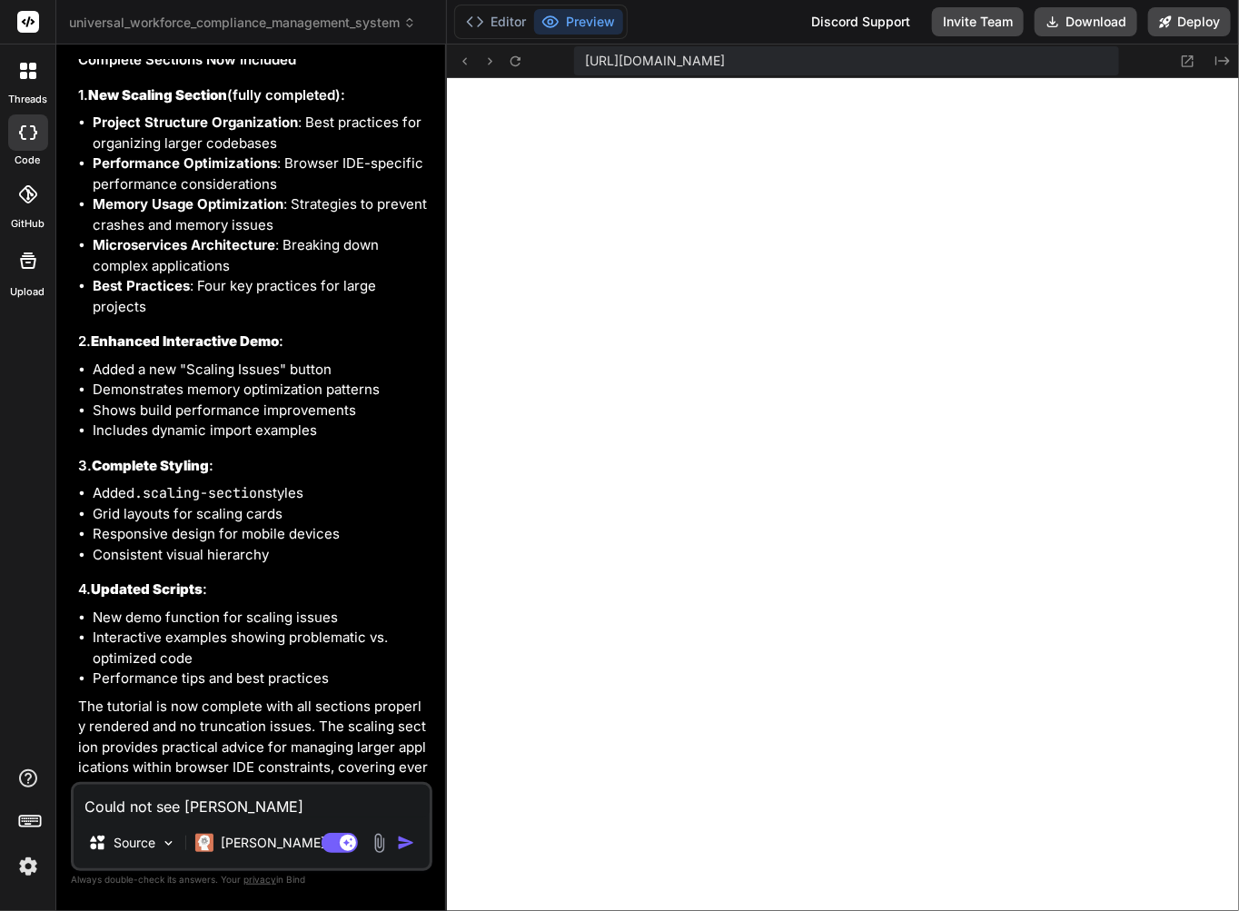
type textarea "Could not see ar"
type textarea "x"
type textarea "Could not see art"
type textarea "x"
type textarea "Could not see arti"
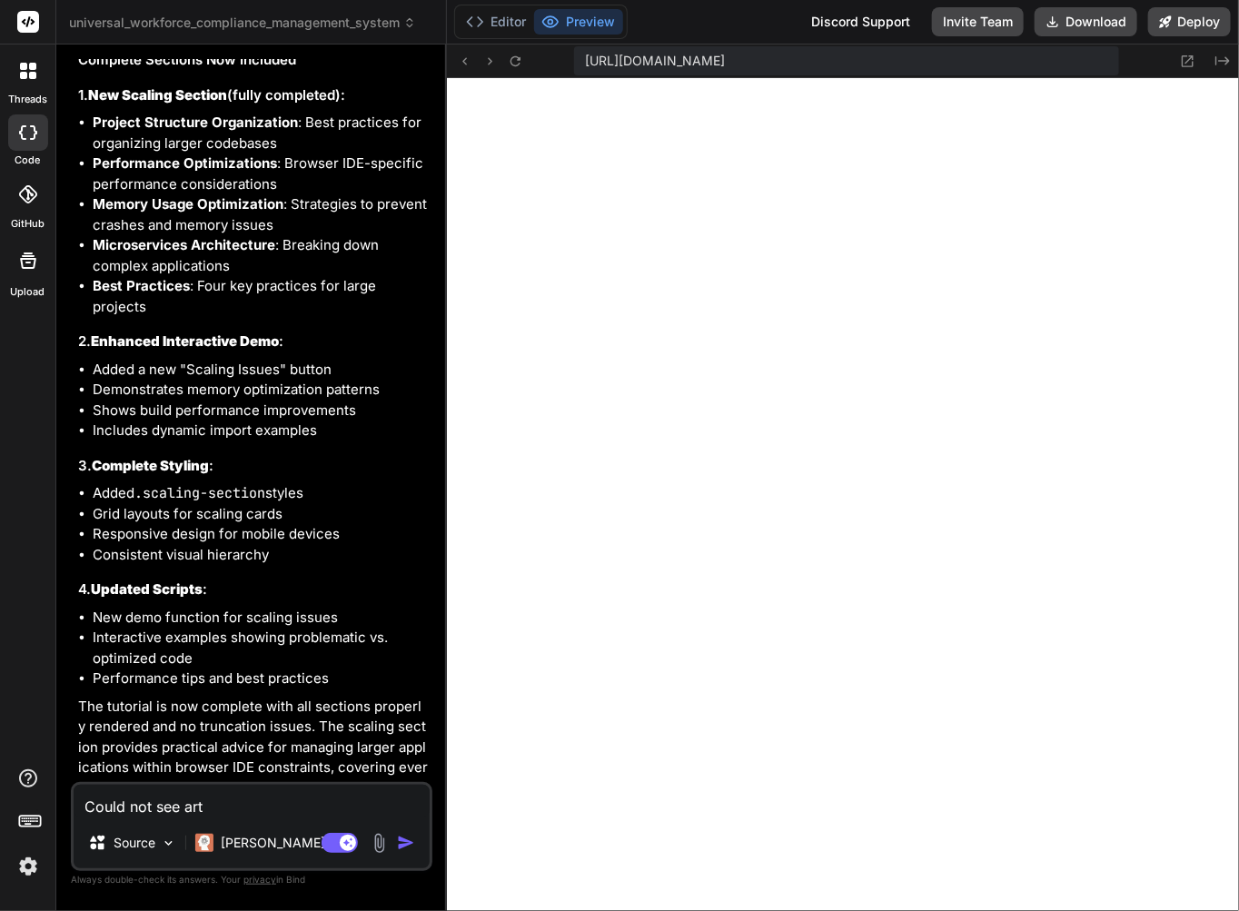
type textarea "x"
type textarea "Could not see artif"
type textarea "x"
type textarea "Could not see artifa"
type textarea "x"
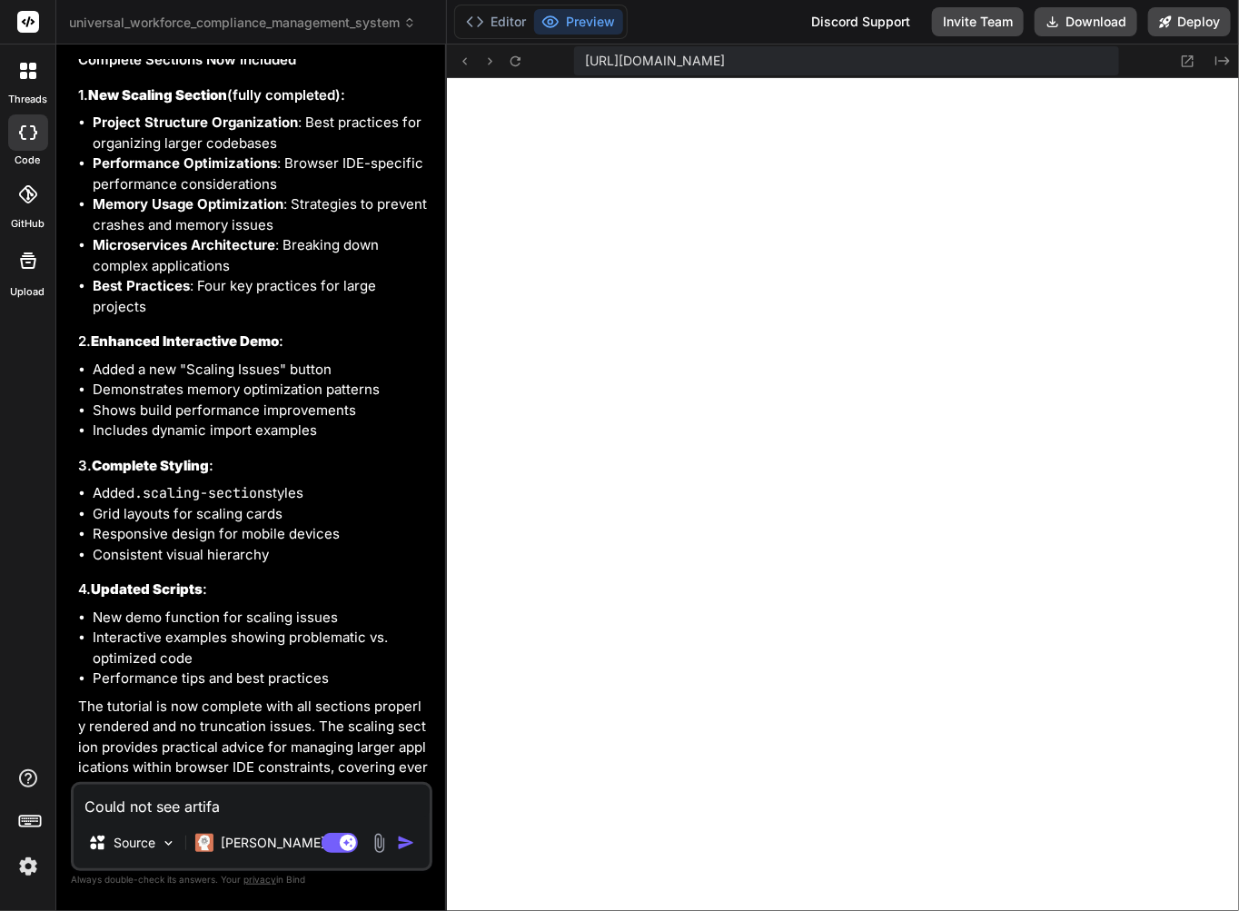
type textarea "Could not see artifac"
type textarea "x"
type textarea "Could not see artifact"
type textarea "x"
type textarea "Could not see artifact"
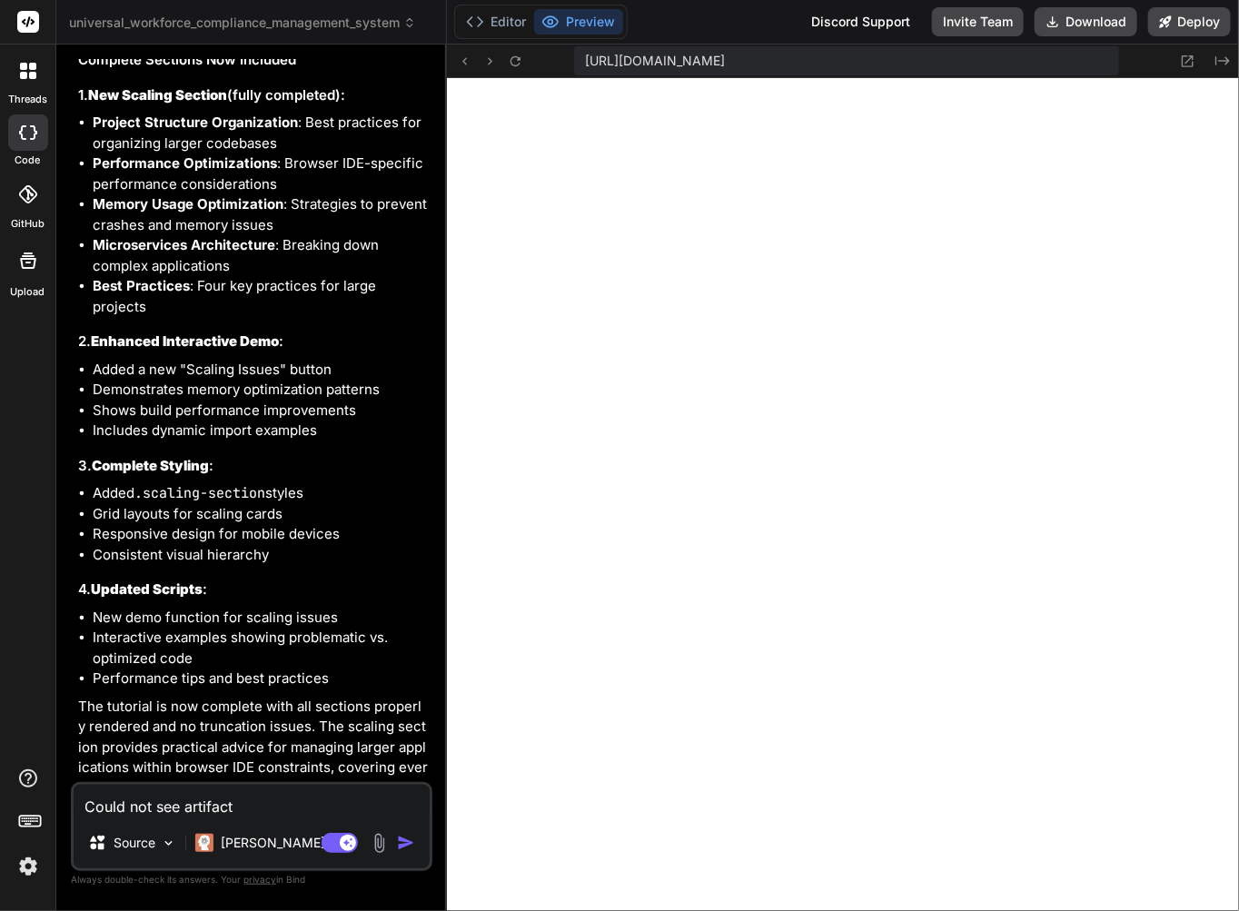
type textarea "x"
type textarea "Could not see artifact o"
type textarea "x"
type textarea "Could not see artifact on"
type textarea "x"
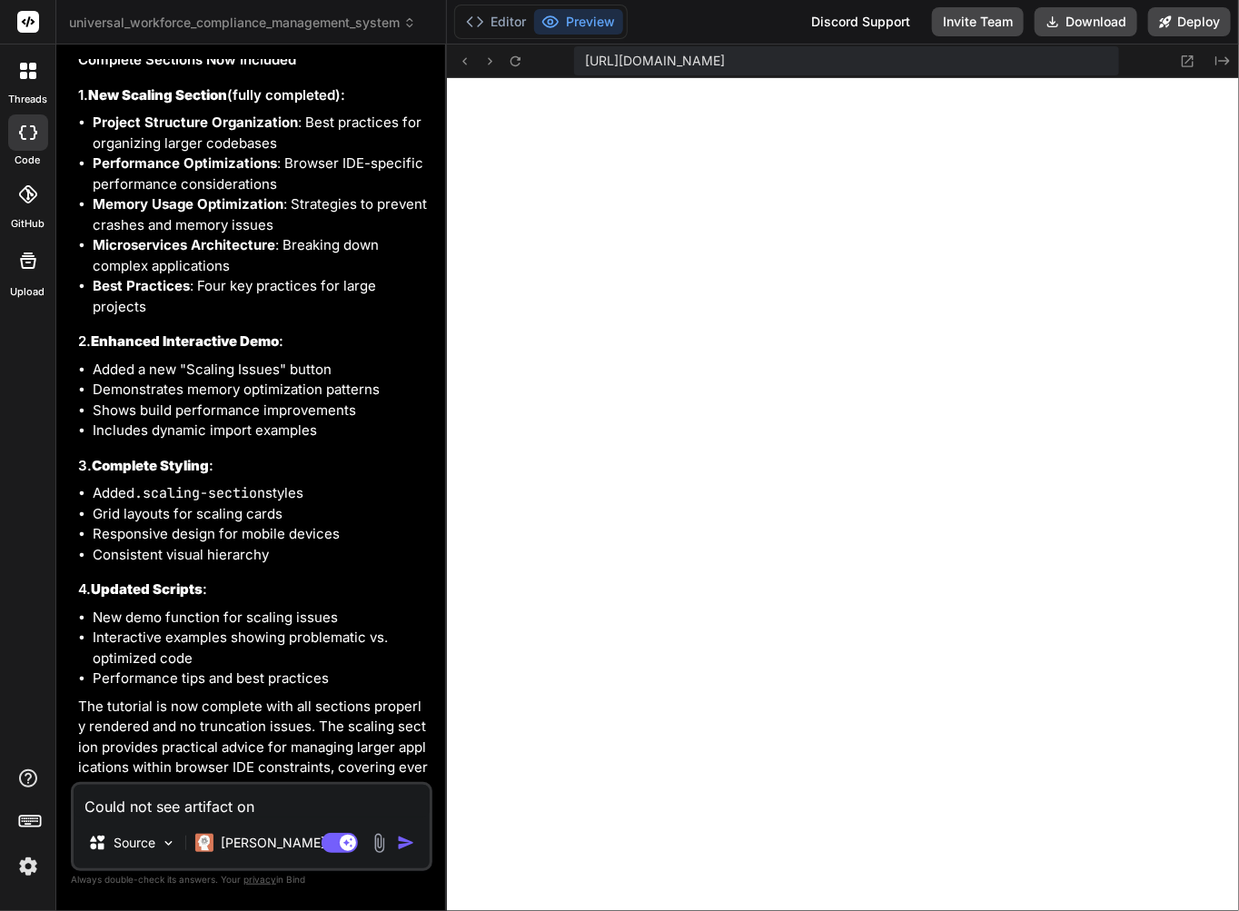
type textarea "Could not see artifact on"
type textarea "x"
type textarea "Could not see artifact on P"
type textarea "x"
type textarea "Could not see artifact on Pr"
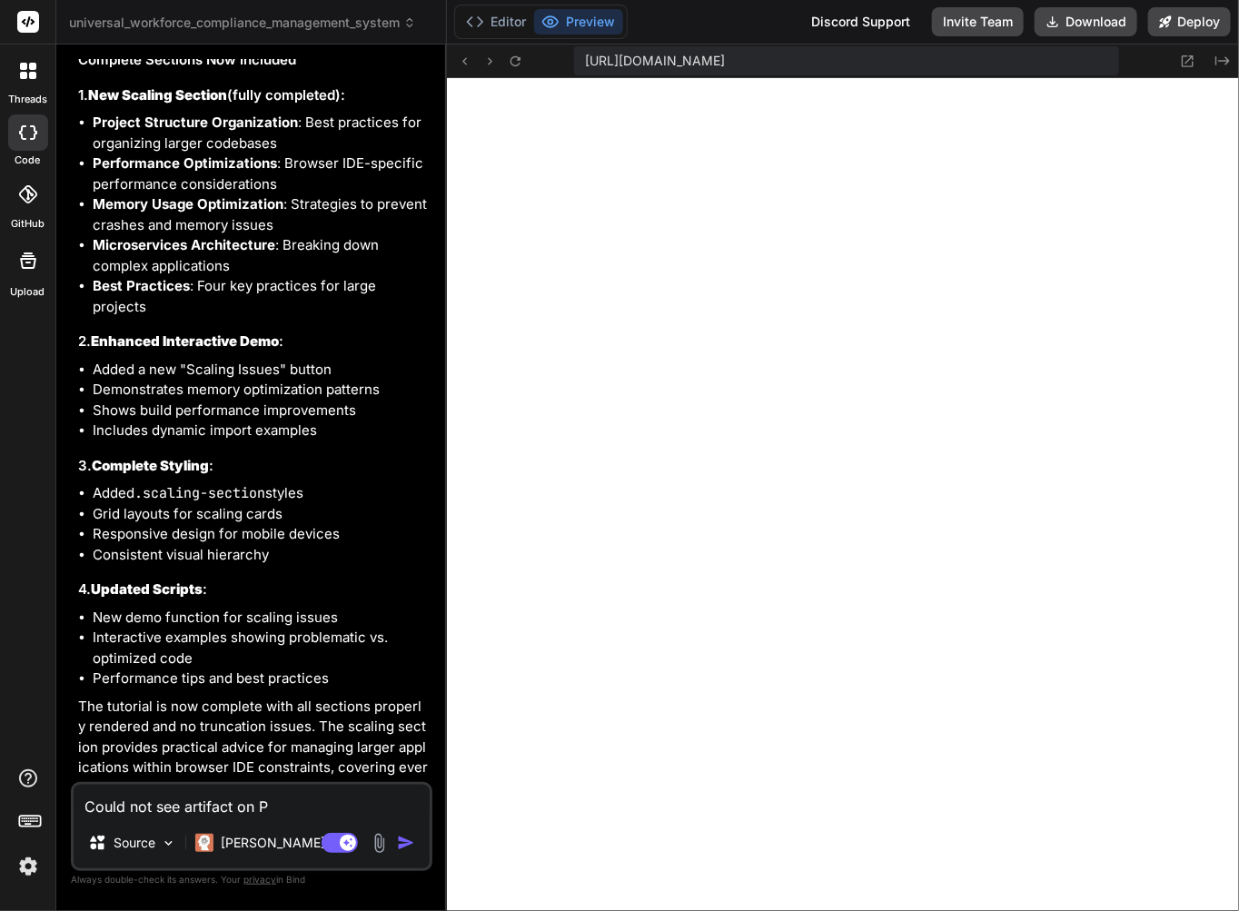
type textarea "x"
type textarea "Could not see artifact on Pre"
type textarea "x"
type textarea "Could not see artifact on Prev"
type textarea "x"
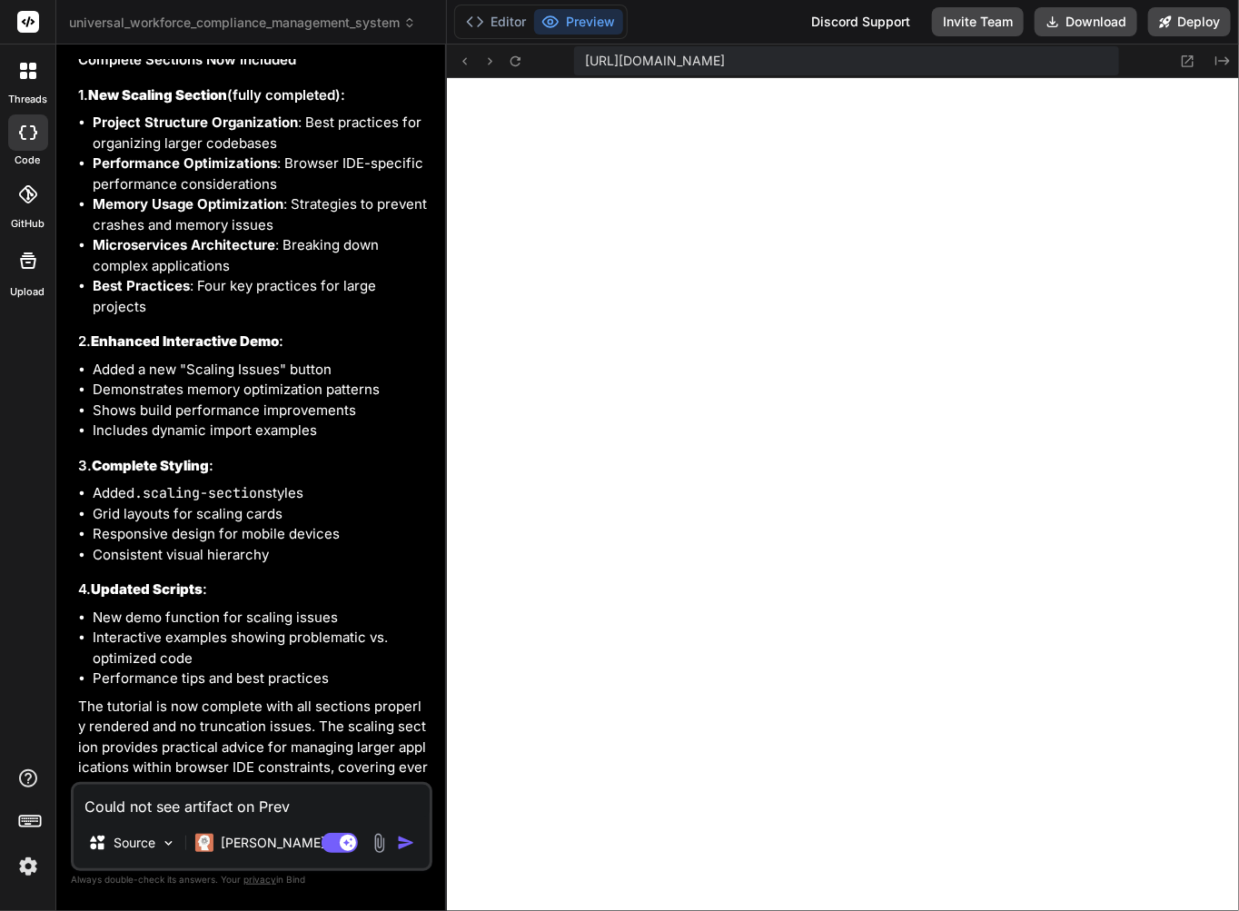
type textarea "Could not see artifact on Previ"
type textarea "x"
type textarea "Could not see artifact on Previe"
type textarea "x"
type textarea "Could not see artifact on Preview"
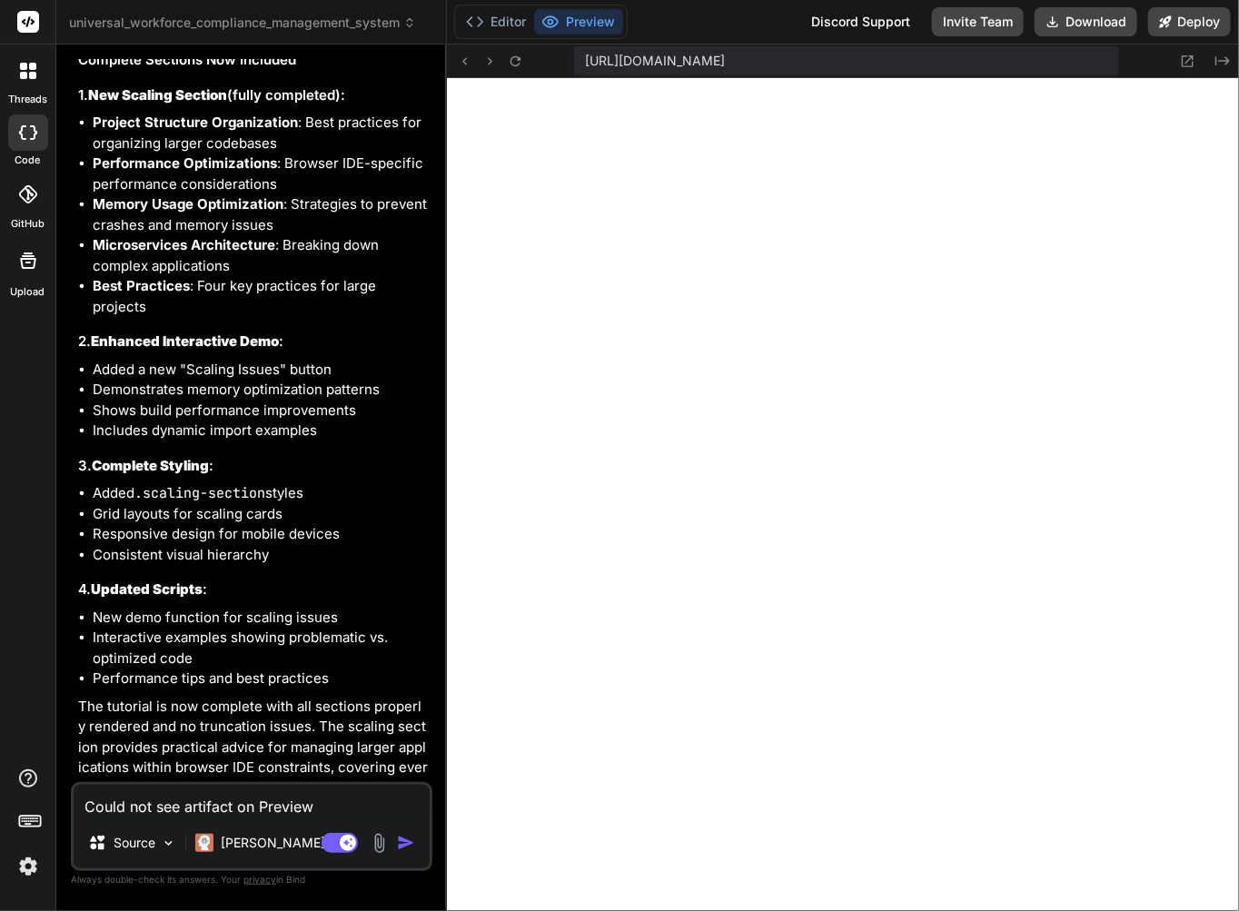
type textarea "x"
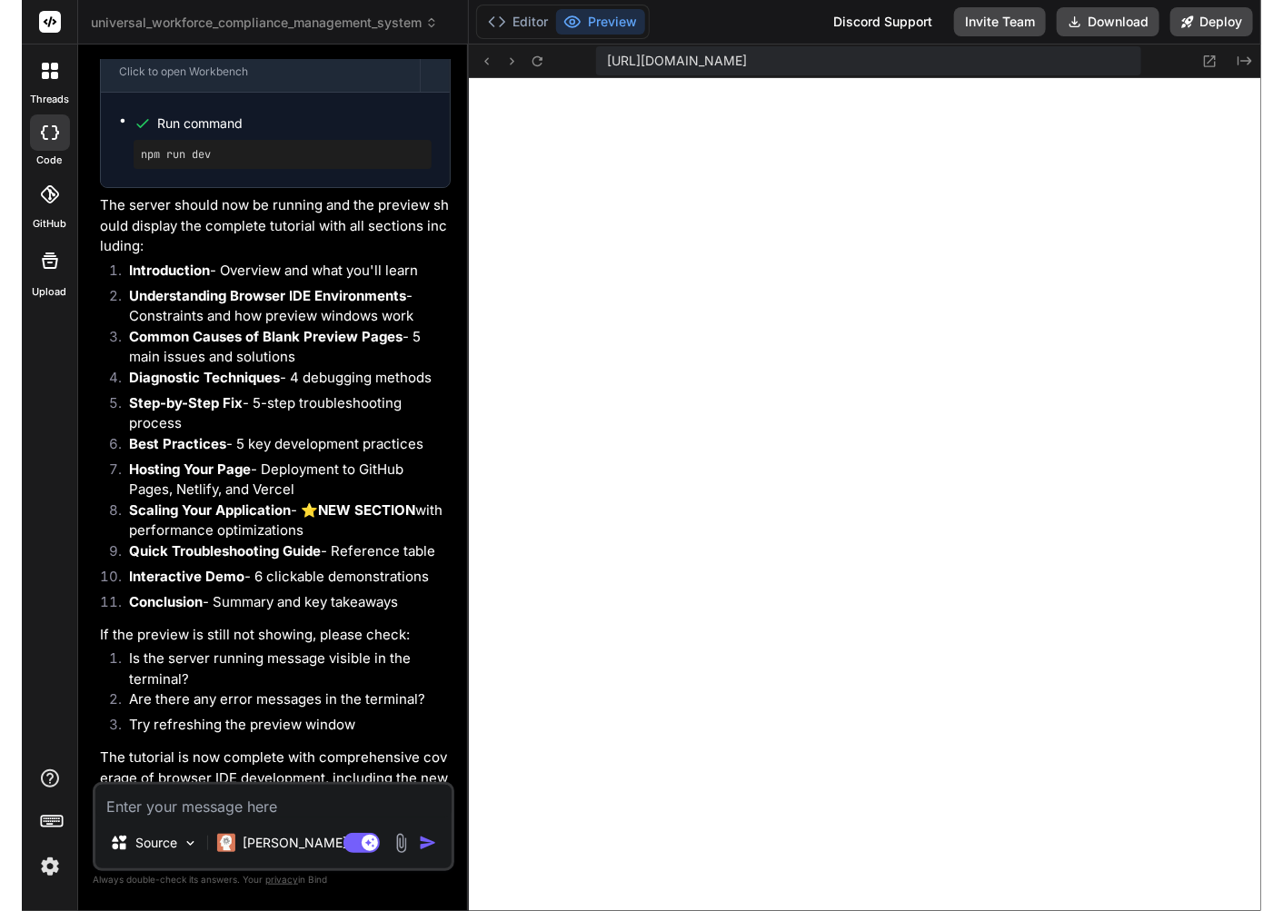
scroll to position [17330, 0]
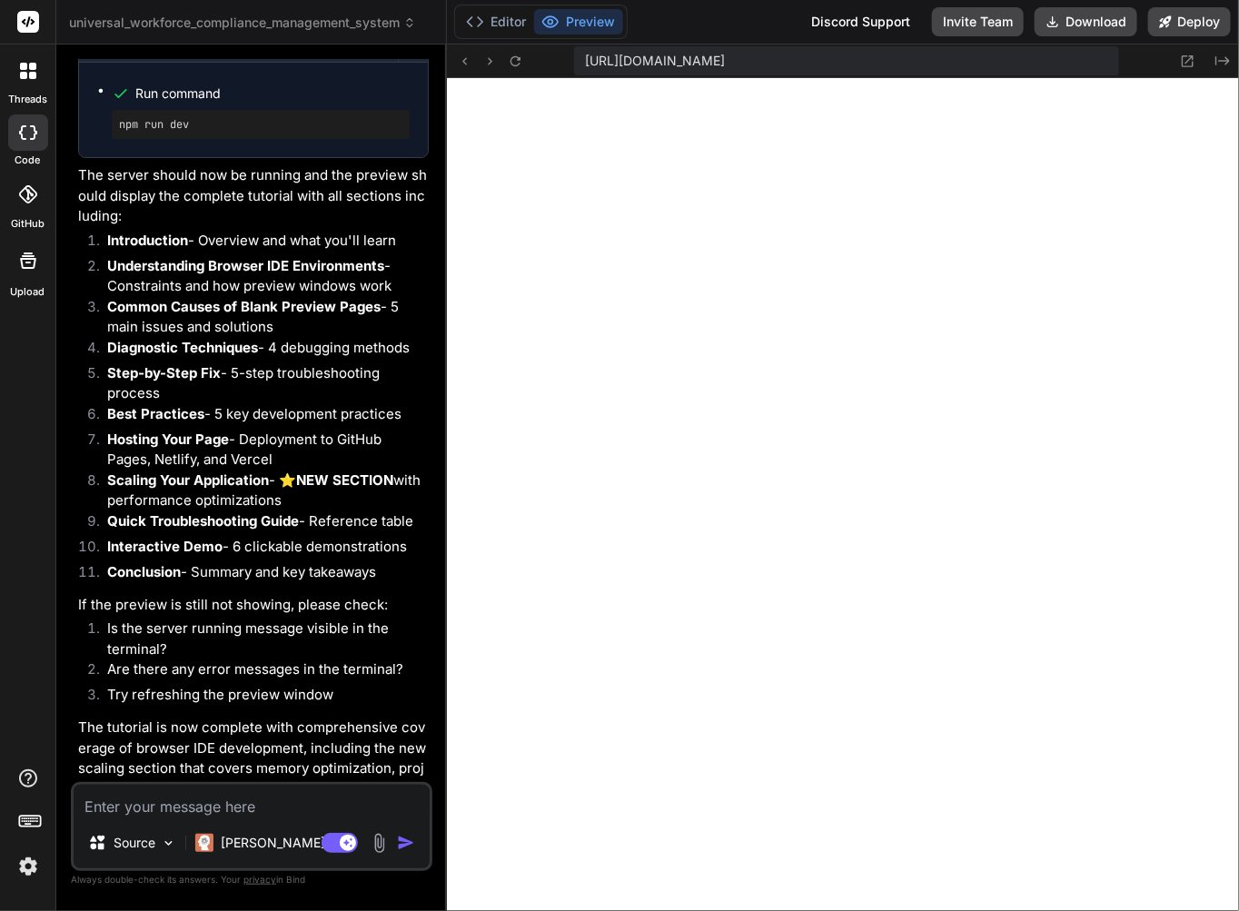
type textarea "x"
type textarea "timestamp.textContent = `Page loaded at: ${new Date().toLocaleString()}`; foote…"
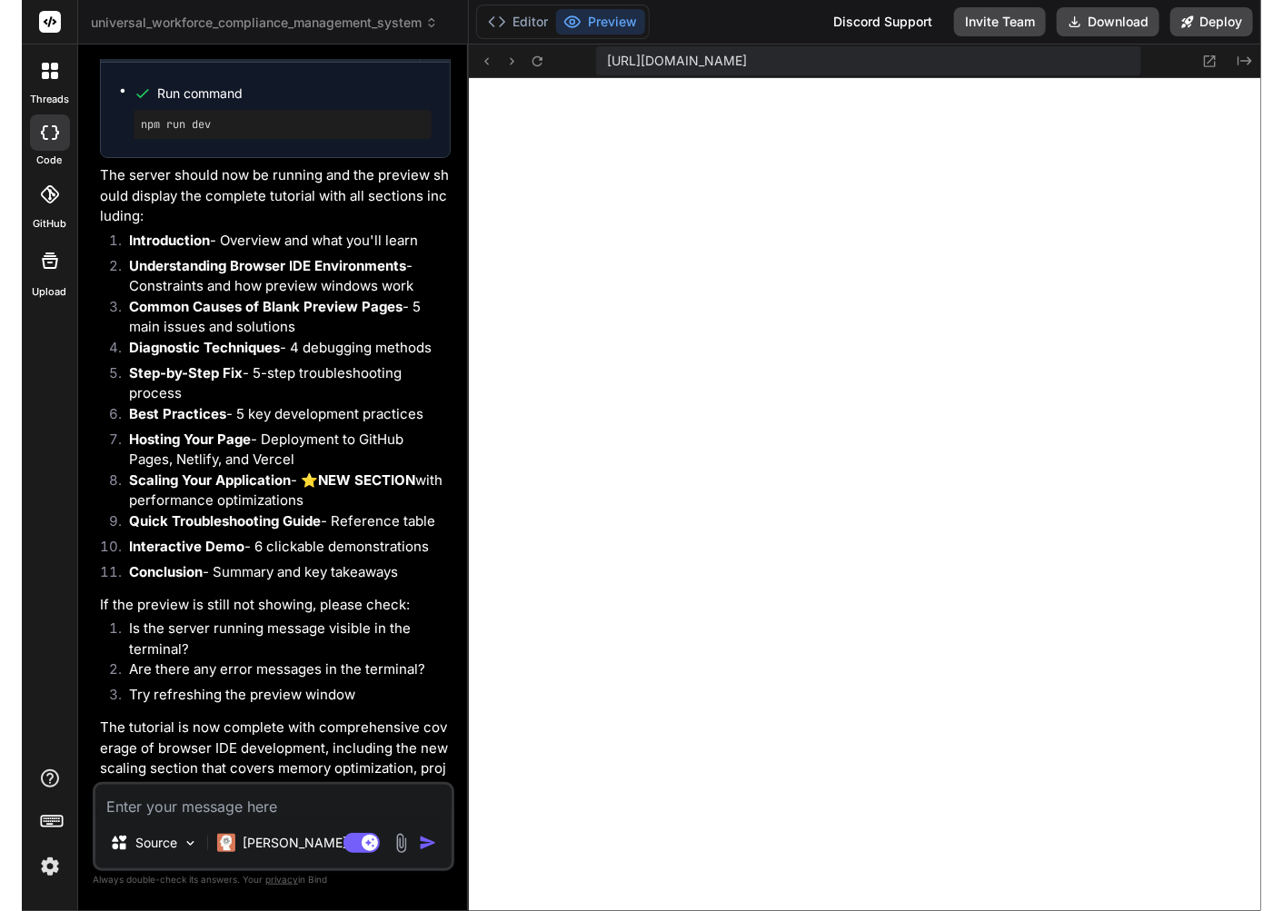
scroll to position [16774, 0]
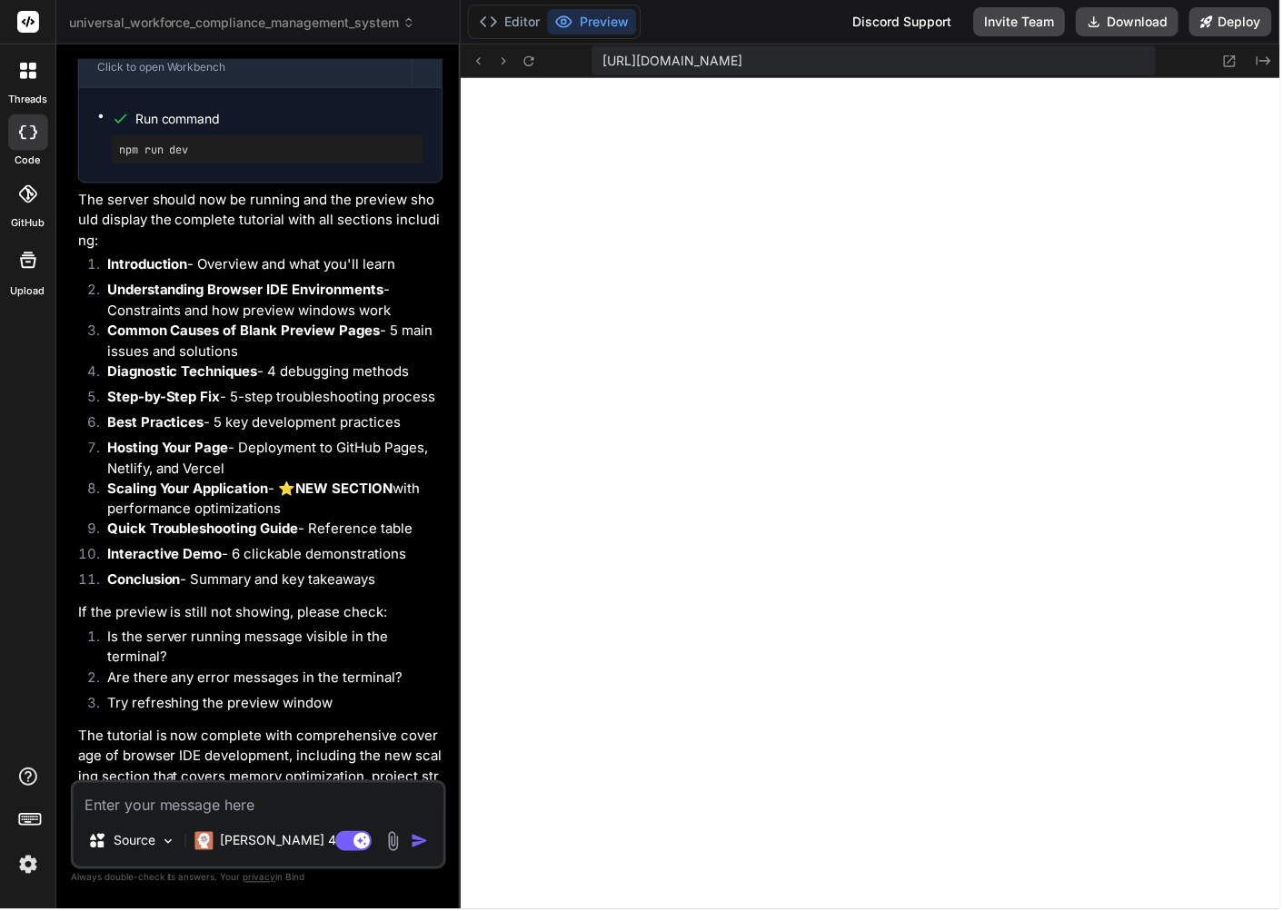
type textarea "x"
type textarea "});"
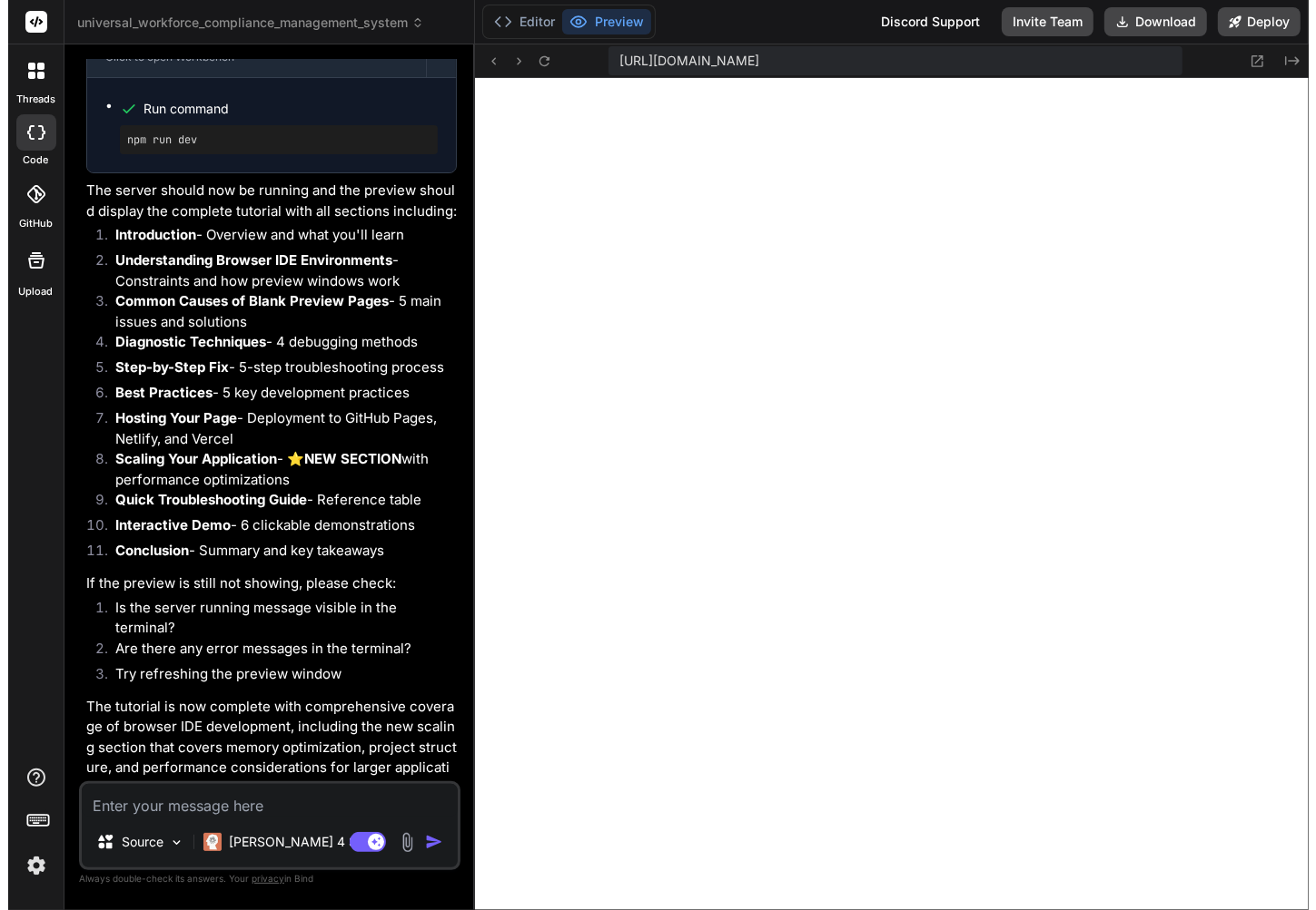
scroll to position [16638, 0]
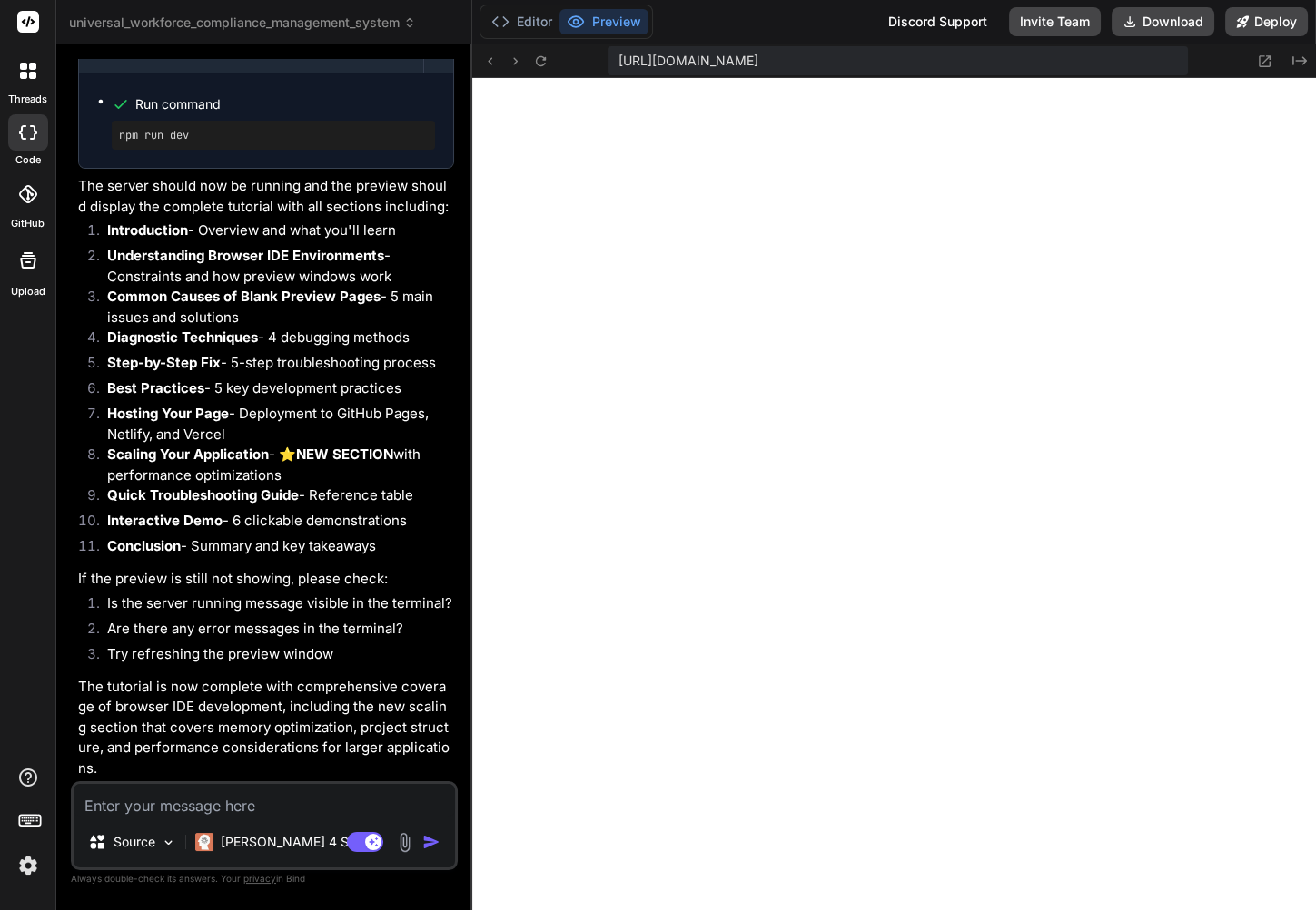
type textarea "x"
type textarea "const timestamp = document.createElement('p'); timestamp.style.fontSize = '0.8r…"
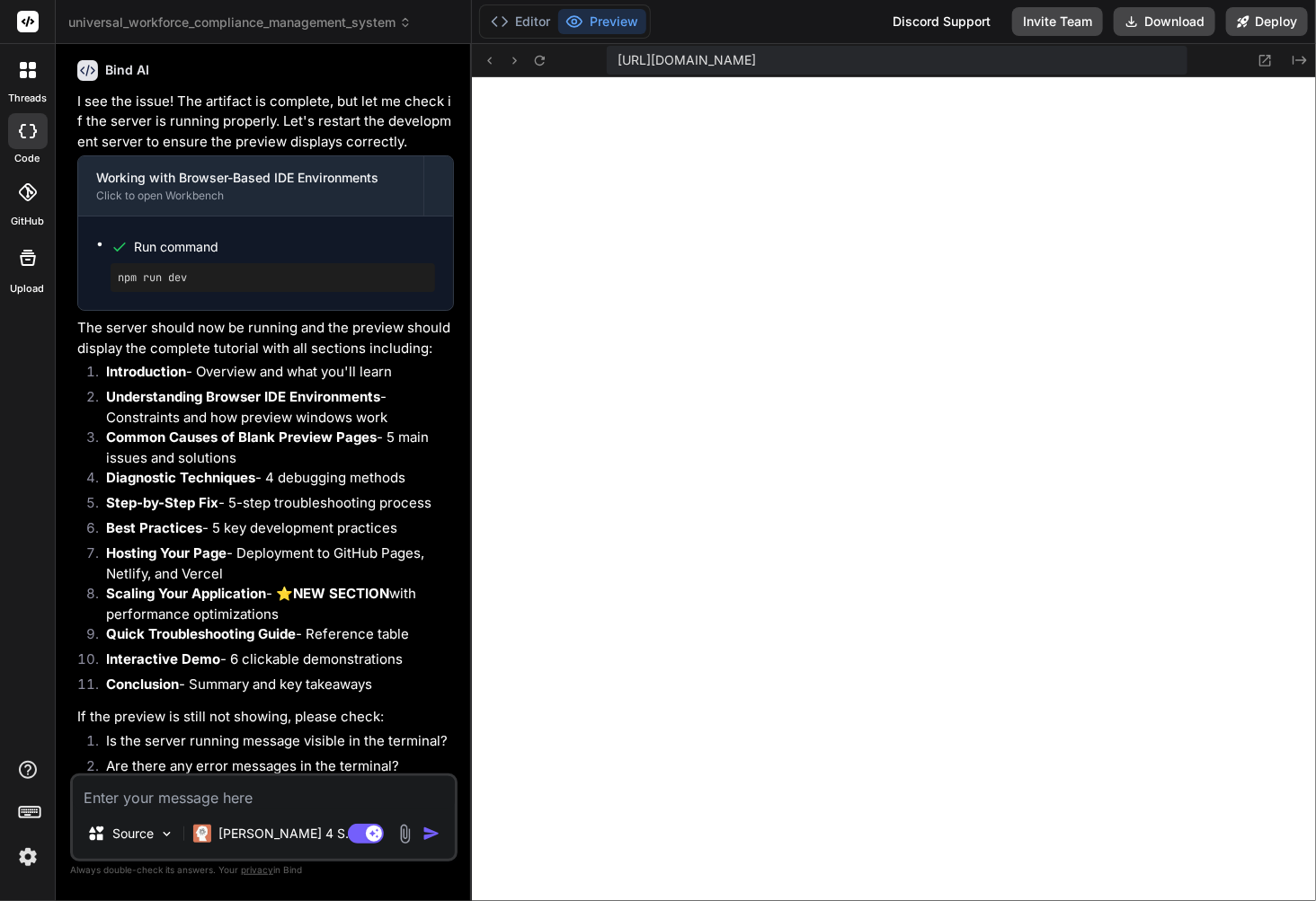
scroll to position [16413, 0]
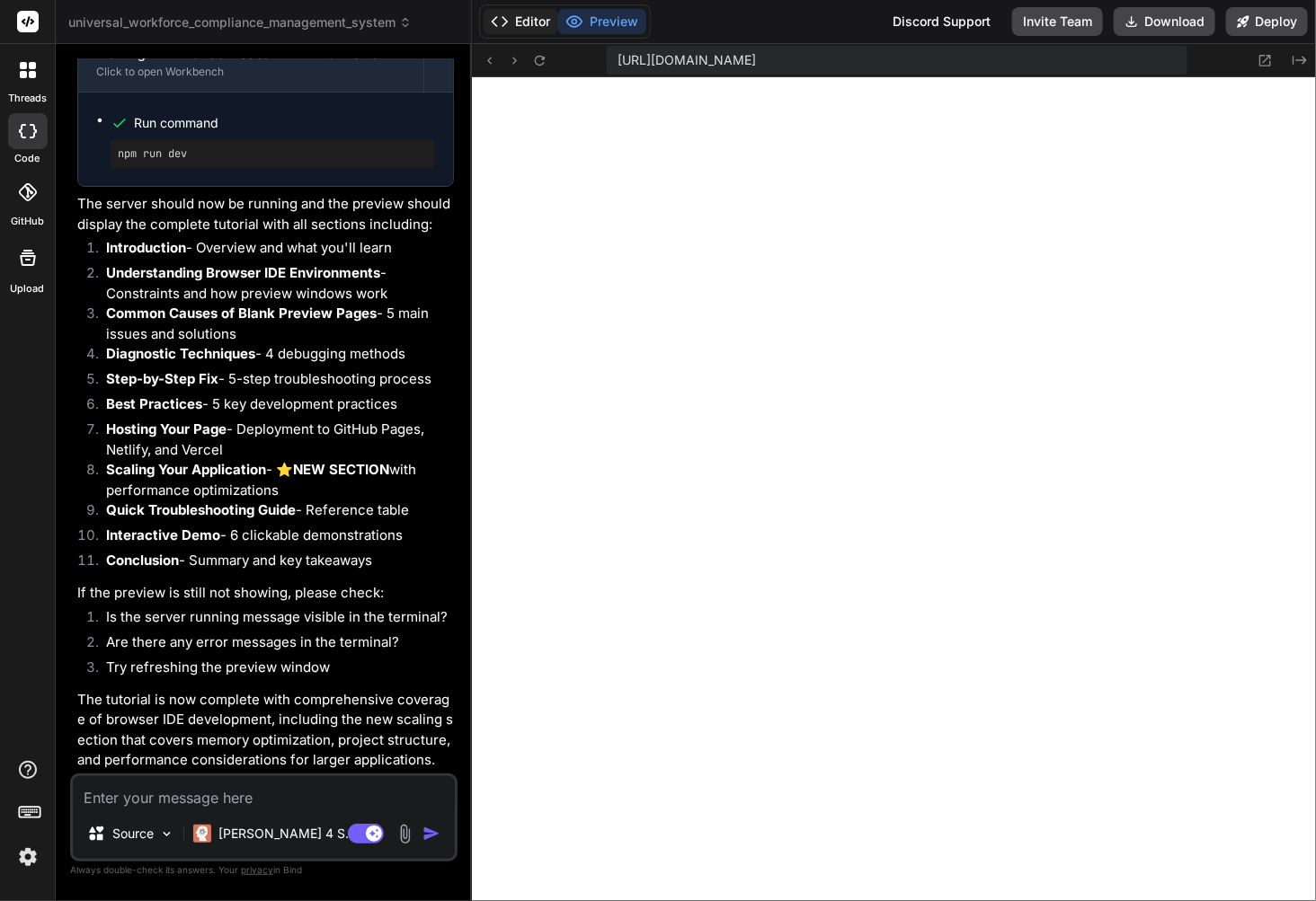
click at [535, 17] on button "Editor" at bounding box center [520, 21] width 74 height 25
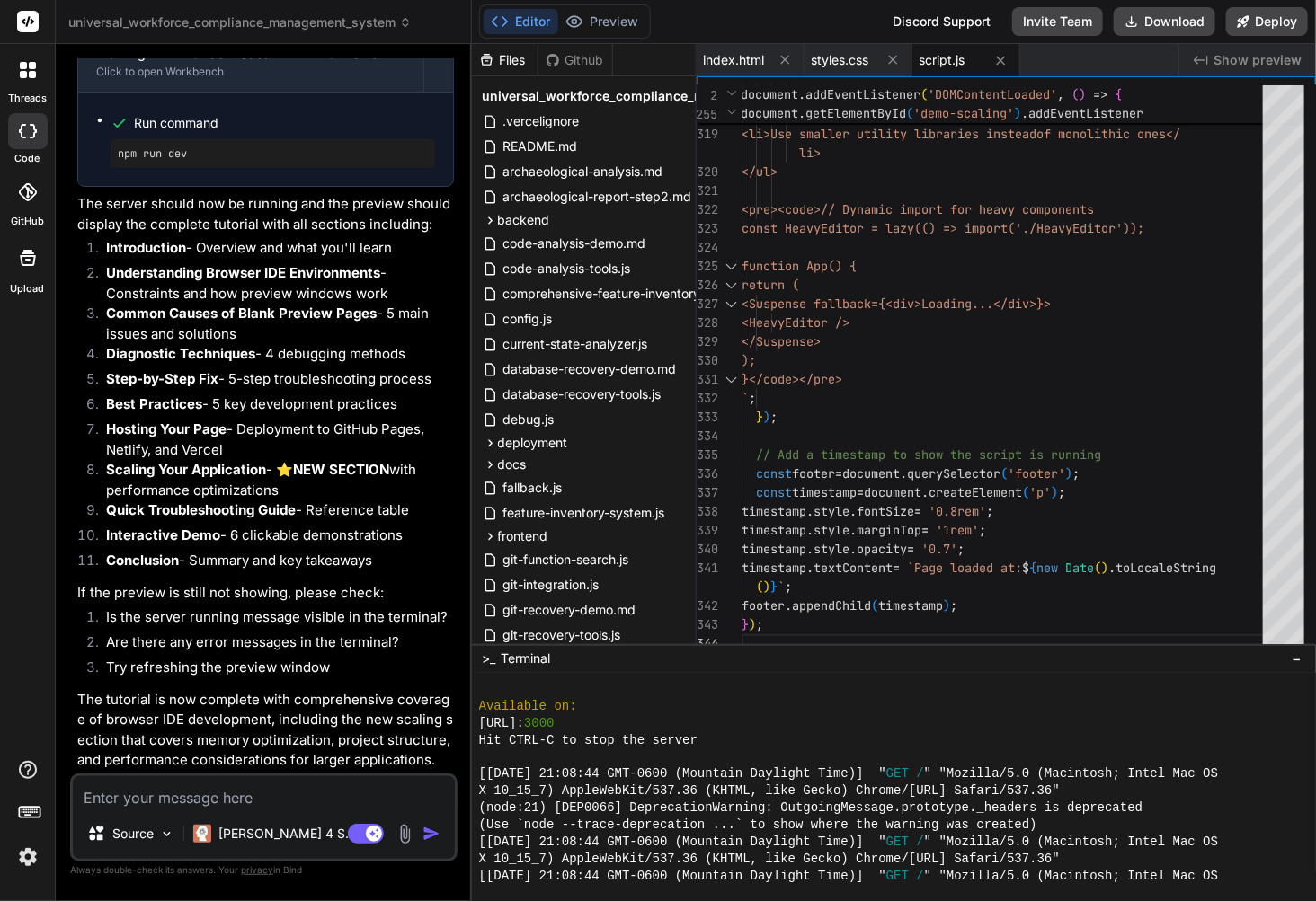
scroll to position [2649, 0]
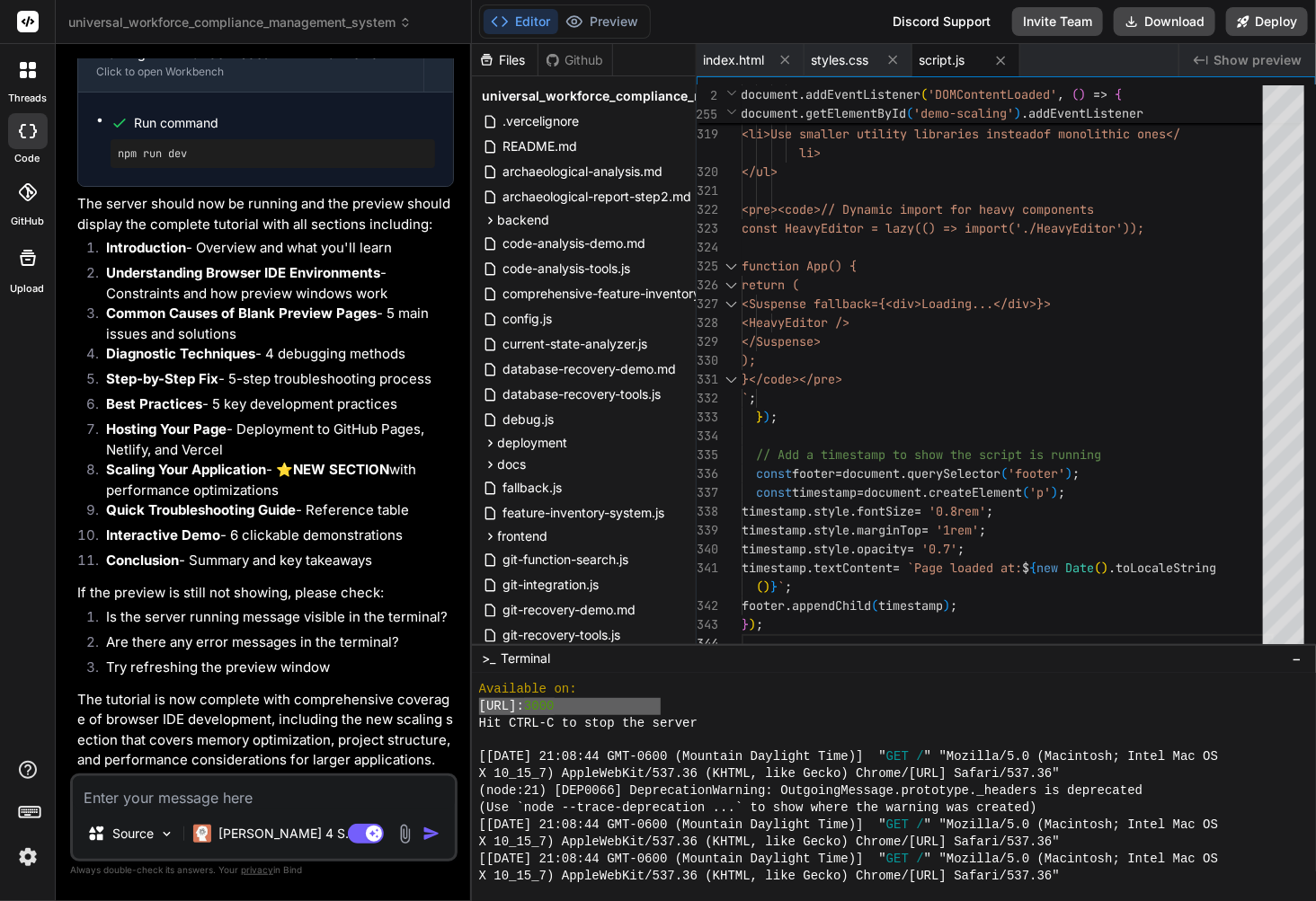
drag, startPoint x: 664, startPoint y: 703, endPoint x: 475, endPoint y: 703, distance: 189.0
click at [475, 703] on div "================================ ]]]]]]]]]]]]]]]]]]]]]]]]]]]]]]]] Available on:…" at bounding box center [893, 787] width 844 height 227
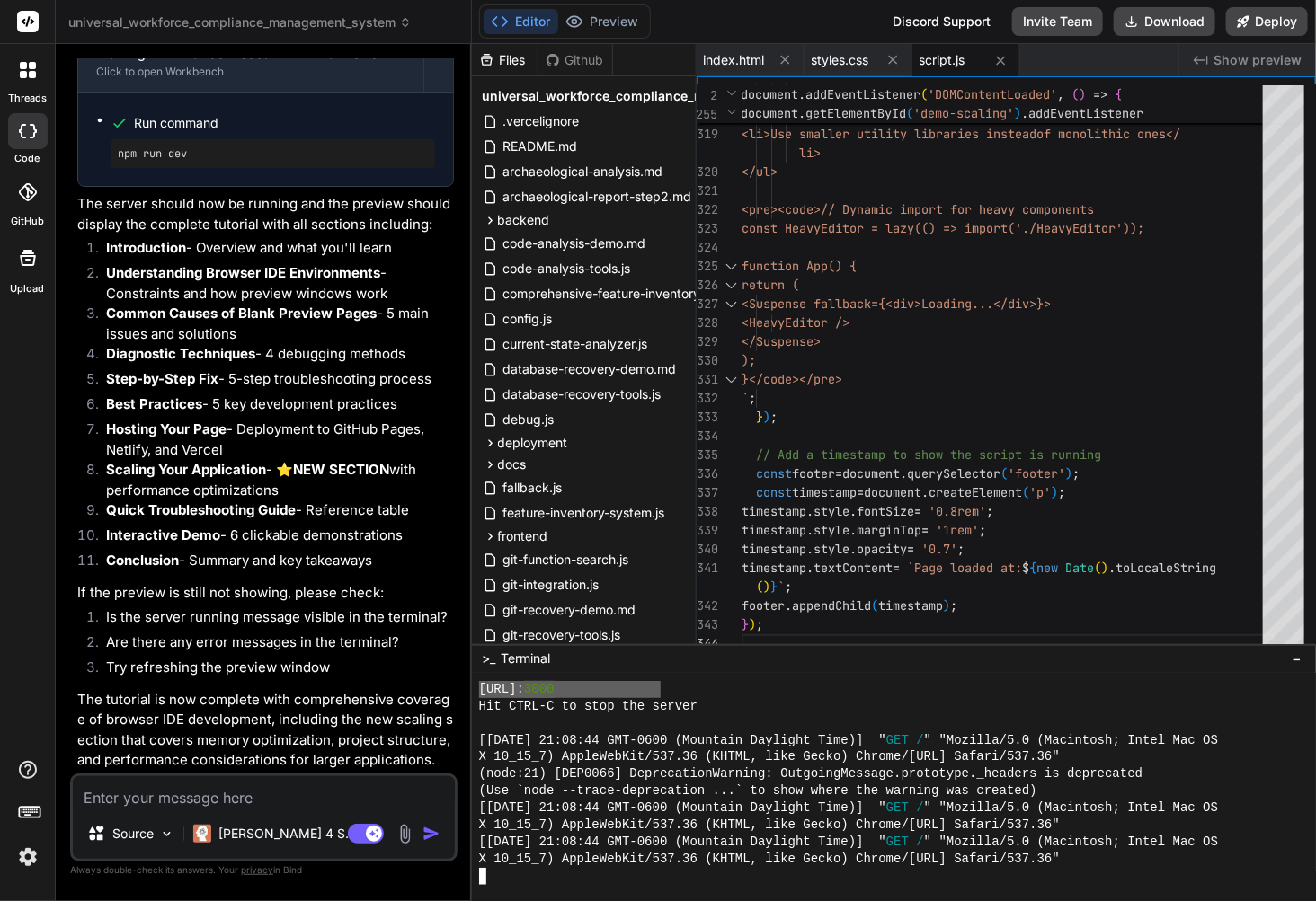
type textarea "x"
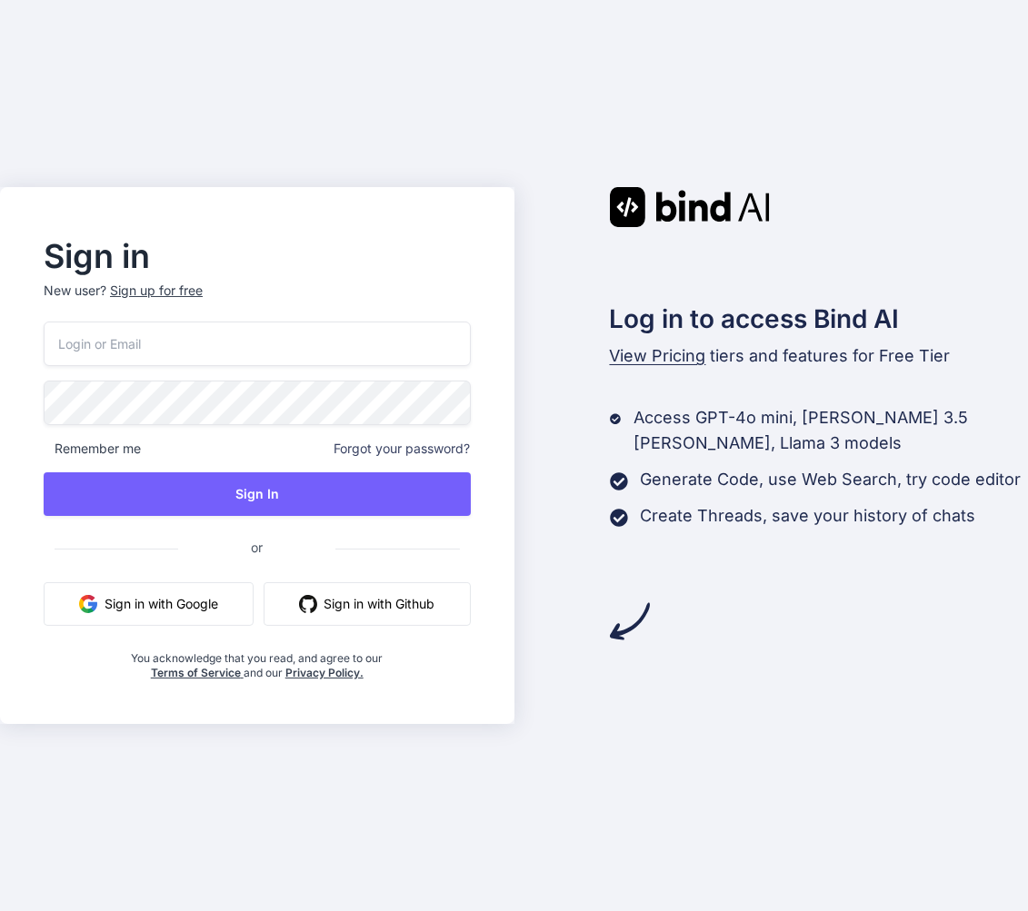
type input "[EMAIL_ADDRESS][DOMAIN_NAME]"
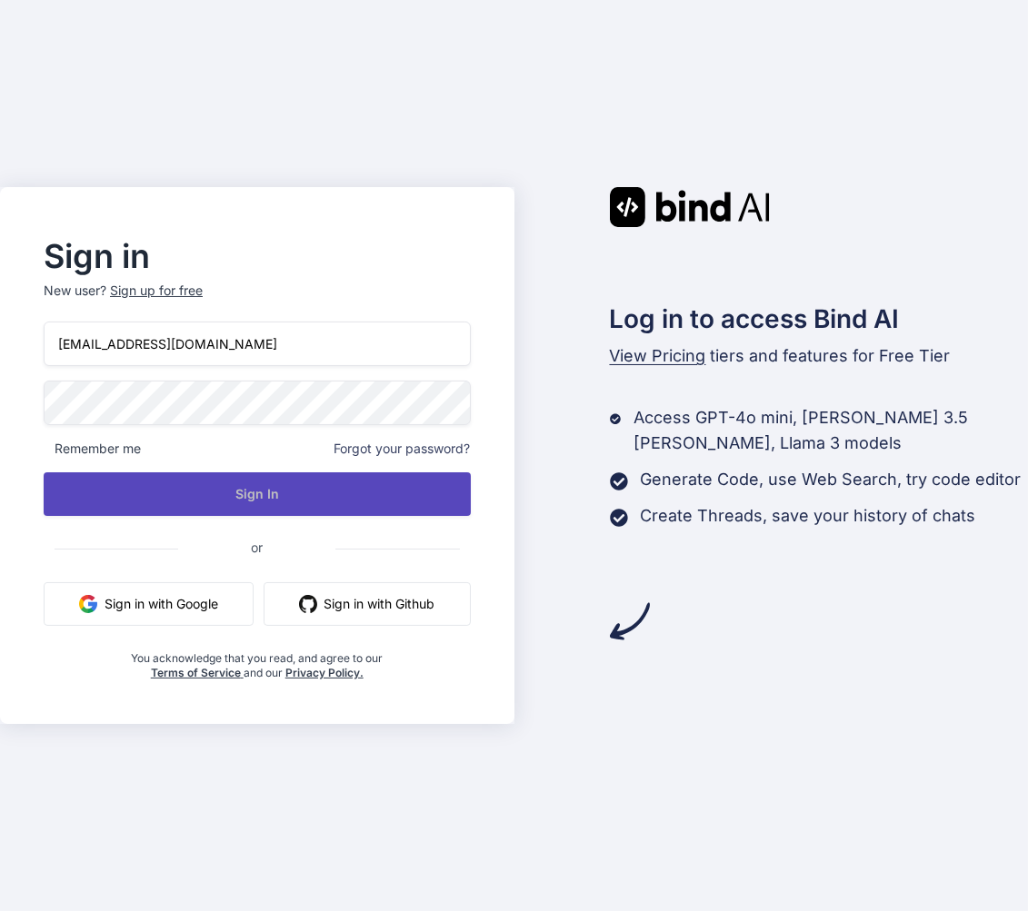
click at [252, 502] on button "Sign In" at bounding box center [257, 494] width 427 height 44
